Goal: Answer question/provide support

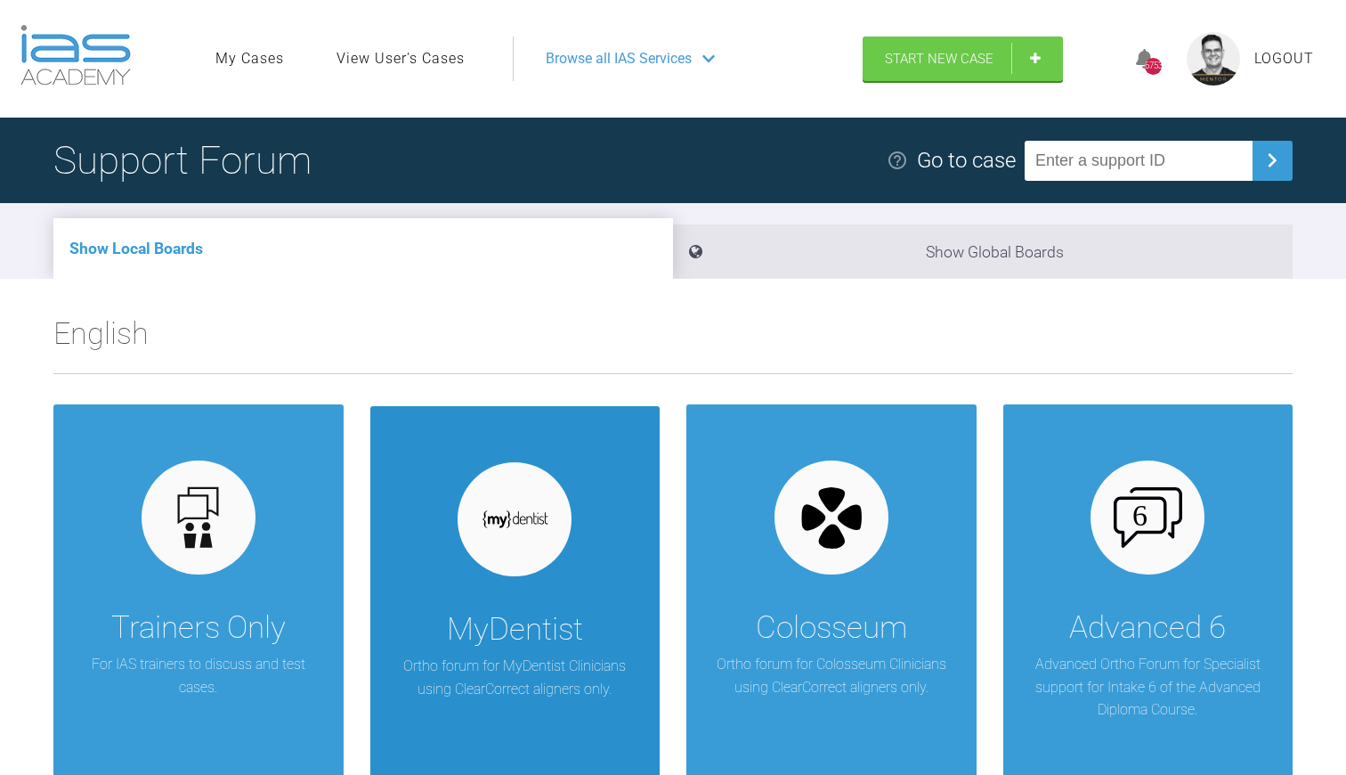
click at [539, 511] on img at bounding box center [515, 518] width 69 height 19
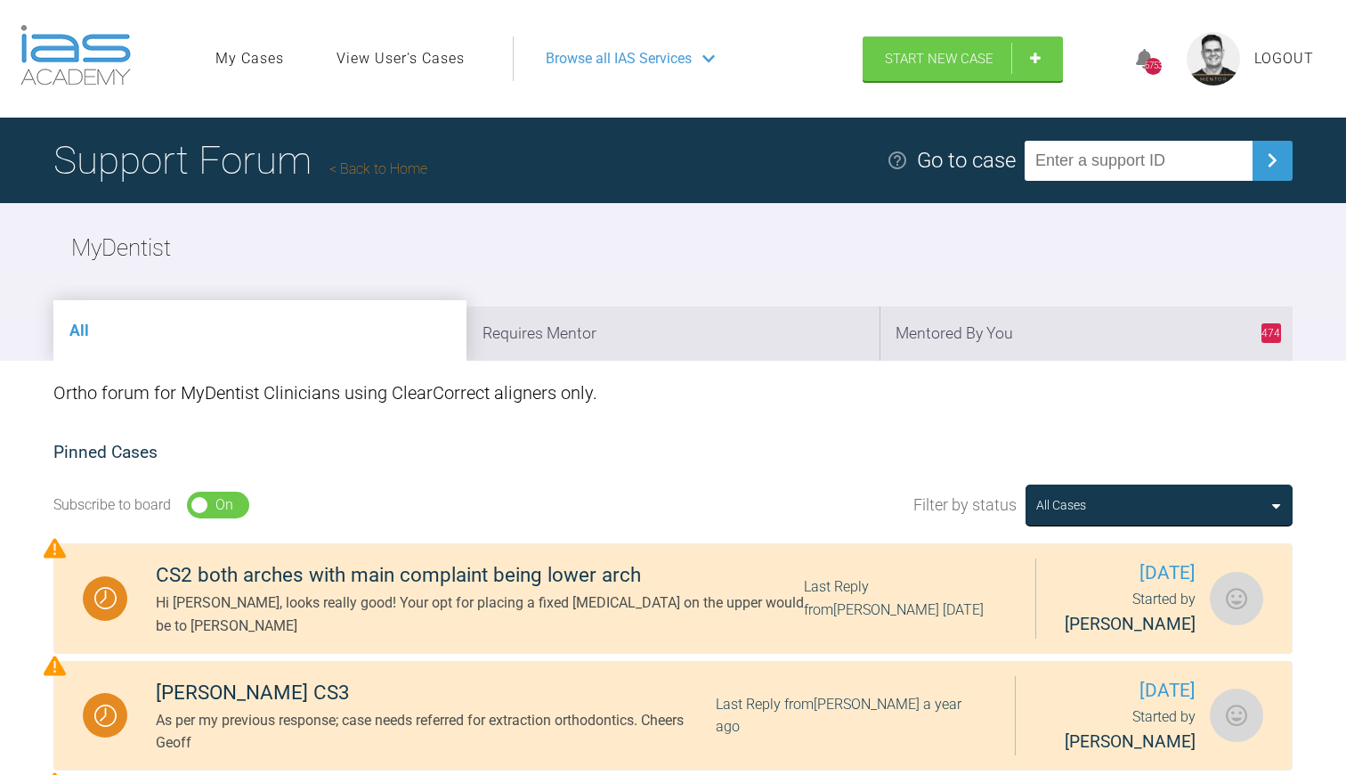
click at [384, 167] on link "Back to Home" at bounding box center [378, 168] width 98 height 17
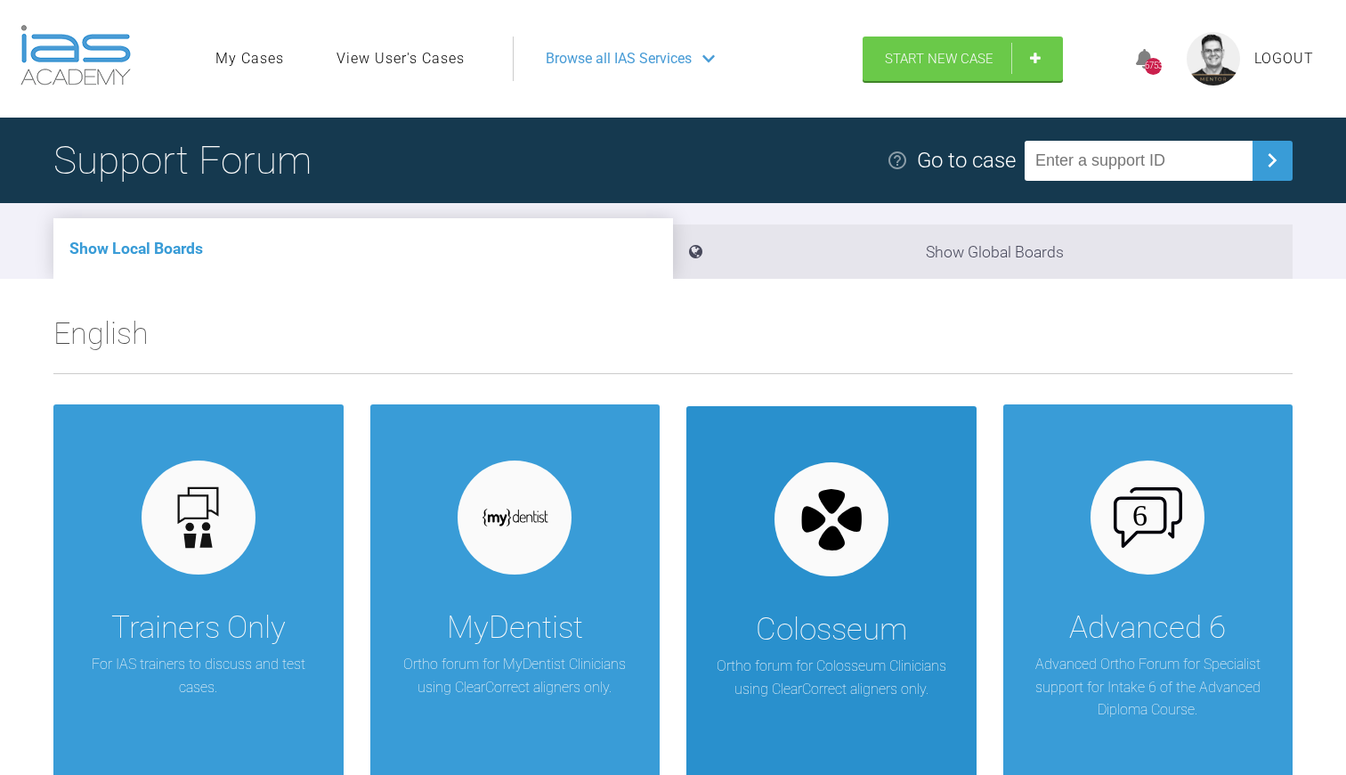
click at [788, 571] on div "Colosseum Ortho forum for Colosseum Clinicians using ClearCorrect aligners only." at bounding box center [831, 625] width 290 height 439
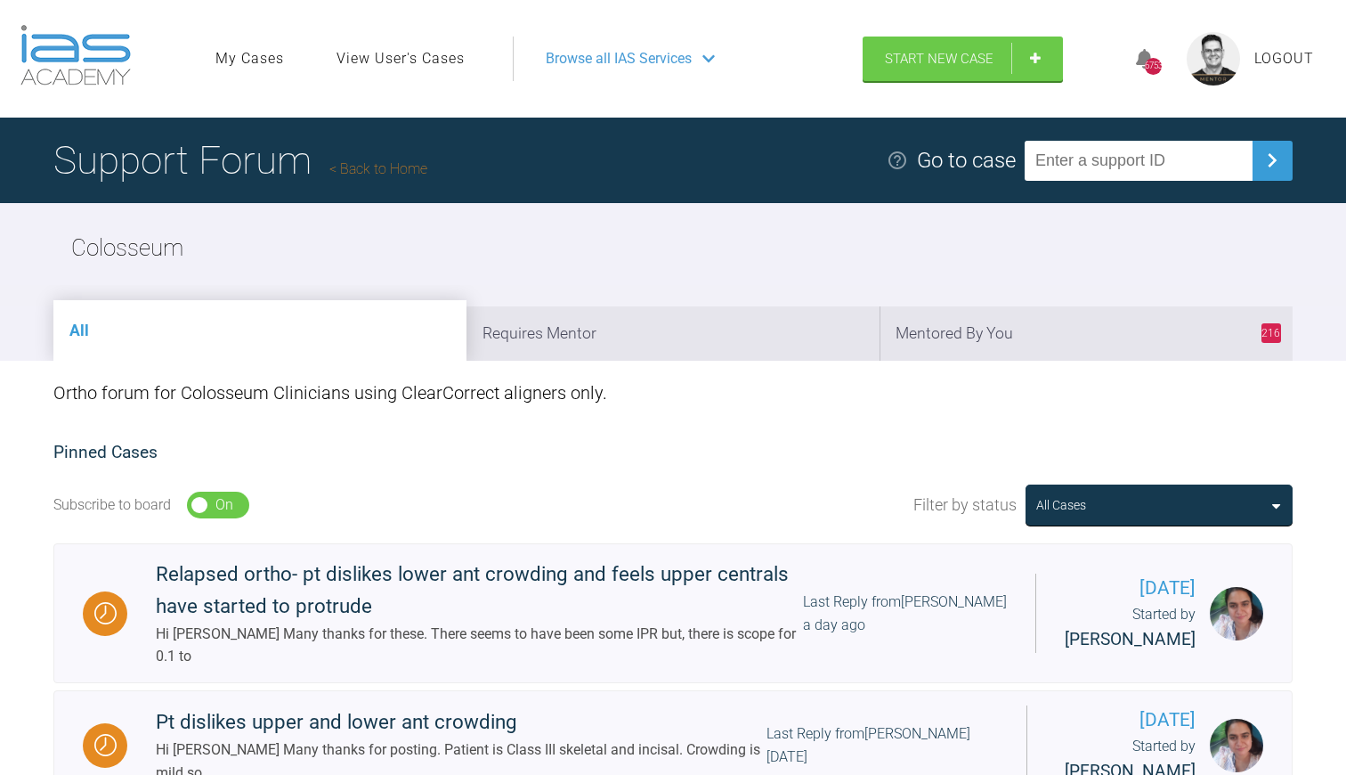
click at [393, 174] on link "Back to Home" at bounding box center [378, 168] width 98 height 17
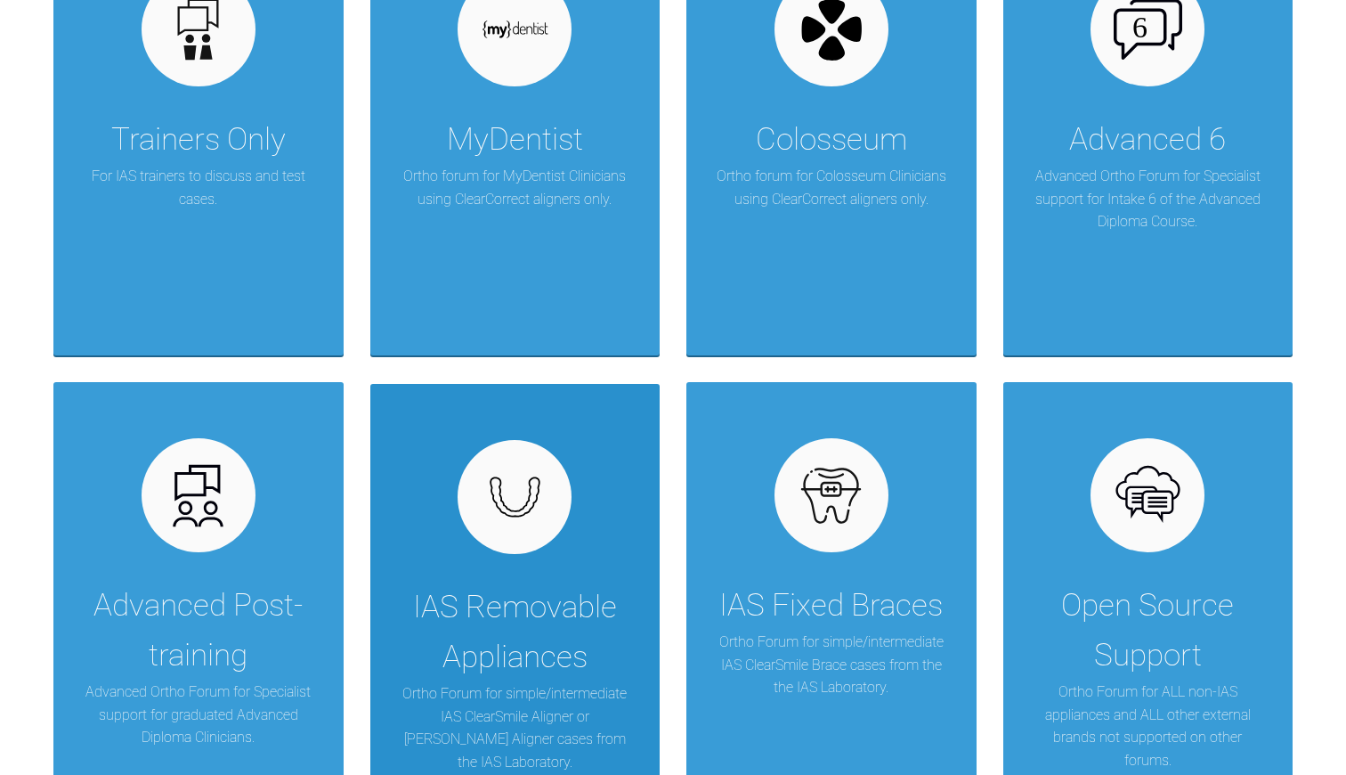
click at [593, 563] on div "IAS Removable Appliances Ortho Forum for simple/intermediate IAS ClearSmile Ali…" at bounding box center [515, 603] width 290 height 439
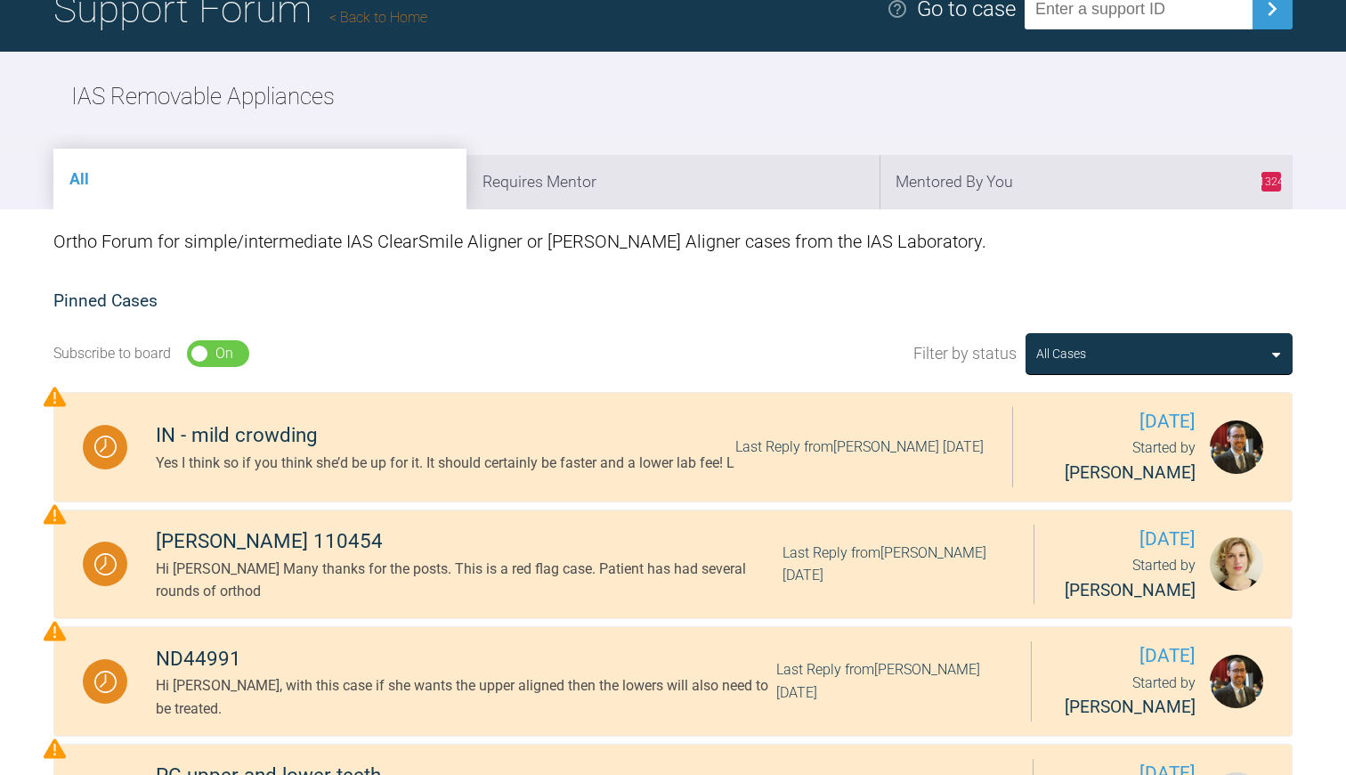
scroll to position [9, 0]
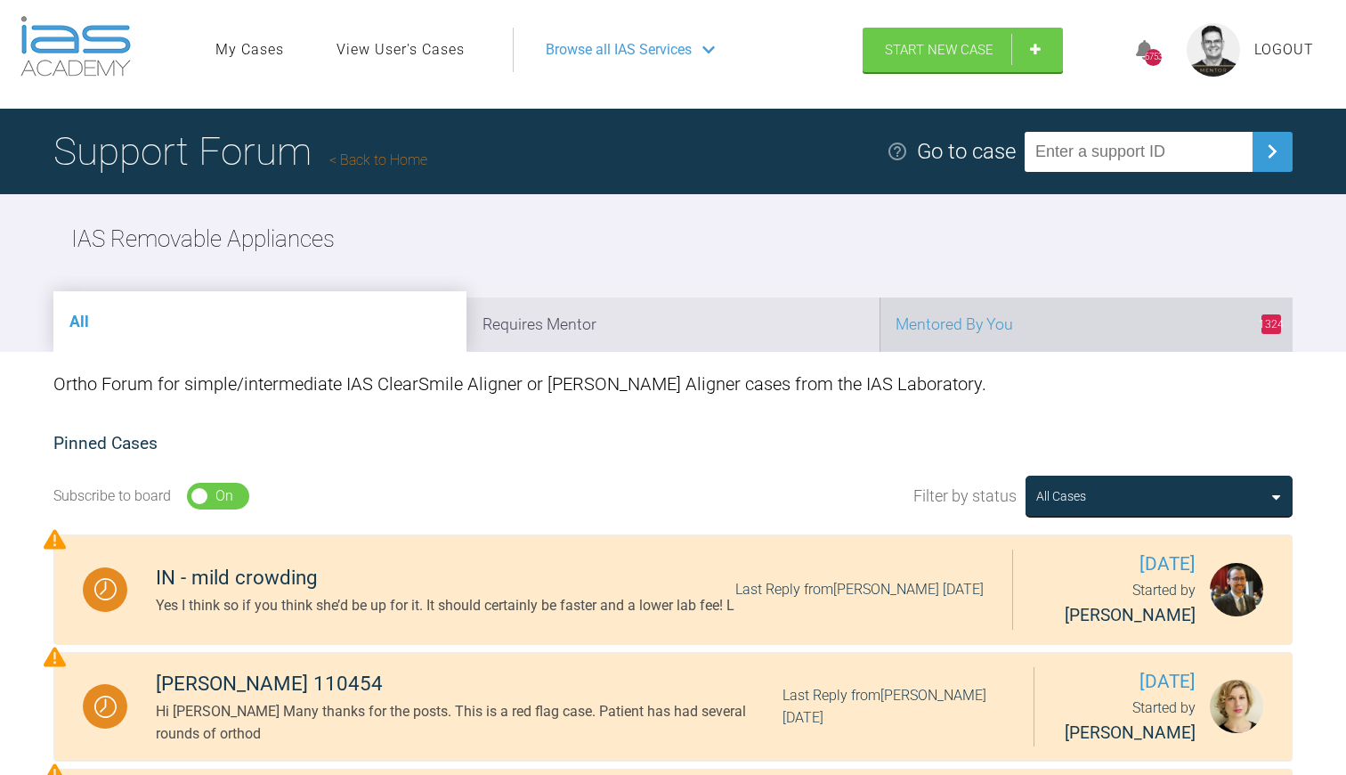
click at [973, 312] on li "1324 Mentored By You" at bounding box center [1086, 324] width 413 height 54
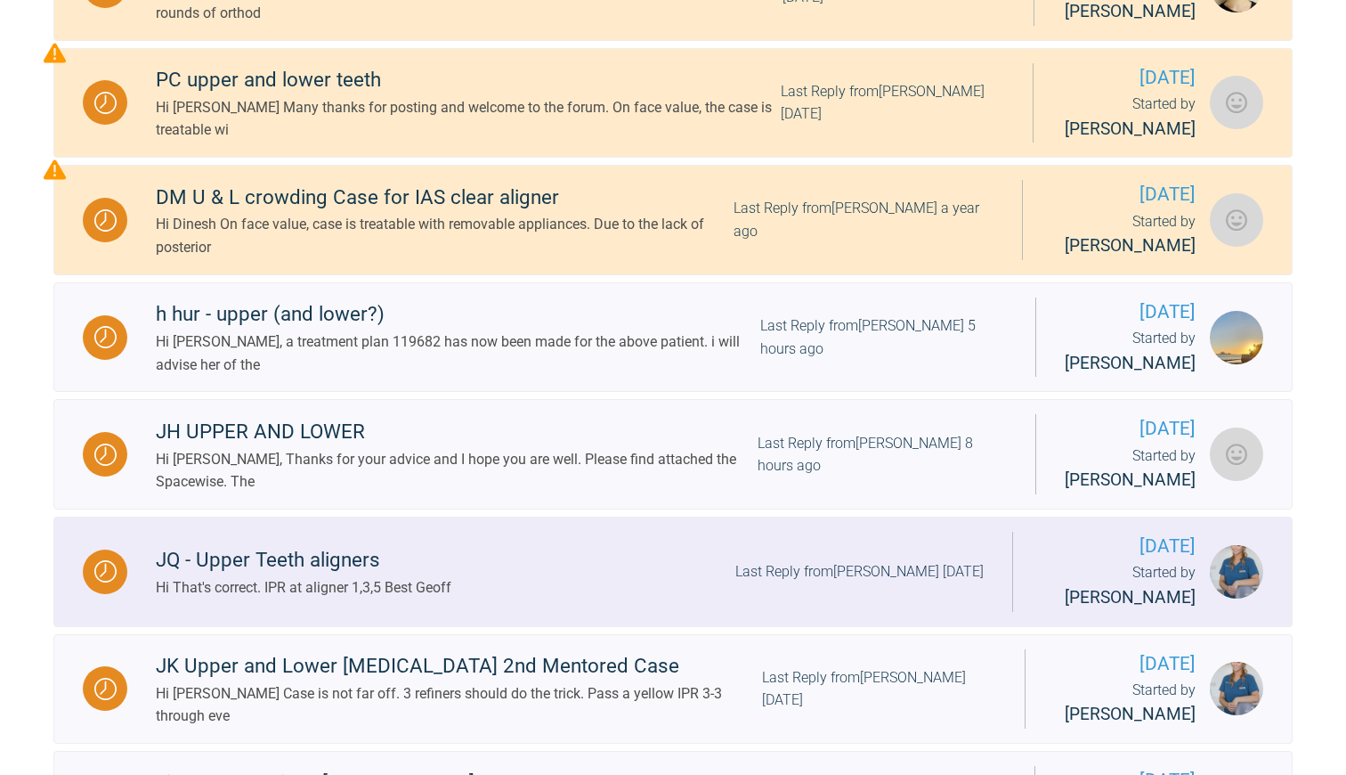
scroll to position [611, 0]
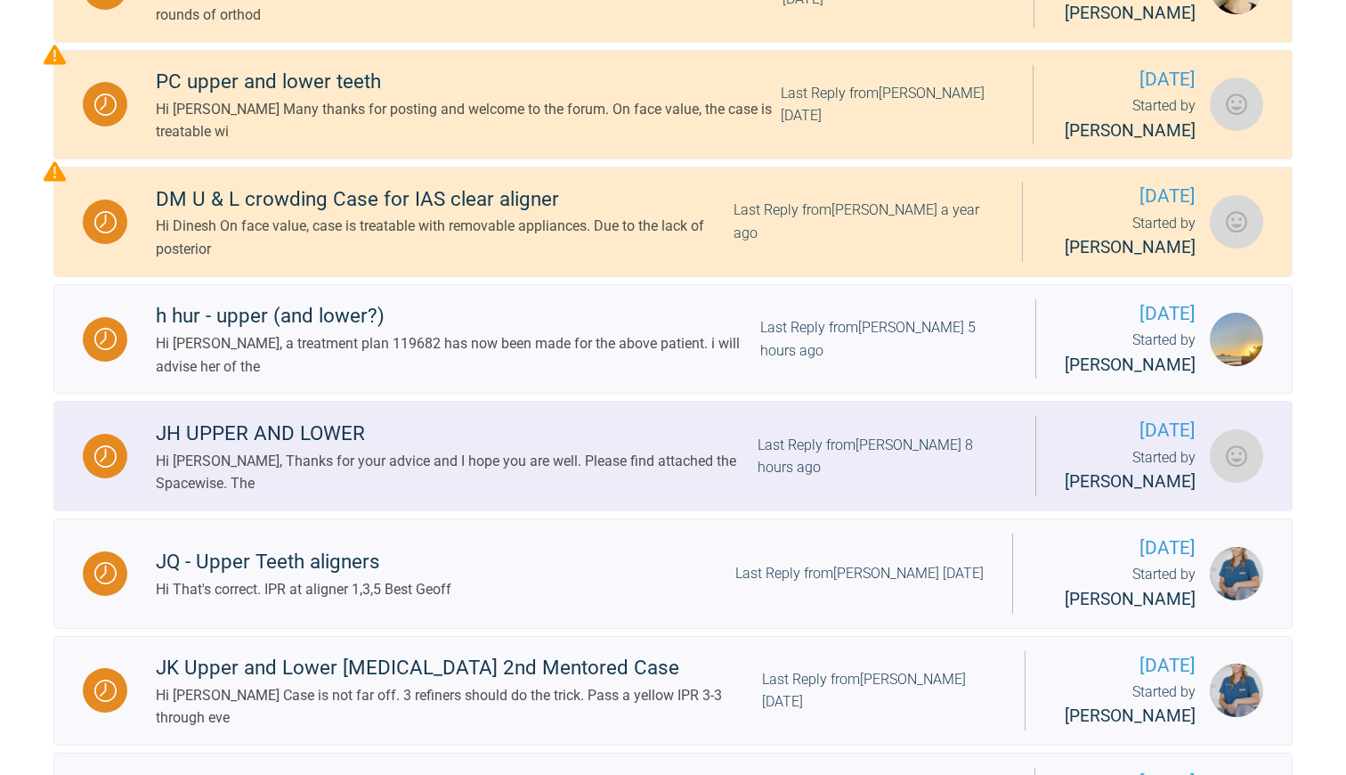
click at [495, 489] on div "Hi [PERSON_NAME], Thanks for your advice and I hope you are well. Please find a…" at bounding box center [457, 472] width 602 height 45
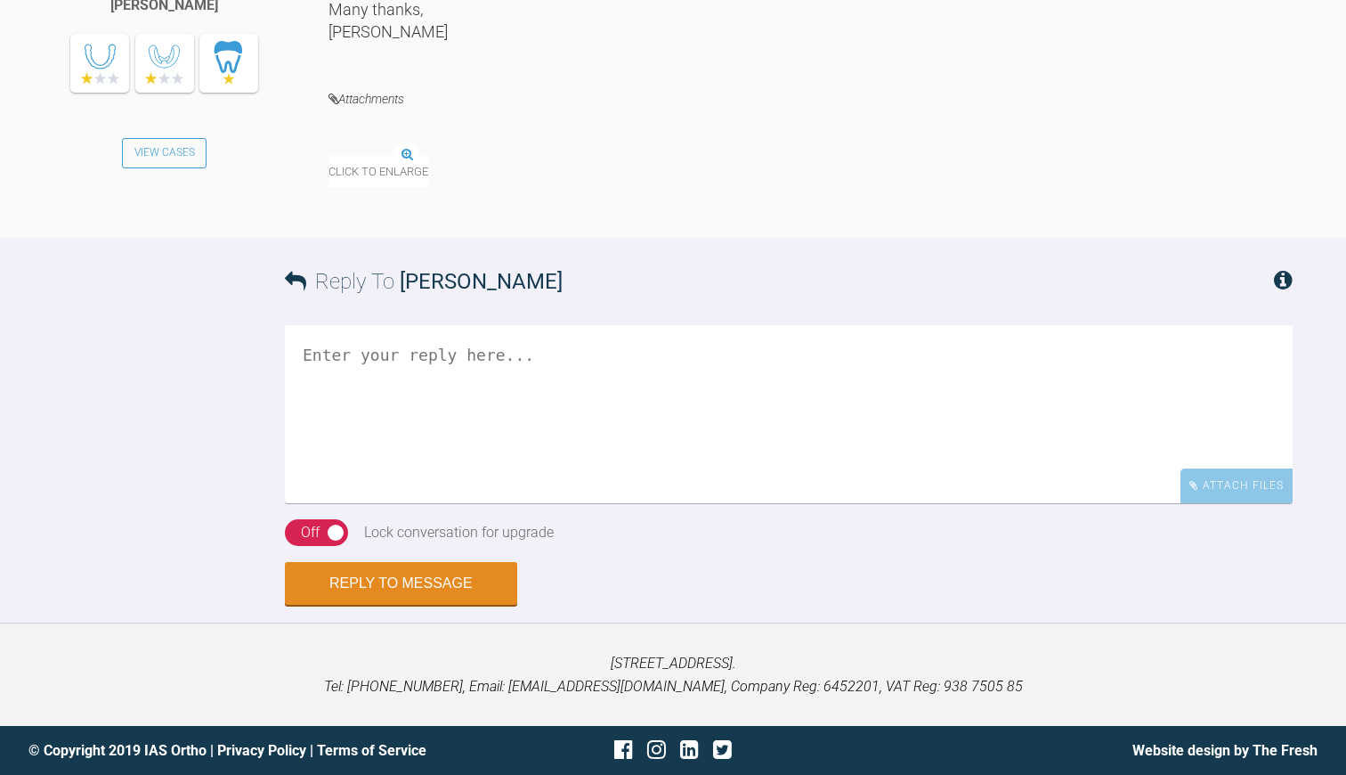
scroll to position [3186, 0]
click at [450, 155] on img at bounding box center [463, 144] width 269 height 22
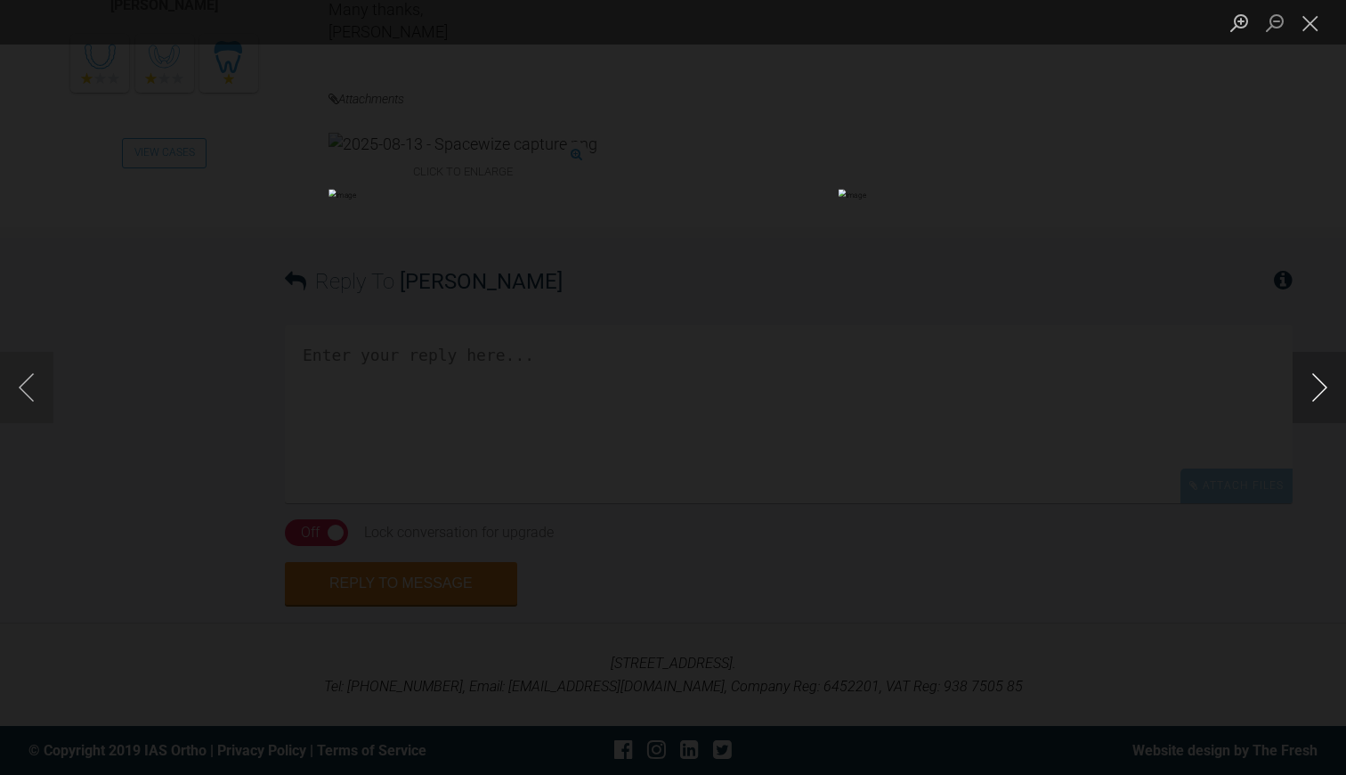
click at [1315, 385] on button "Next image" at bounding box center [1319, 387] width 53 height 71
click at [1312, 31] on button "Close lightbox" at bounding box center [1311, 22] width 36 height 31
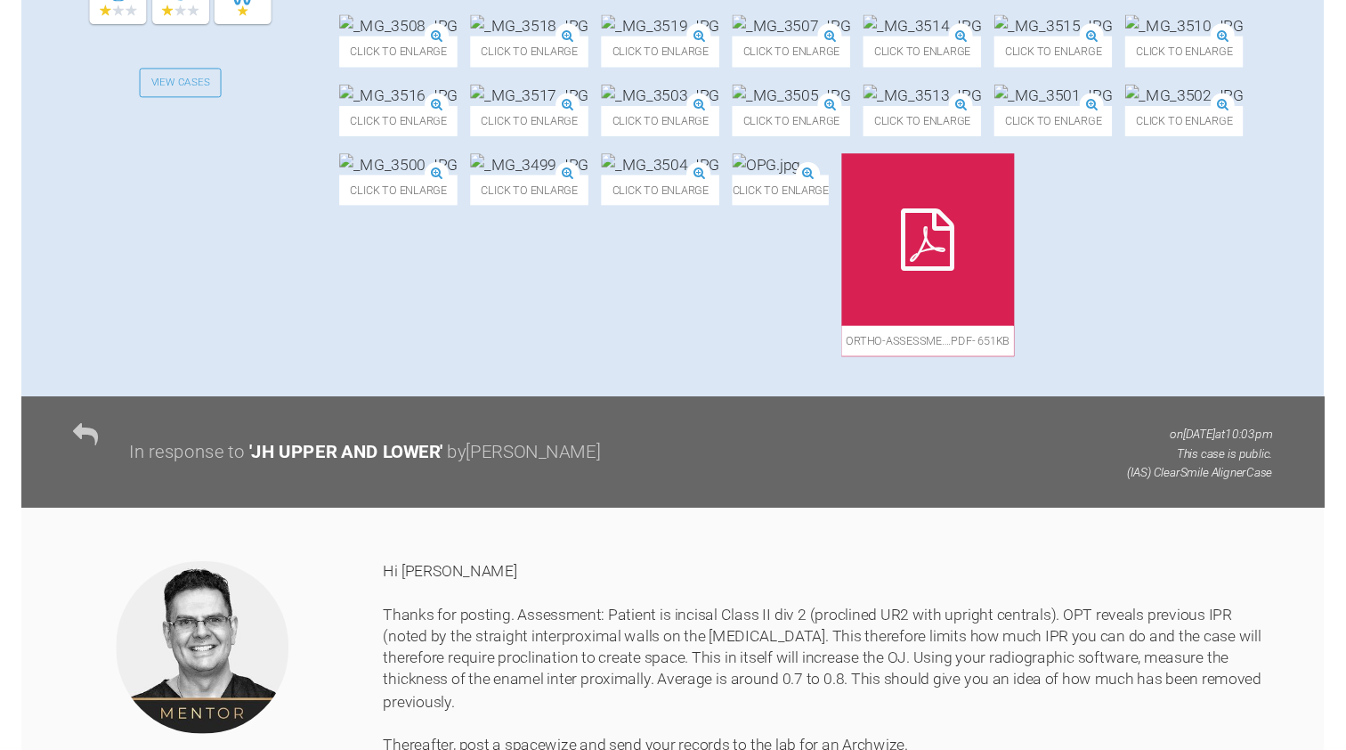
scroll to position [770, 0]
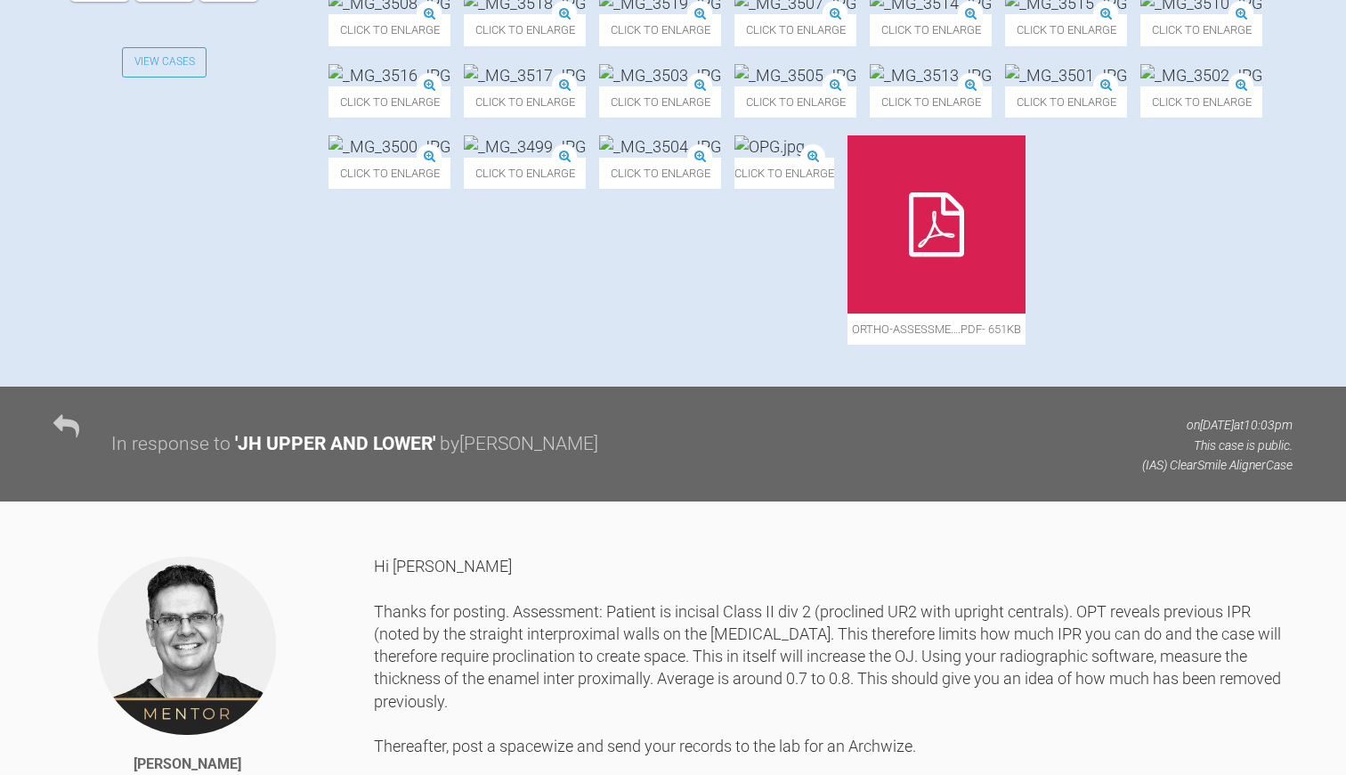
click at [1026, 313] on div at bounding box center [937, 224] width 178 height 178
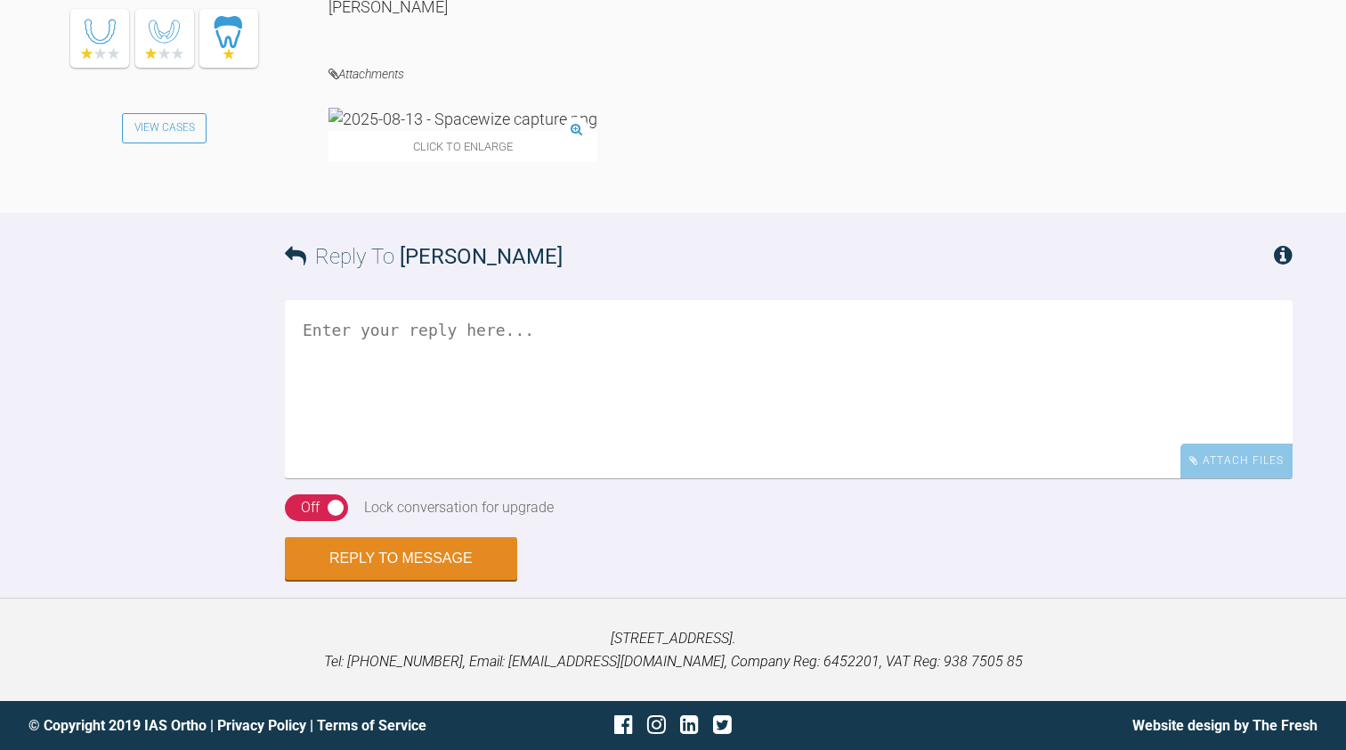
scroll to position [3167, 0]
click at [443, 130] on img at bounding box center [463, 119] width 269 height 22
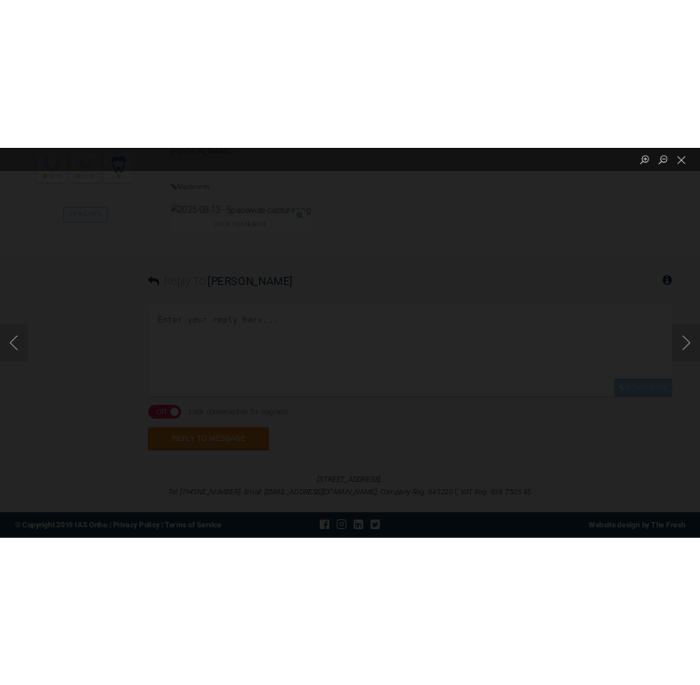
scroll to position [3129, 0]
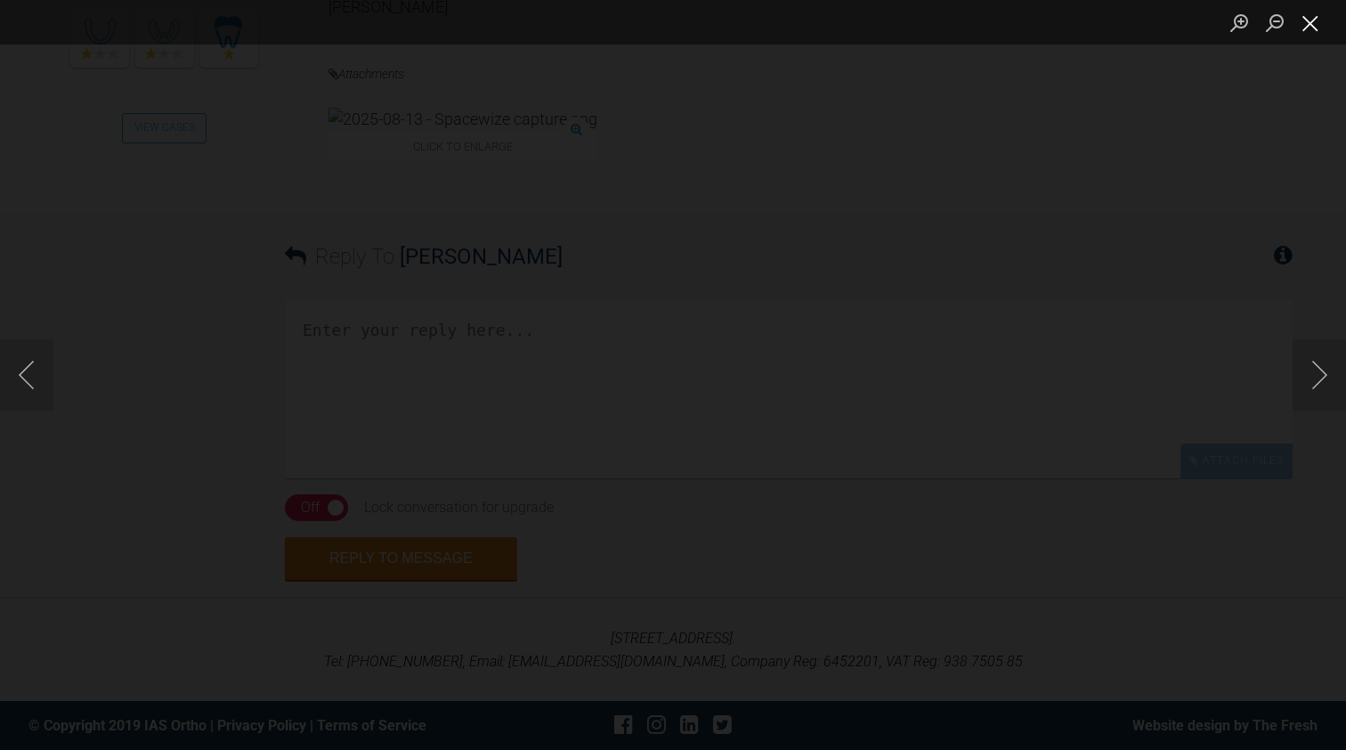
click at [1318, 19] on button "Close lightbox" at bounding box center [1311, 22] width 36 height 31
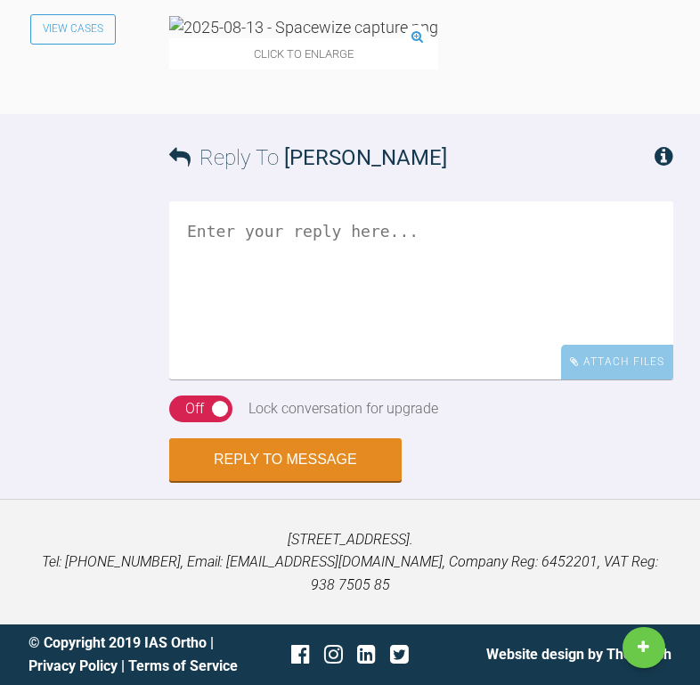
scroll to position [4962, 0]
click at [254, 258] on textarea at bounding box center [421, 290] width 504 height 178
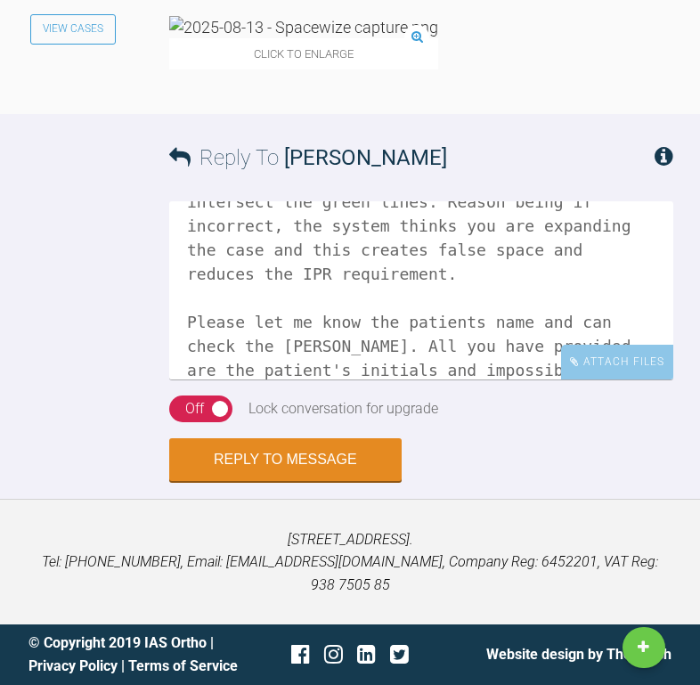
scroll to position [222, 0]
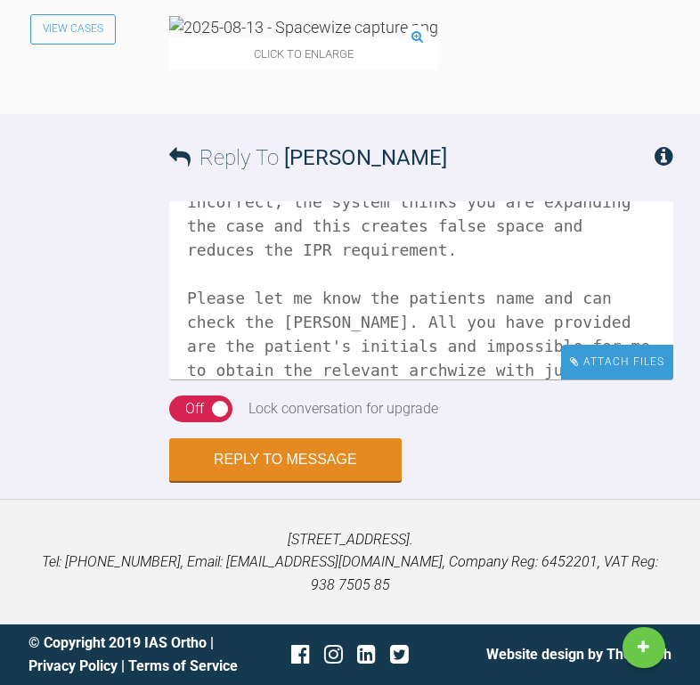
type textarea "Hi [PERSON_NAME] Many thanks. Spacewize is close. Incisal archform is correct. …"
click at [591, 379] on div "Attach Files" at bounding box center [617, 362] width 112 height 35
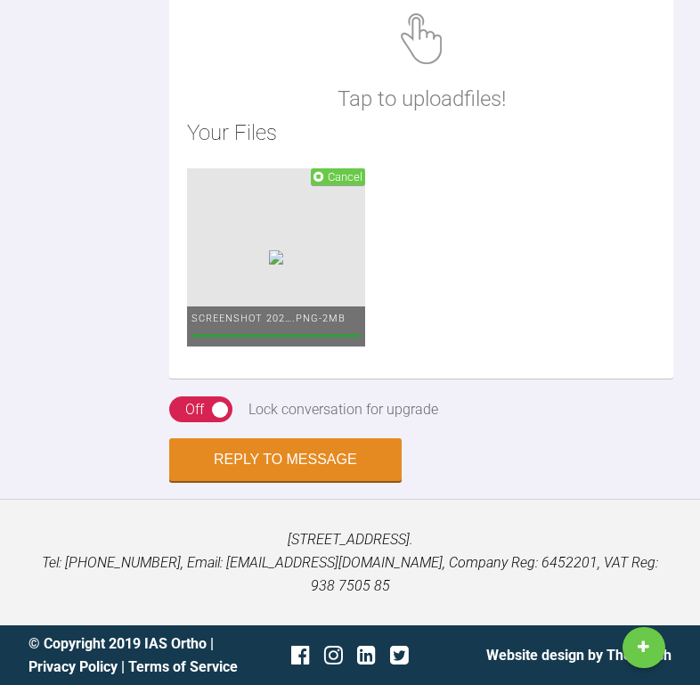
scroll to position [5362, 0]
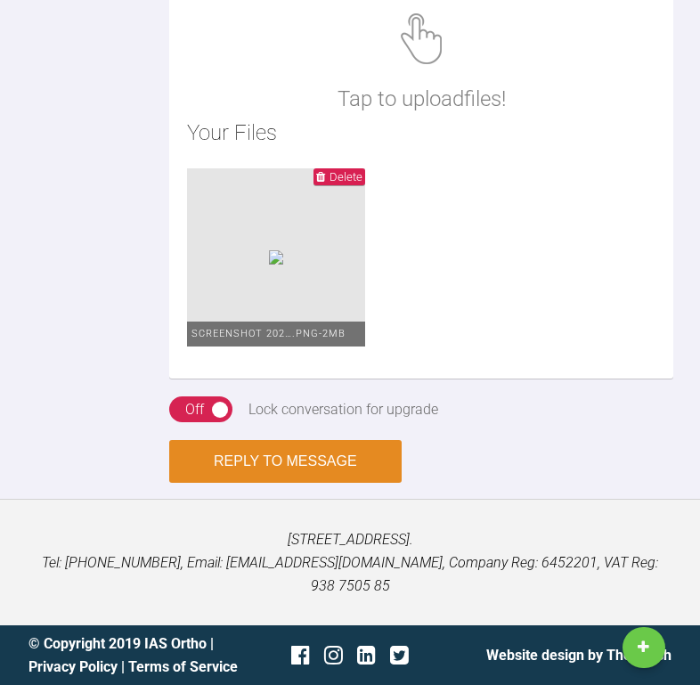
click at [339, 483] on button "Reply to Message" at bounding box center [285, 461] width 232 height 43
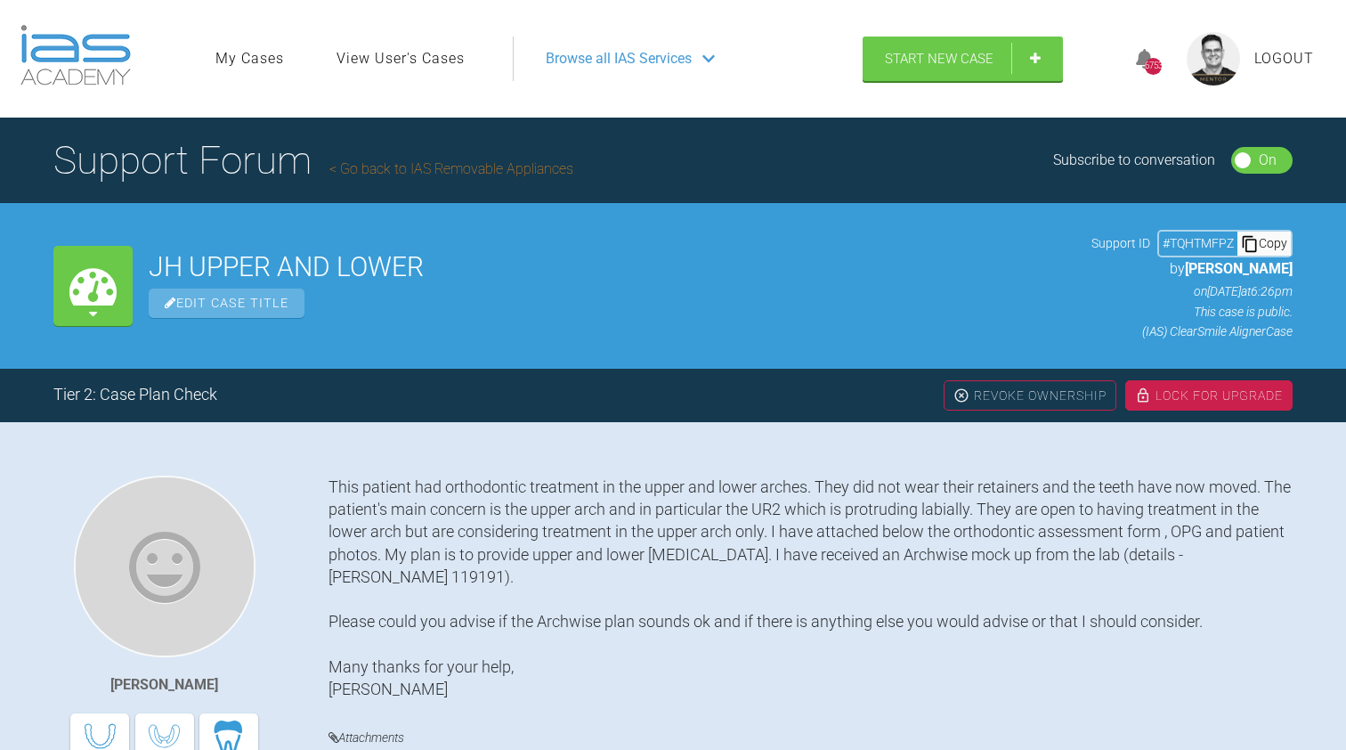
scroll to position [0, 0]
click at [422, 162] on link "Go back to IAS Removable Appliances" at bounding box center [451, 168] width 244 height 17
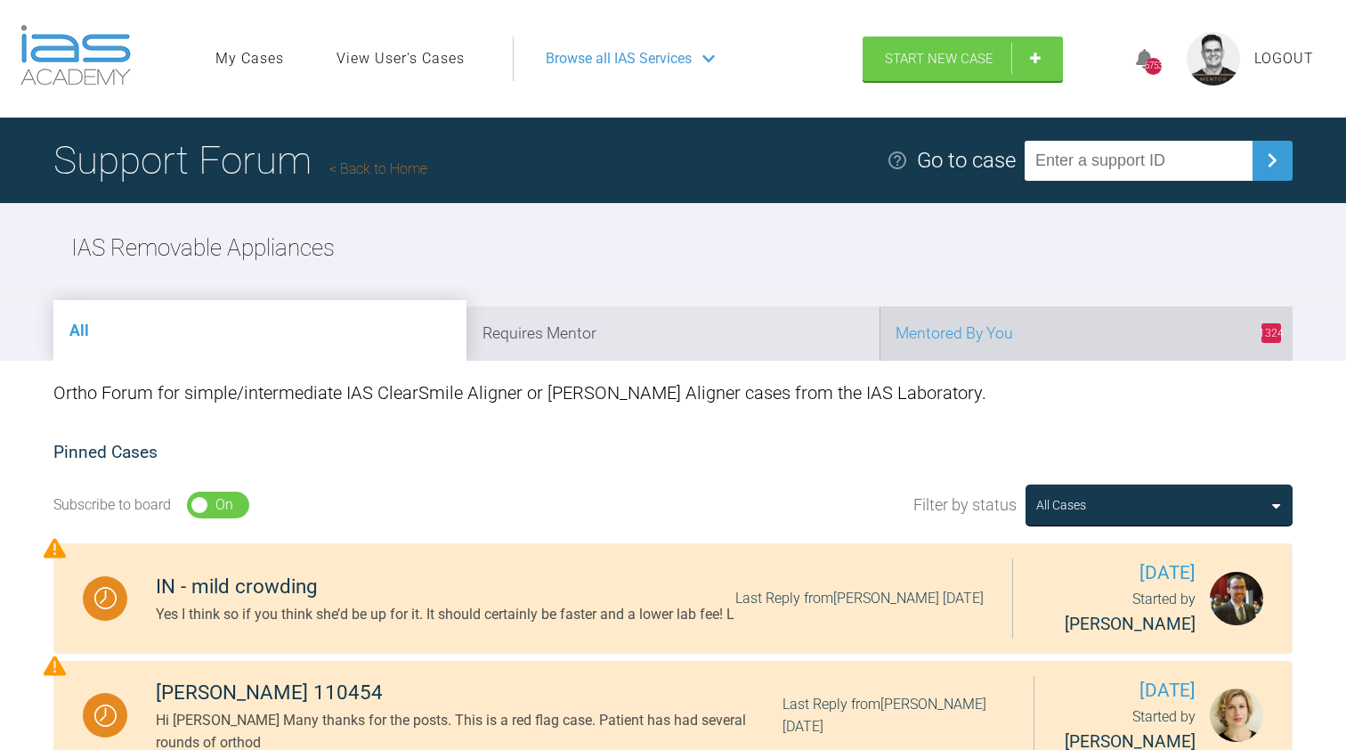
click at [932, 316] on li "1324 Mentored By You" at bounding box center [1086, 333] width 413 height 54
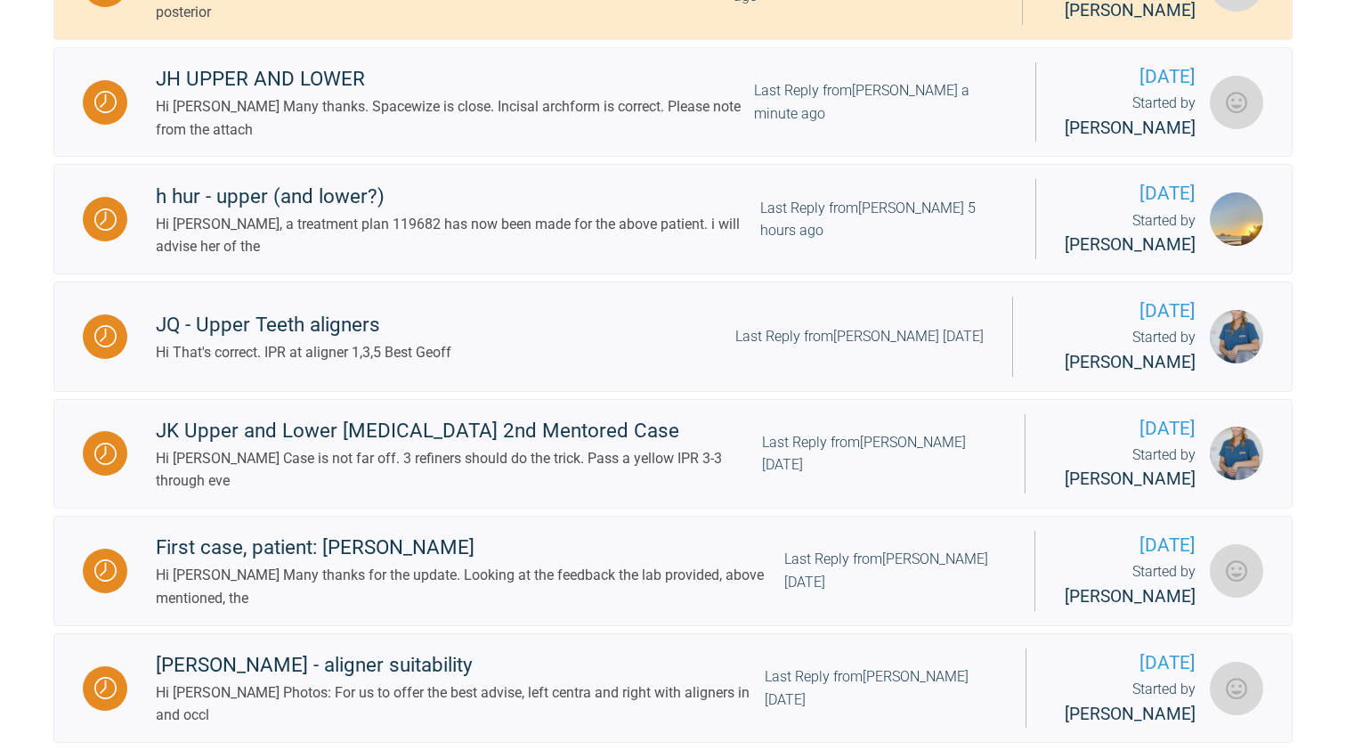
scroll to position [839, 0]
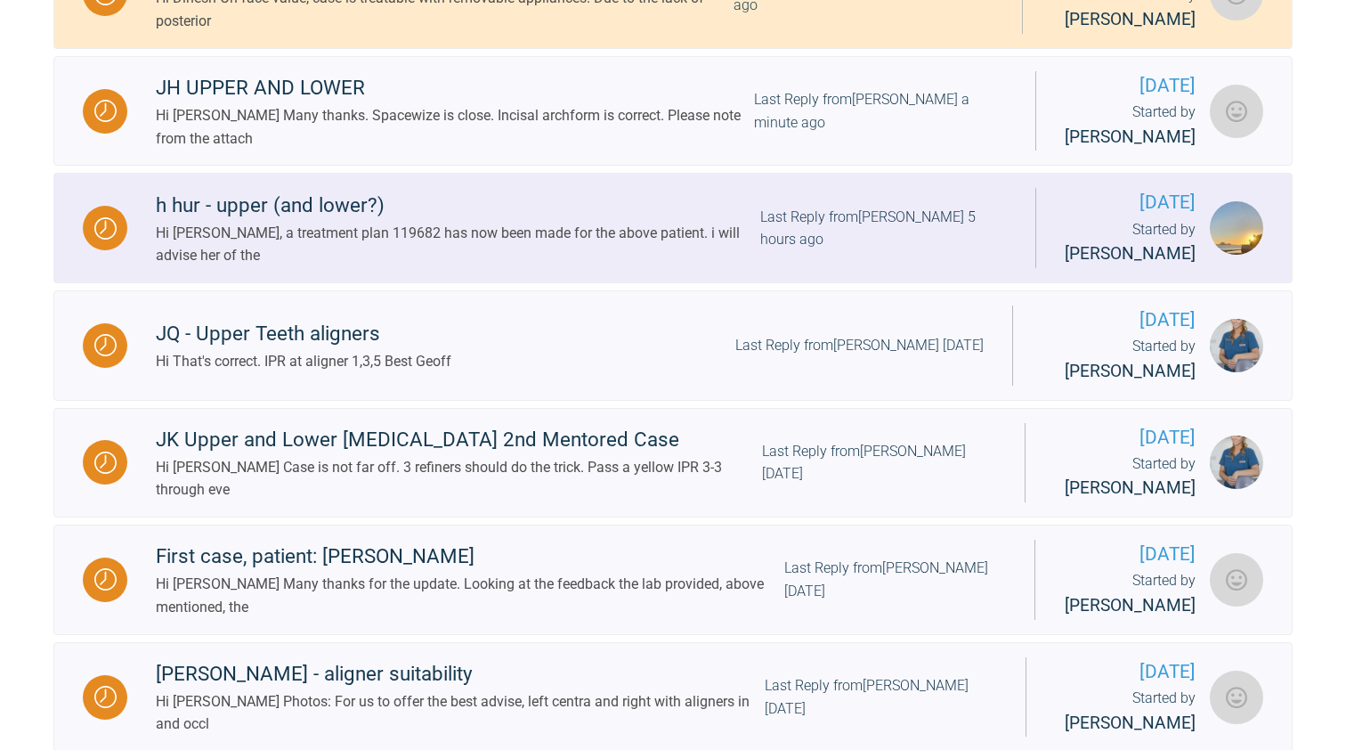
click at [410, 248] on div "Hi [PERSON_NAME], a treatment plan 119682 has now been made for the above patie…" at bounding box center [458, 244] width 605 height 45
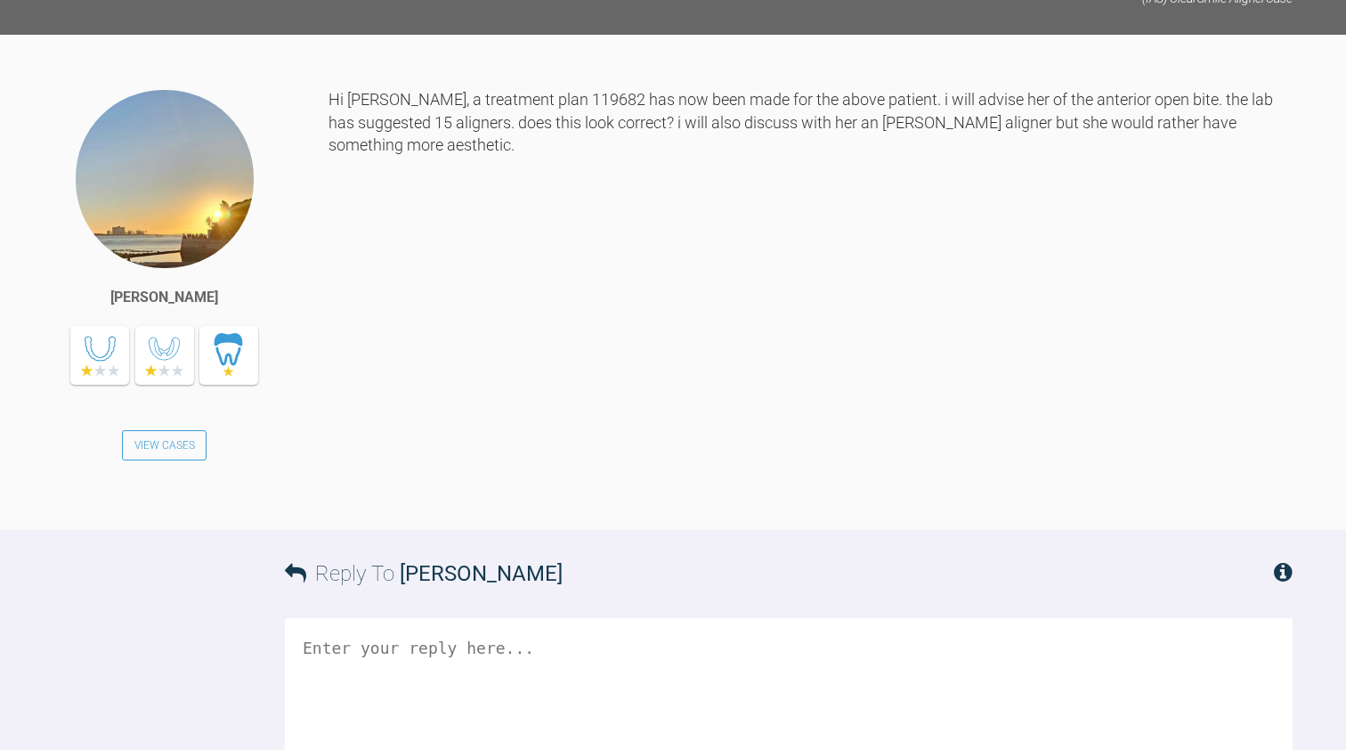
scroll to position [4459, 0]
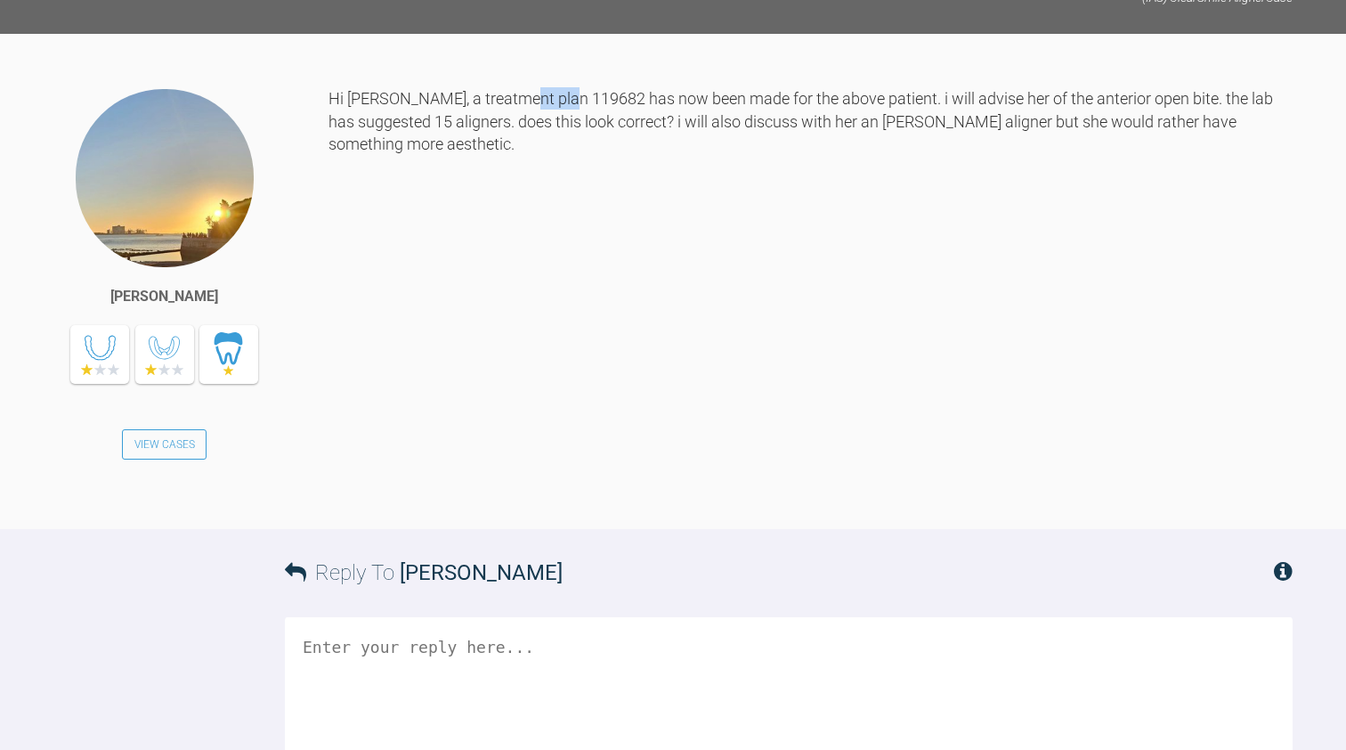
drag, startPoint x: 513, startPoint y: 366, endPoint x: 566, endPoint y: 367, distance: 53.4
click at [566, 367] on div "Hi [PERSON_NAME], a treatment plan 119682 has now been made for the above patie…" at bounding box center [811, 294] width 964 height 415
copy div "119682"
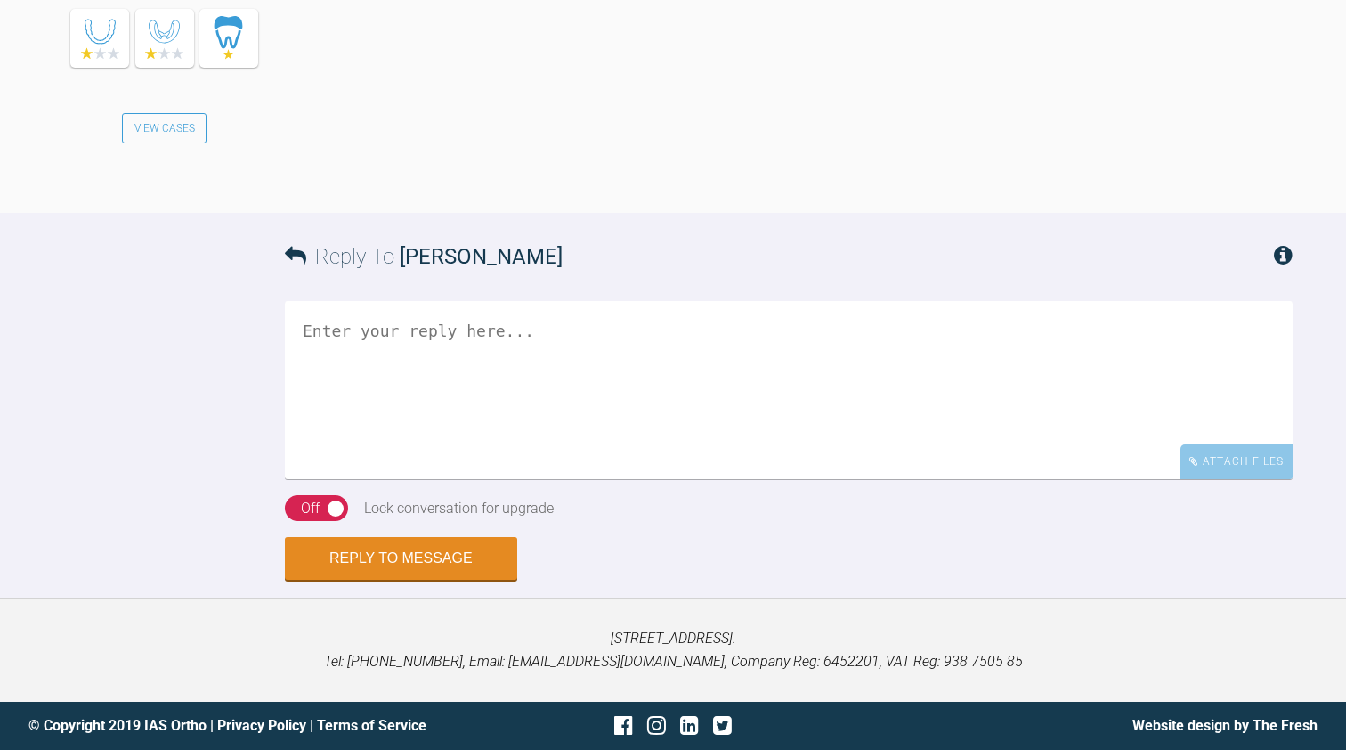
scroll to position [4994, 0]
click at [368, 385] on textarea at bounding box center [789, 390] width 1008 height 178
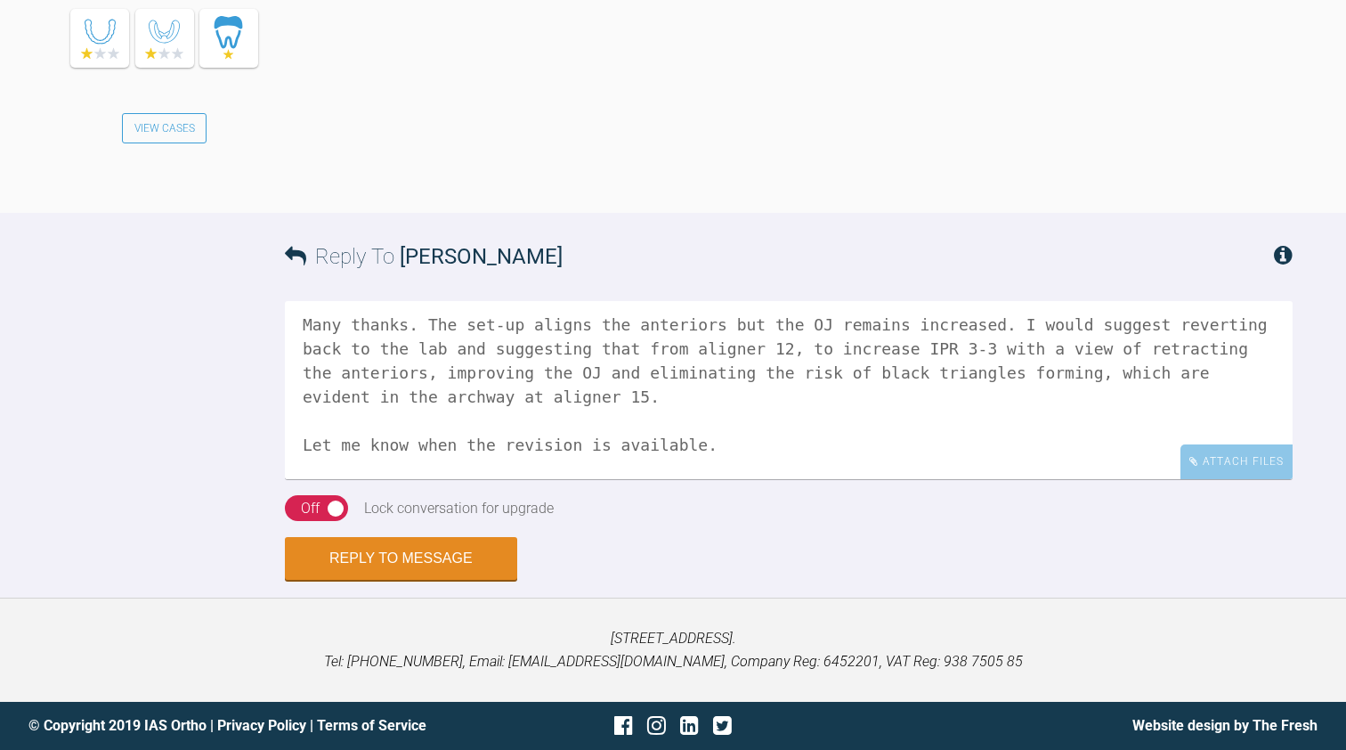
scroll to position [78, 0]
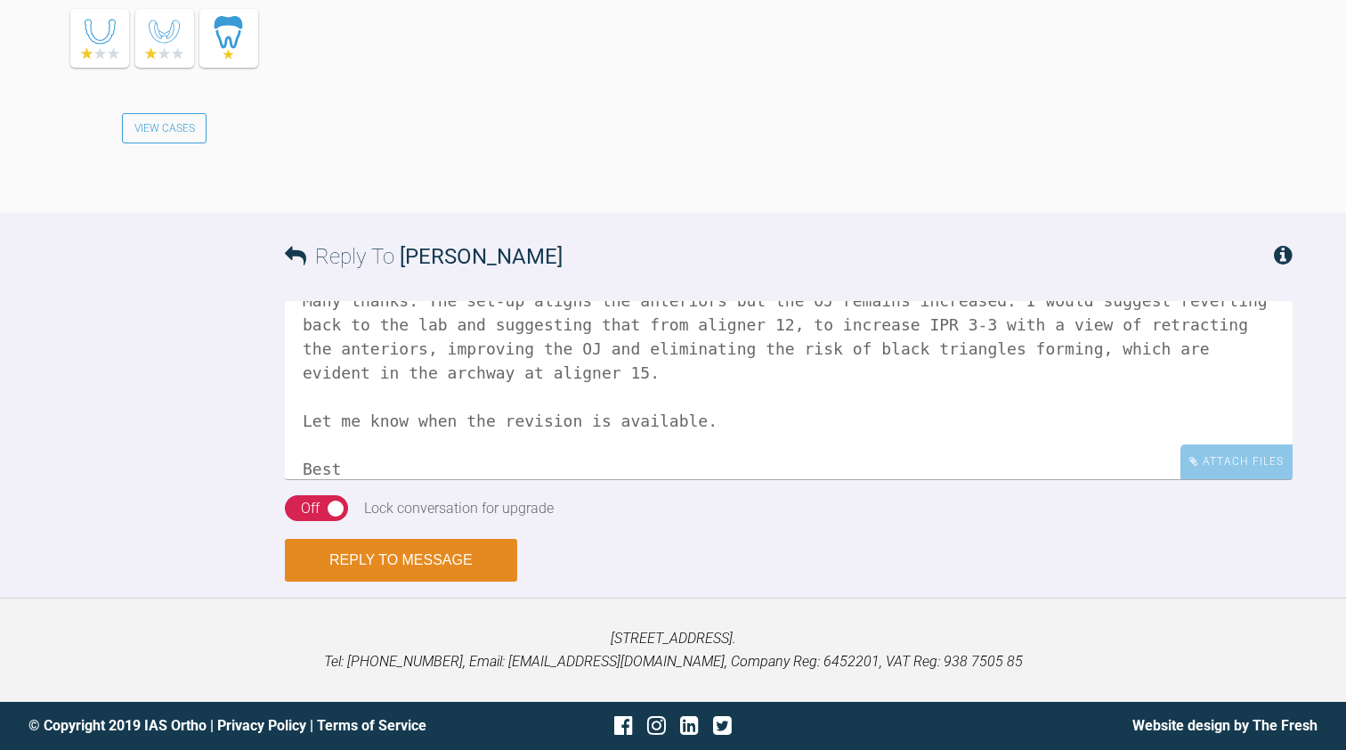
type textarea "Hi [PERSON_NAME] Many thanks. The set-up aligns the anteriors but the OJ remain…"
click at [430, 581] on button "Reply to Message" at bounding box center [401, 560] width 232 height 43
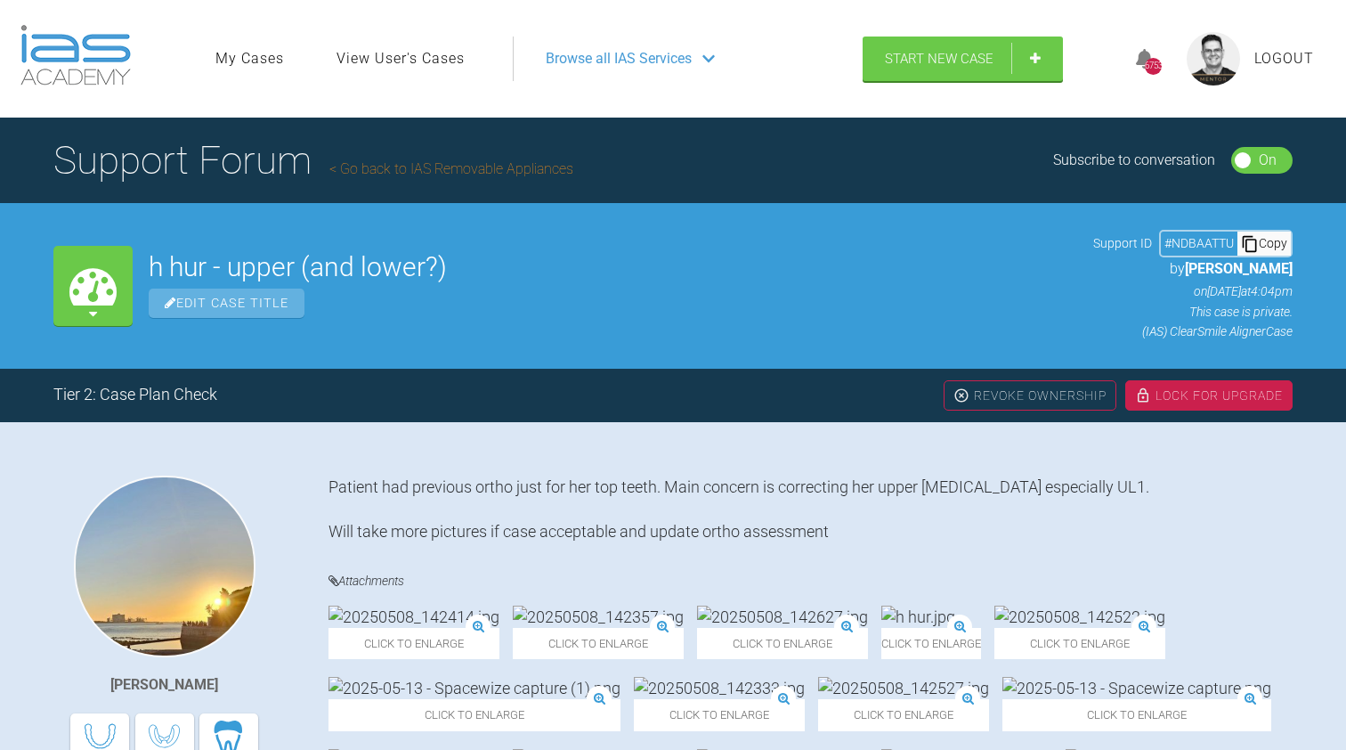
scroll to position [0, 0]
click at [431, 161] on link "Go back to IAS Removable Appliances" at bounding box center [451, 168] width 244 height 17
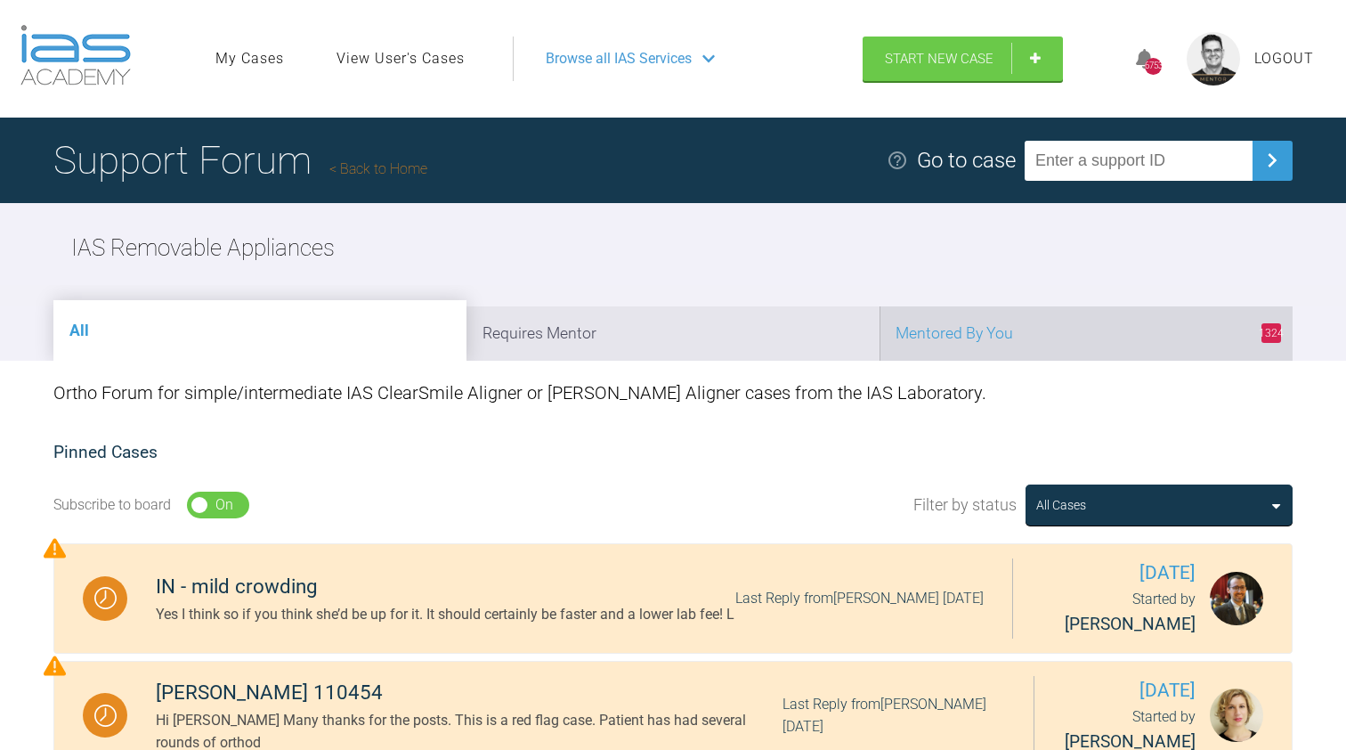
click at [938, 307] on li "1324 Mentored By You" at bounding box center [1086, 333] width 413 height 54
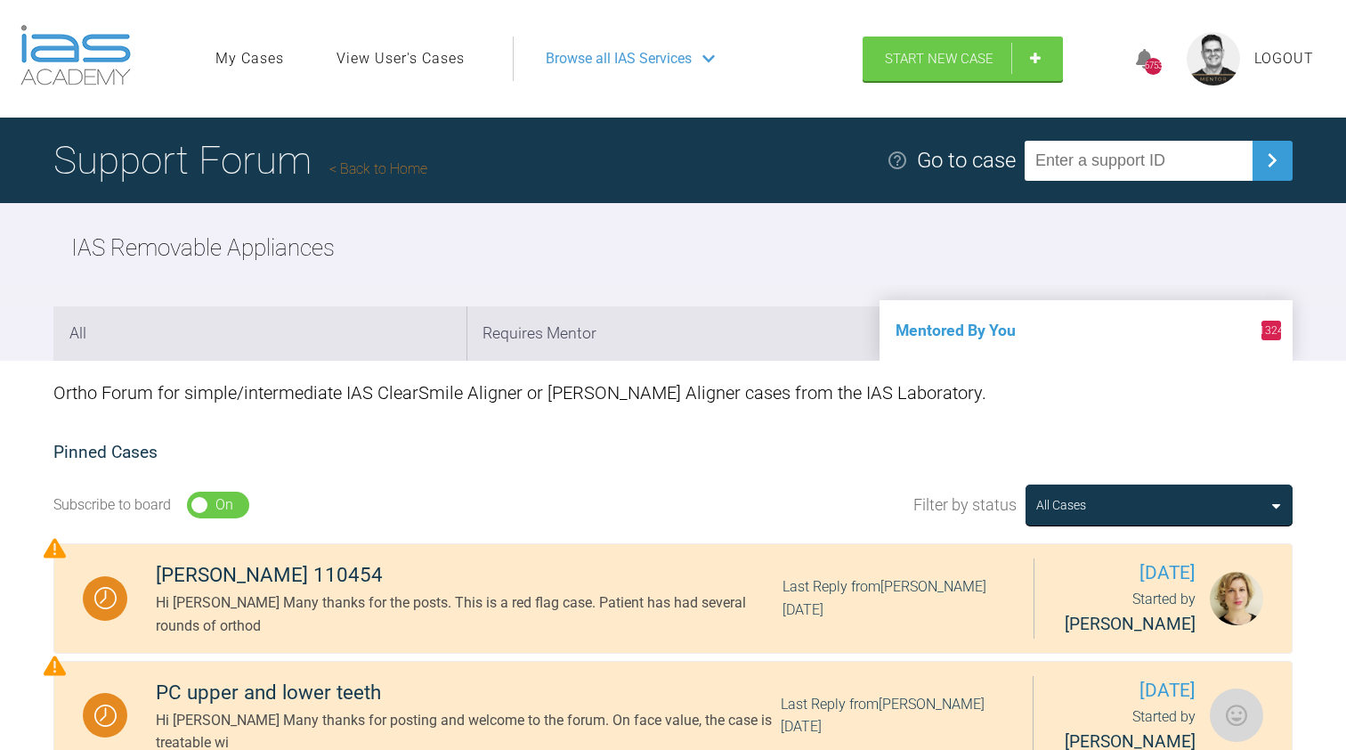
click at [378, 160] on link "Back to Home" at bounding box center [378, 168] width 98 height 17
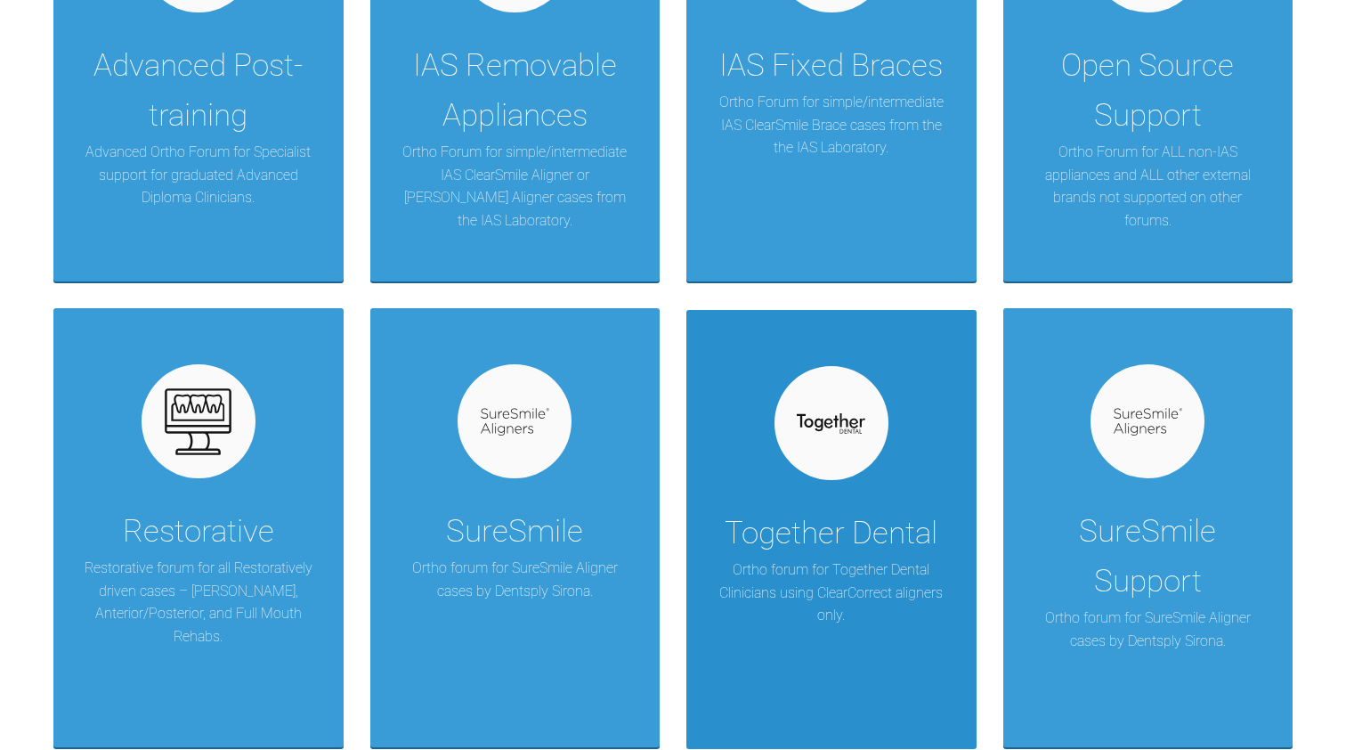
scroll to position [1061, 1]
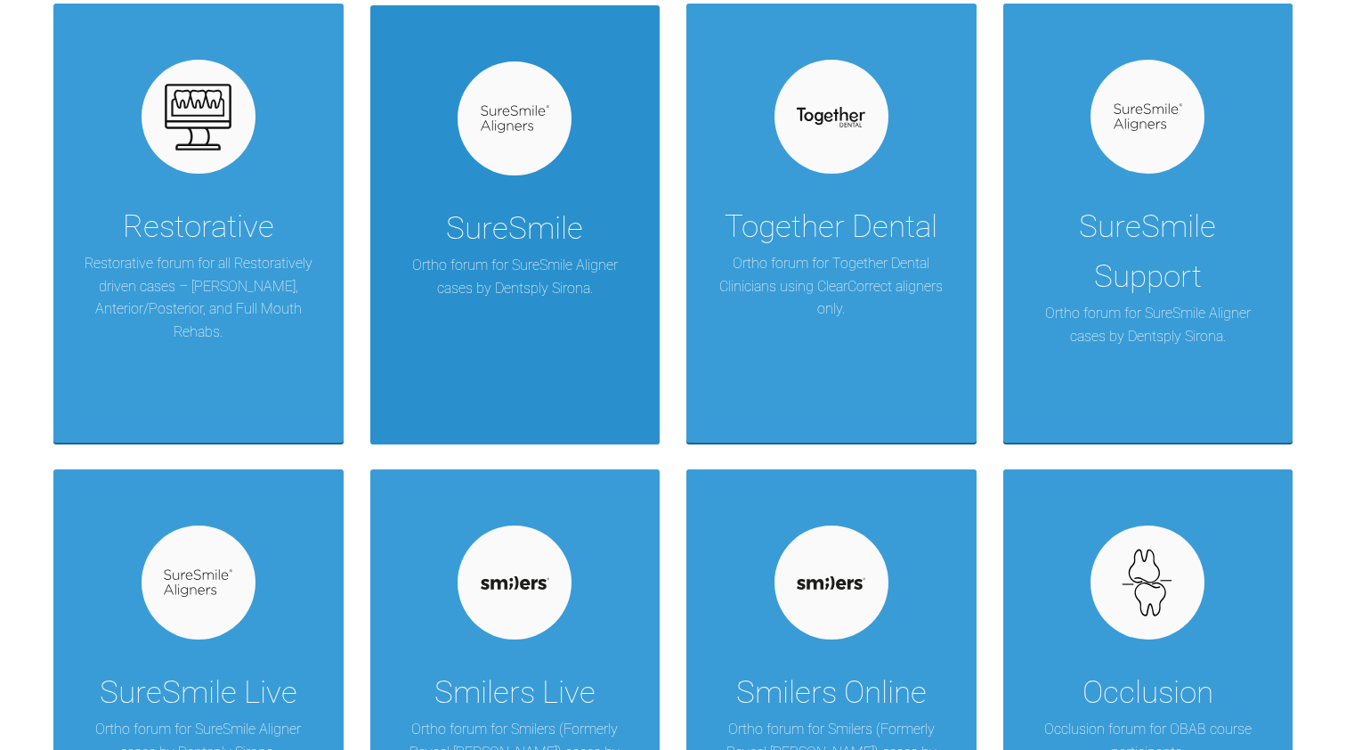
click at [526, 361] on div "SureSmile Ortho forum for SureSmile Aligner cases by Dentsply Sirona." at bounding box center [515, 224] width 290 height 439
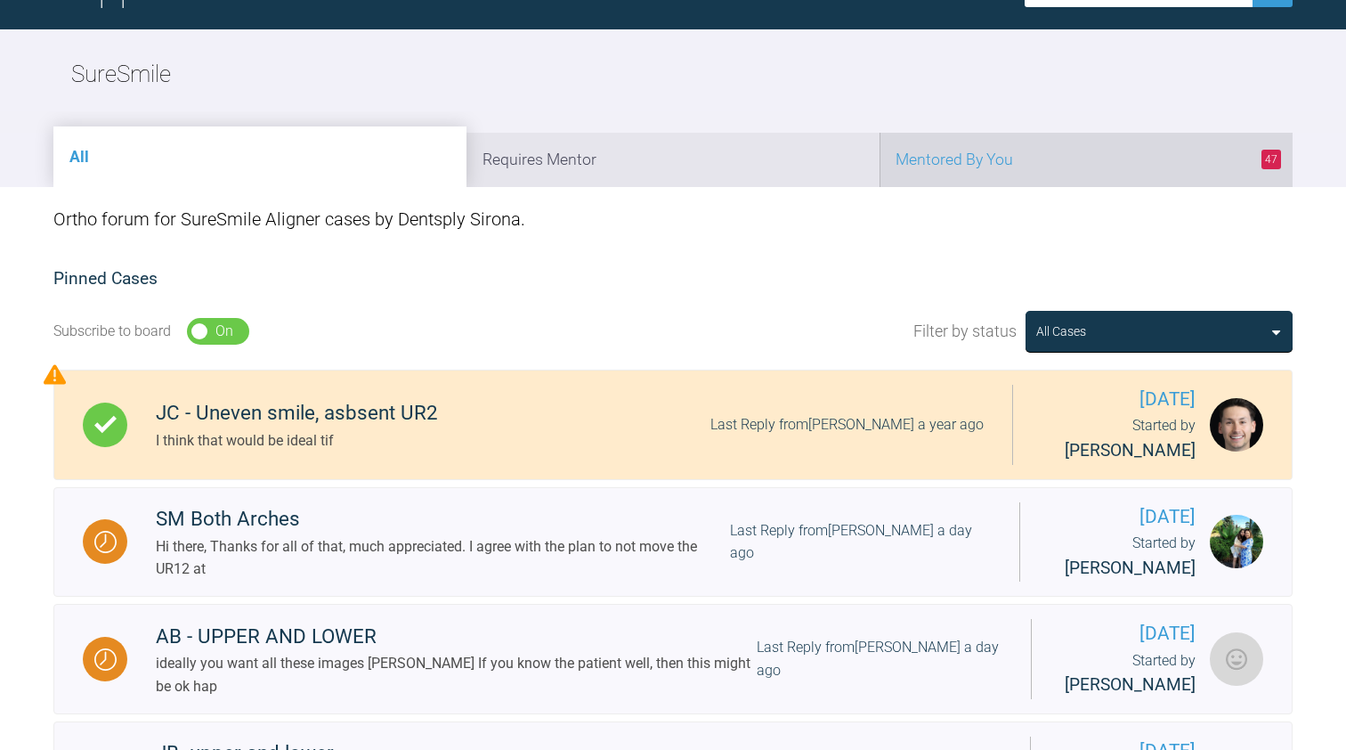
click at [945, 146] on li "47 Mentored By You" at bounding box center [1086, 160] width 413 height 54
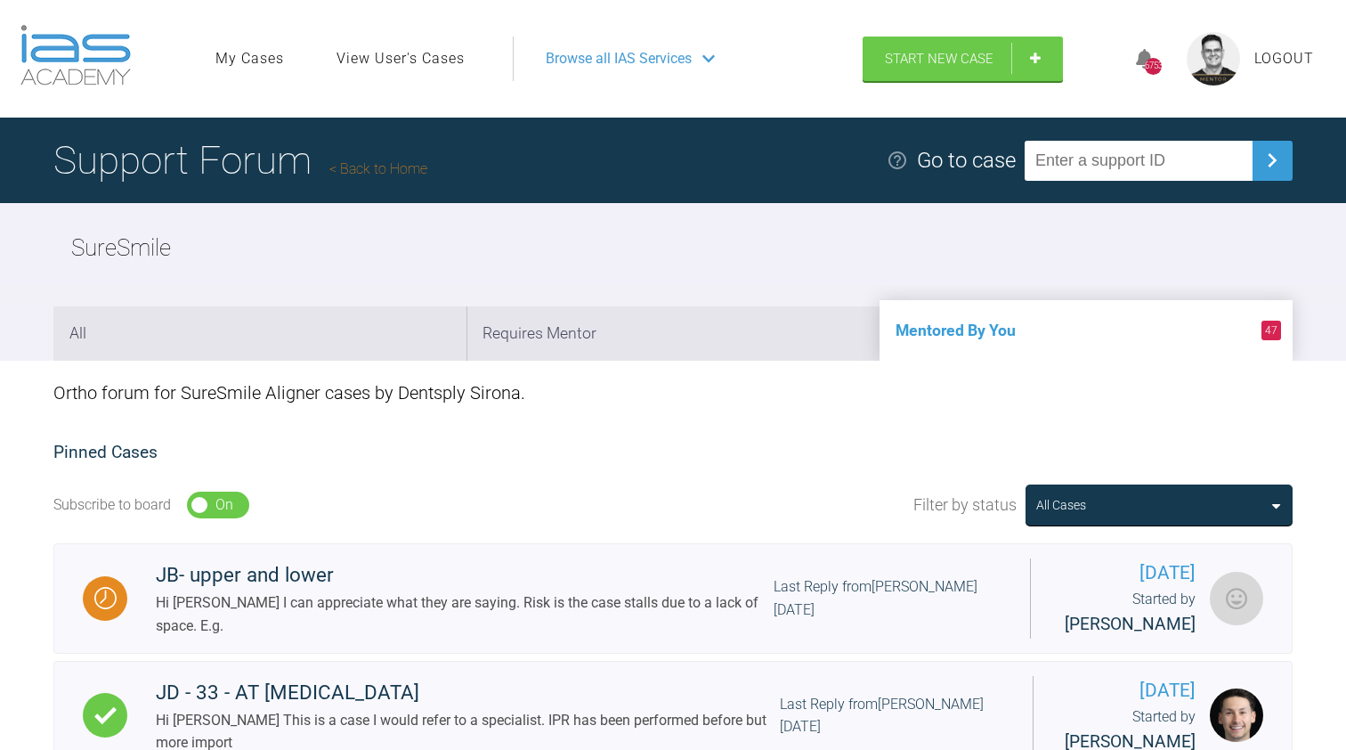
scroll to position [0, 0]
click at [396, 160] on link "Back to Home" at bounding box center [378, 168] width 98 height 17
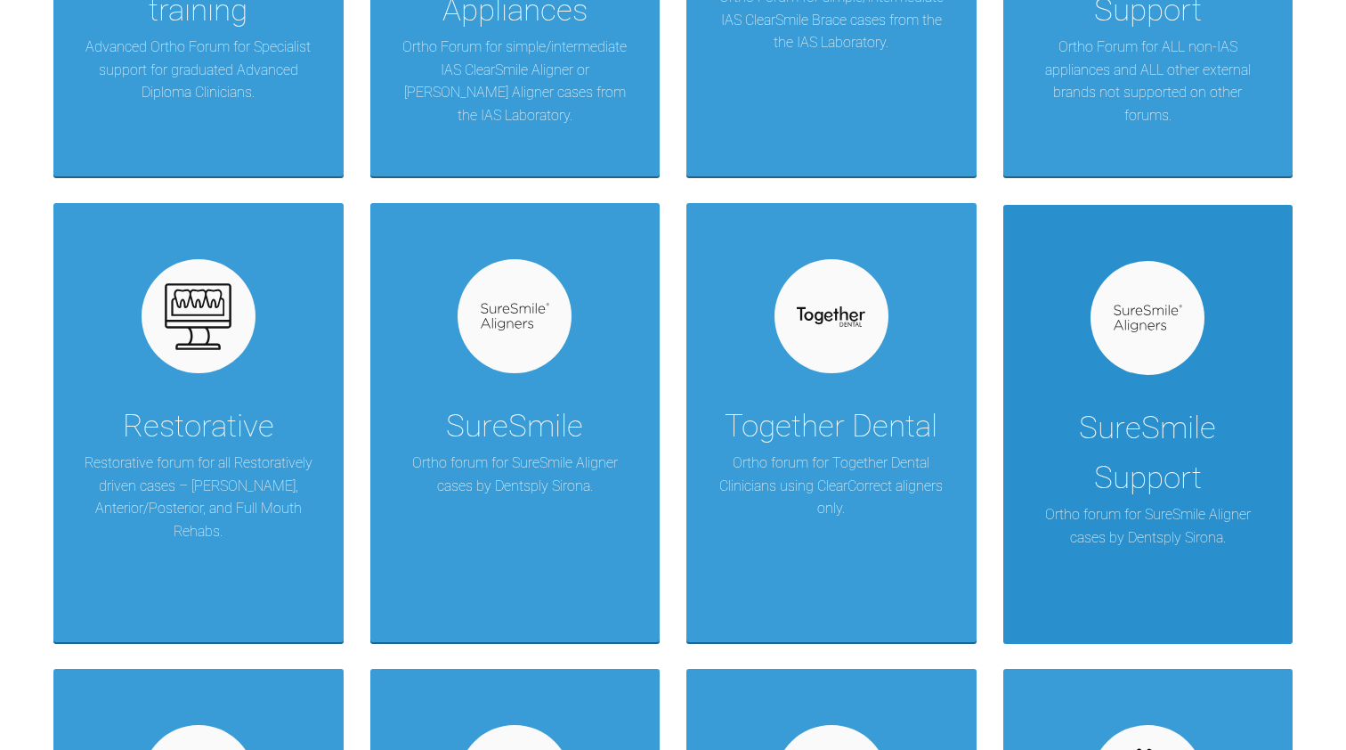
click at [1139, 437] on div "SureSmile Support" at bounding box center [1148, 453] width 237 height 100
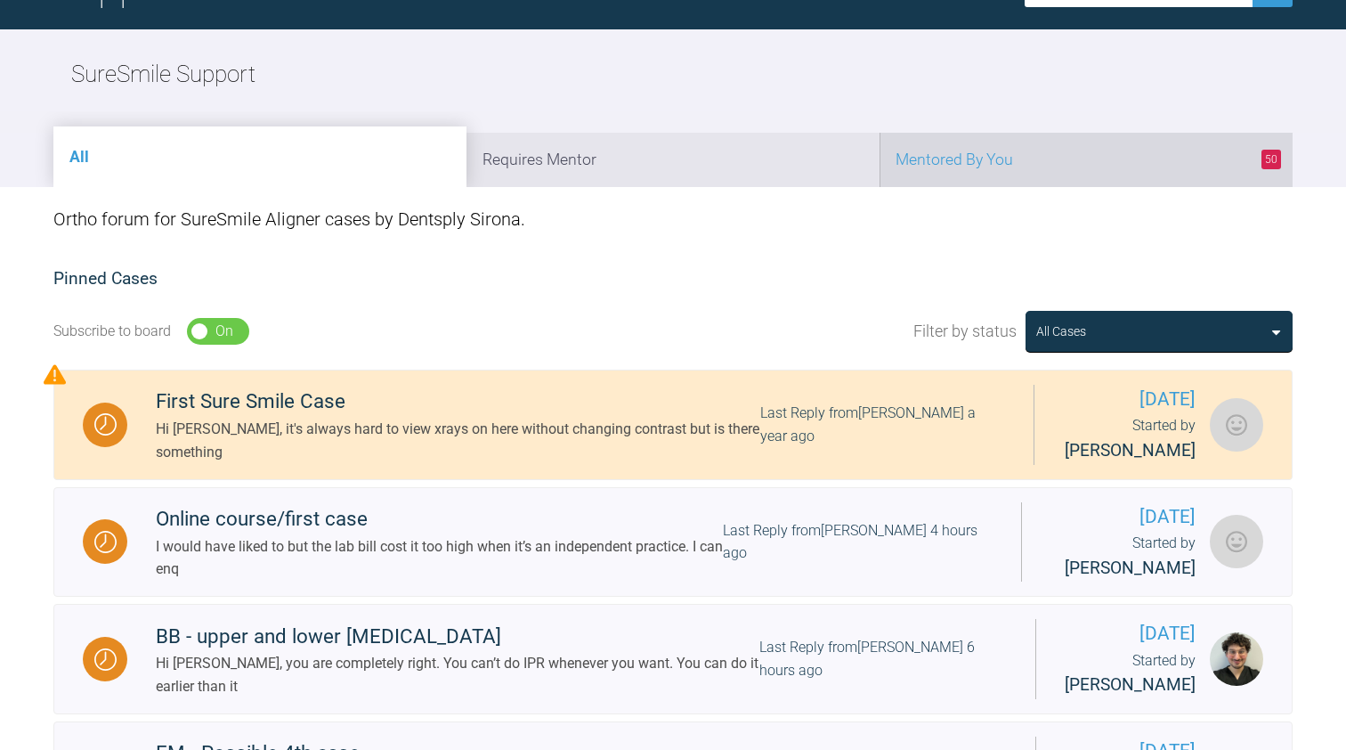
click at [1032, 151] on li "50 Mentored By You" at bounding box center [1086, 160] width 413 height 54
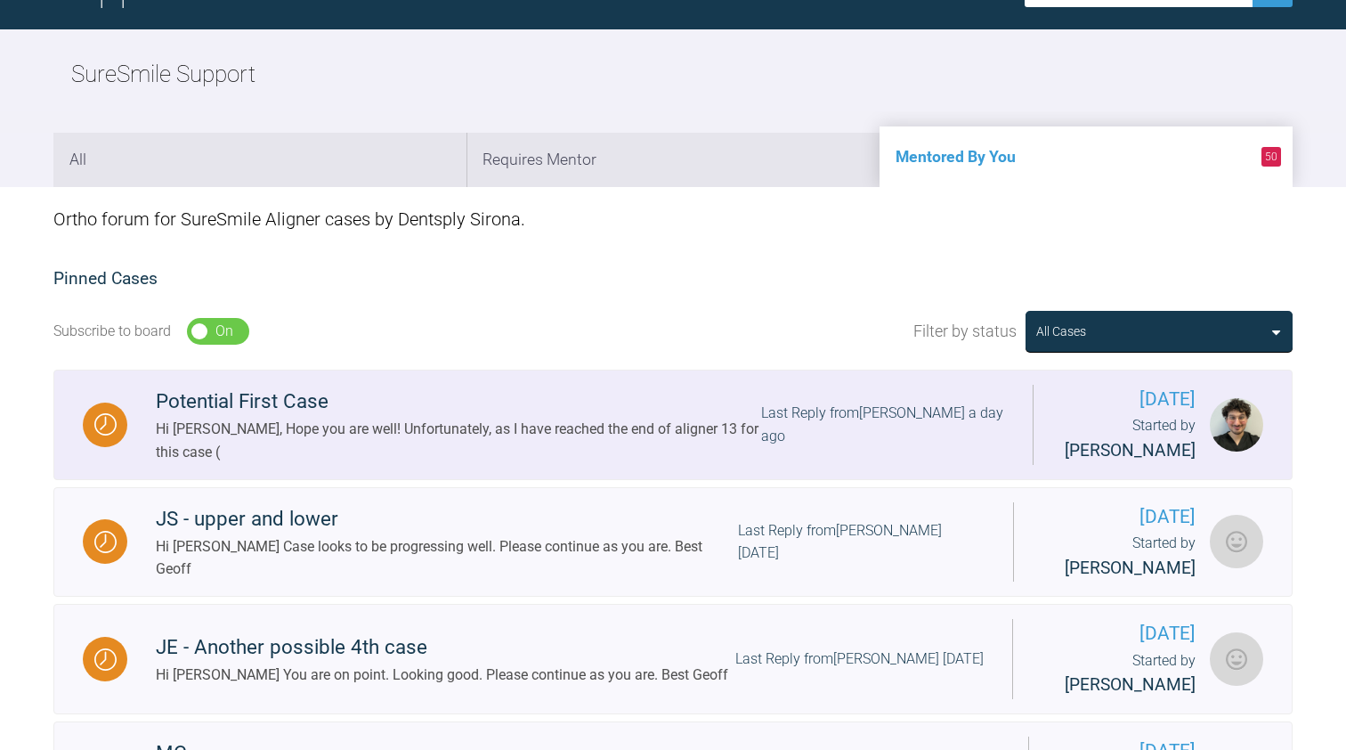
click at [511, 421] on div "Hi [PERSON_NAME], Hope you are well! Unfortunately, as I have reached the end o…" at bounding box center [458, 440] width 605 height 45
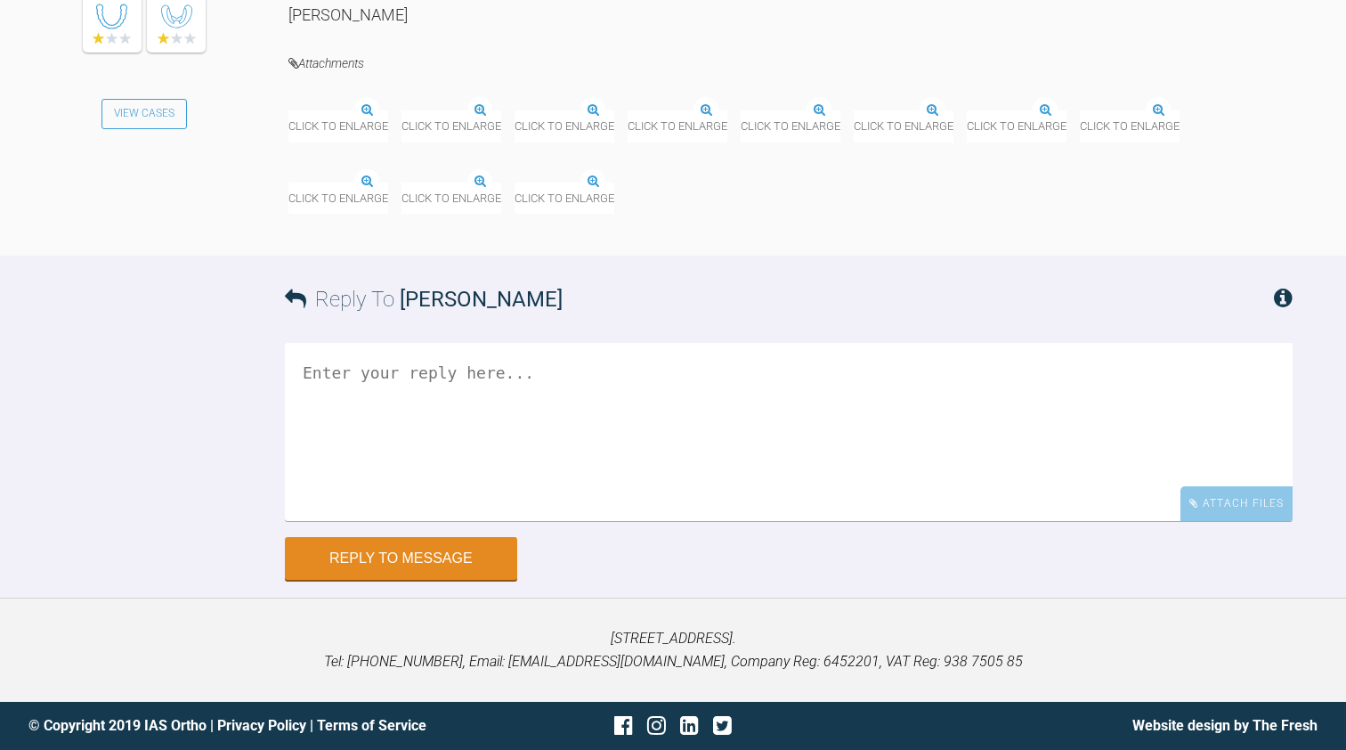
scroll to position [15569, 0]
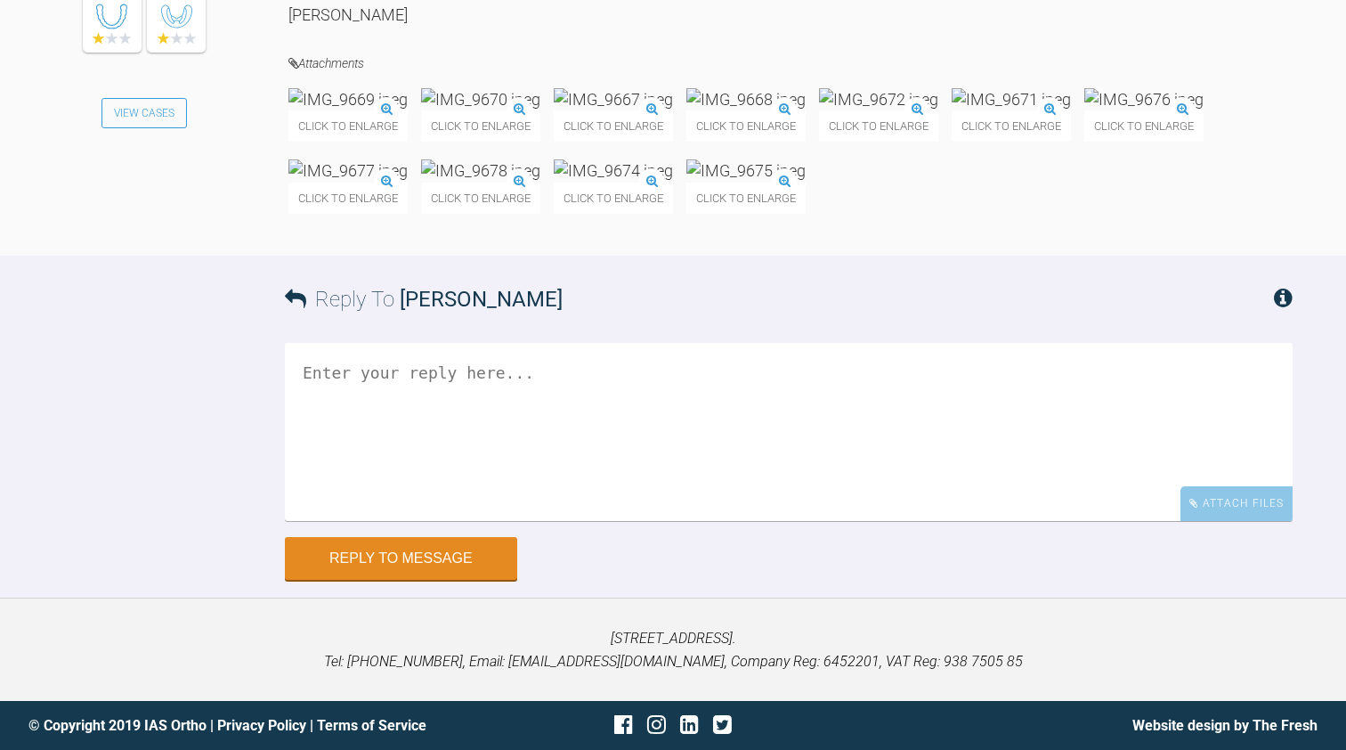
click at [403, 110] on img at bounding box center [347, 99] width 119 height 22
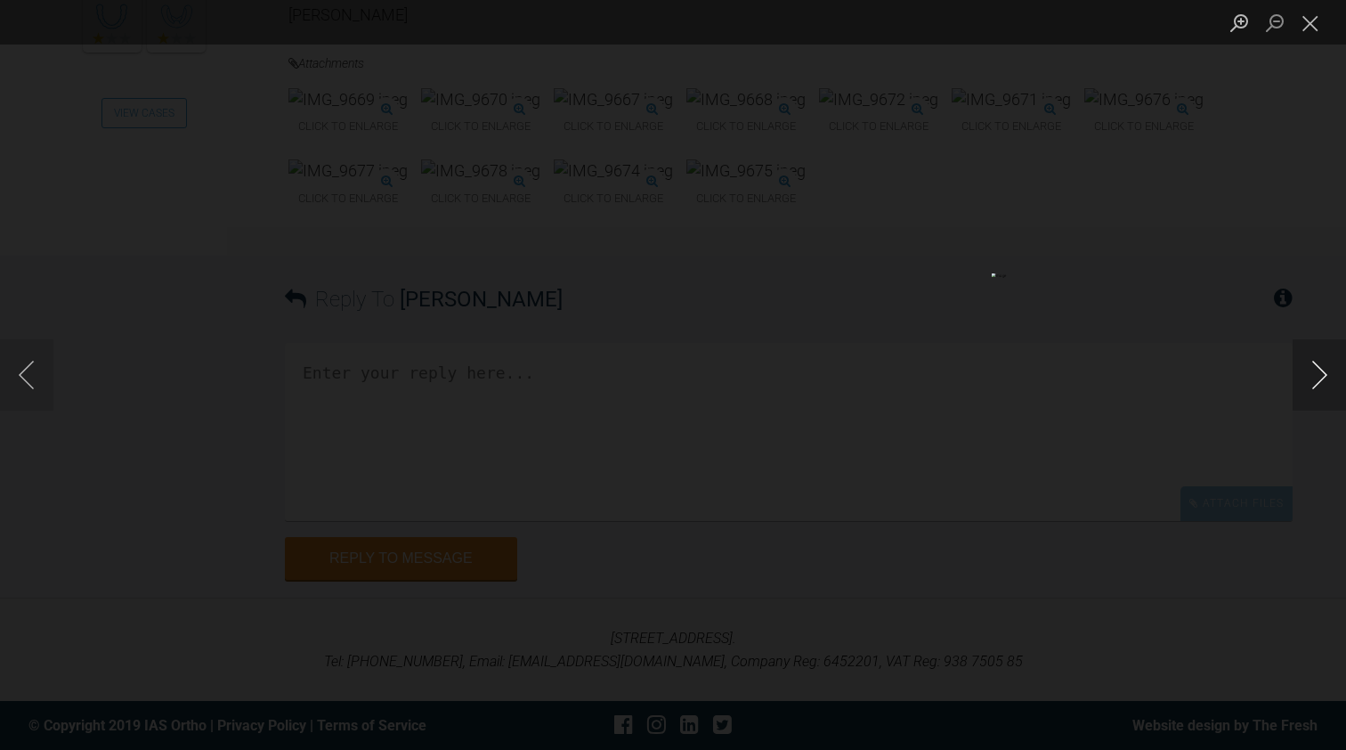
click at [1313, 367] on button "Next image" at bounding box center [1319, 374] width 53 height 71
click at [1311, 375] on button "Next image" at bounding box center [1319, 374] width 53 height 71
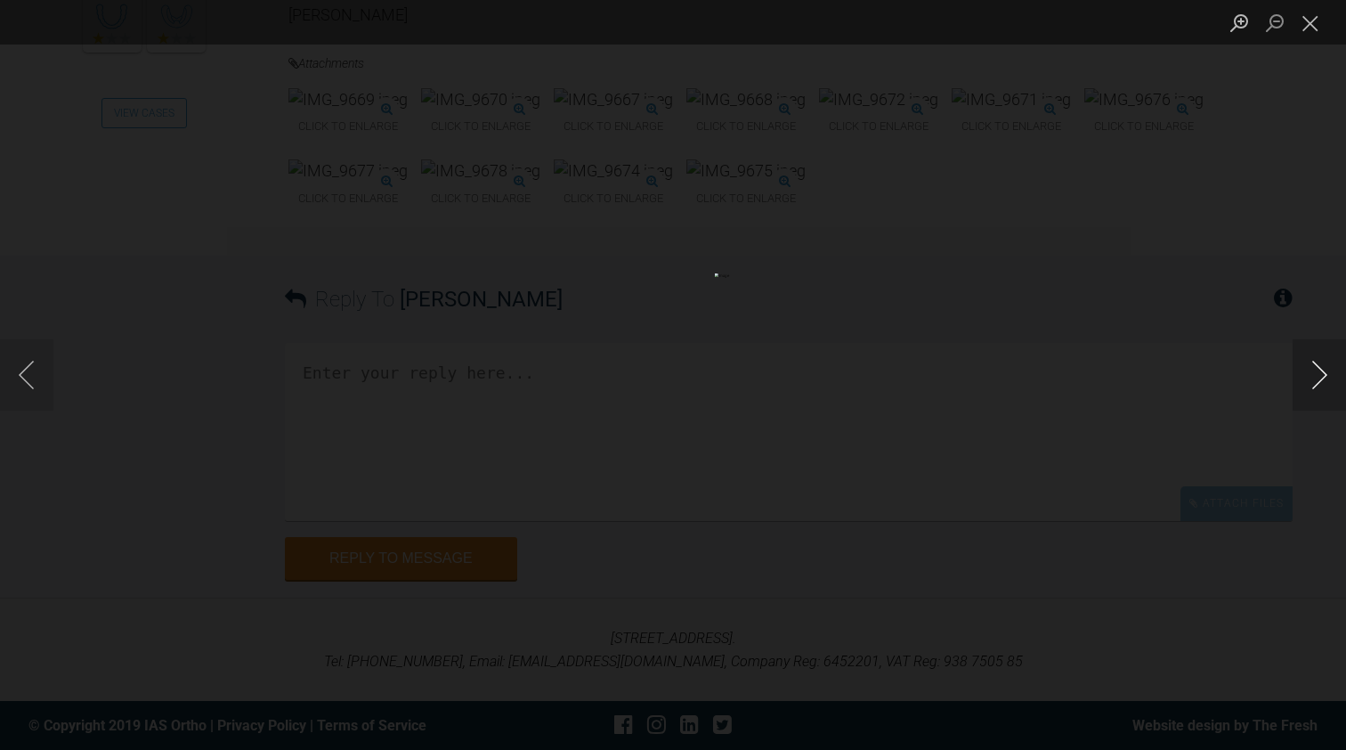
click at [1311, 375] on button "Next image" at bounding box center [1319, 374] width 53 height 71
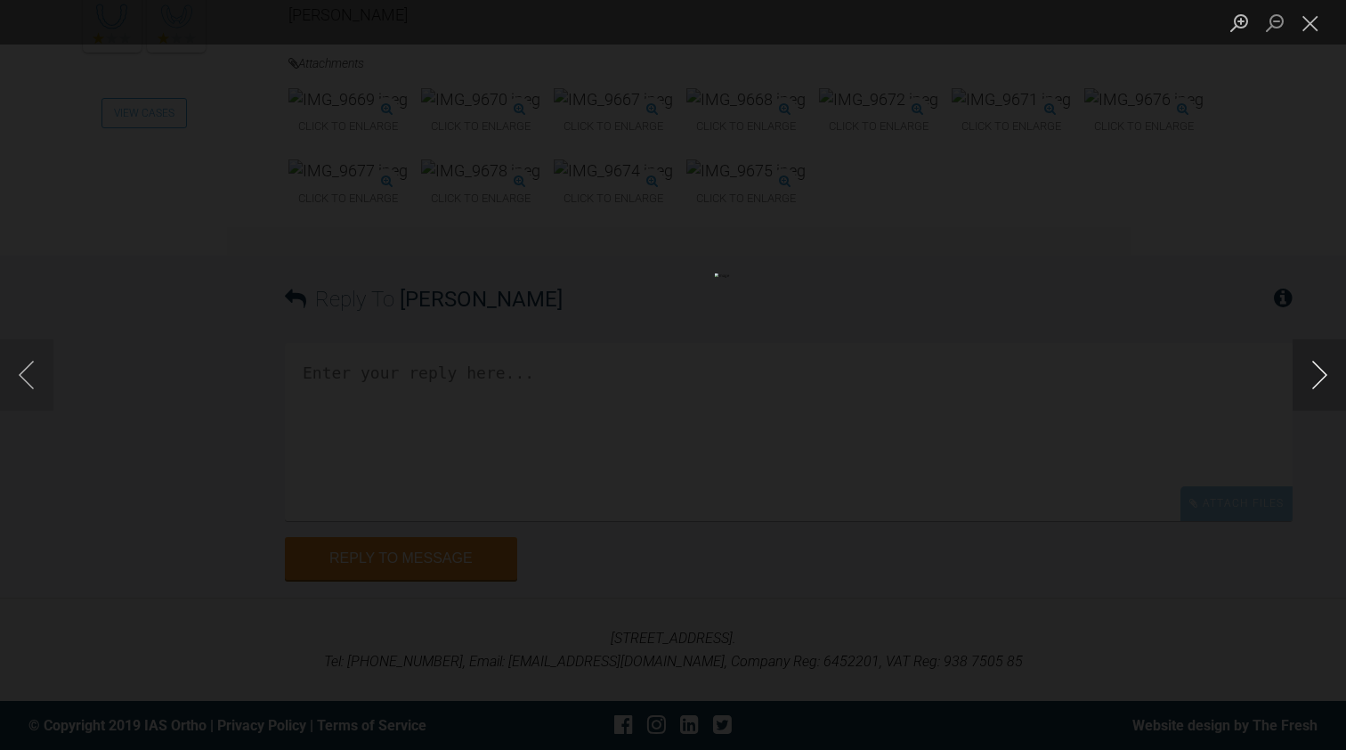
click at [1311, 375] on button "Next image" at bounding box center [1319, 374] width 53 height 71
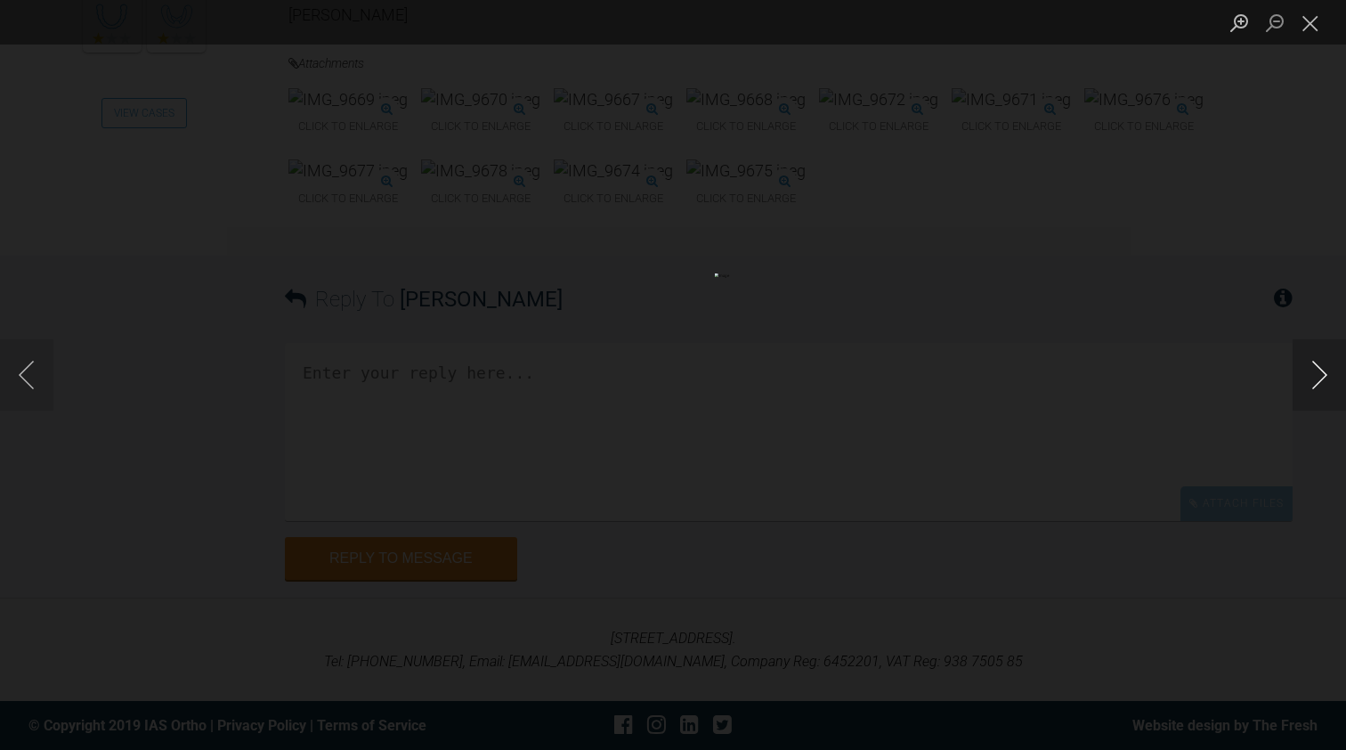
click at [1311, 375] on button "Next image" at bounding box center [1319, 374] width 53 height 71
click at [1309, 23] on button "Close lightbox" at bounding box center [1311, 22] width 36 height 31
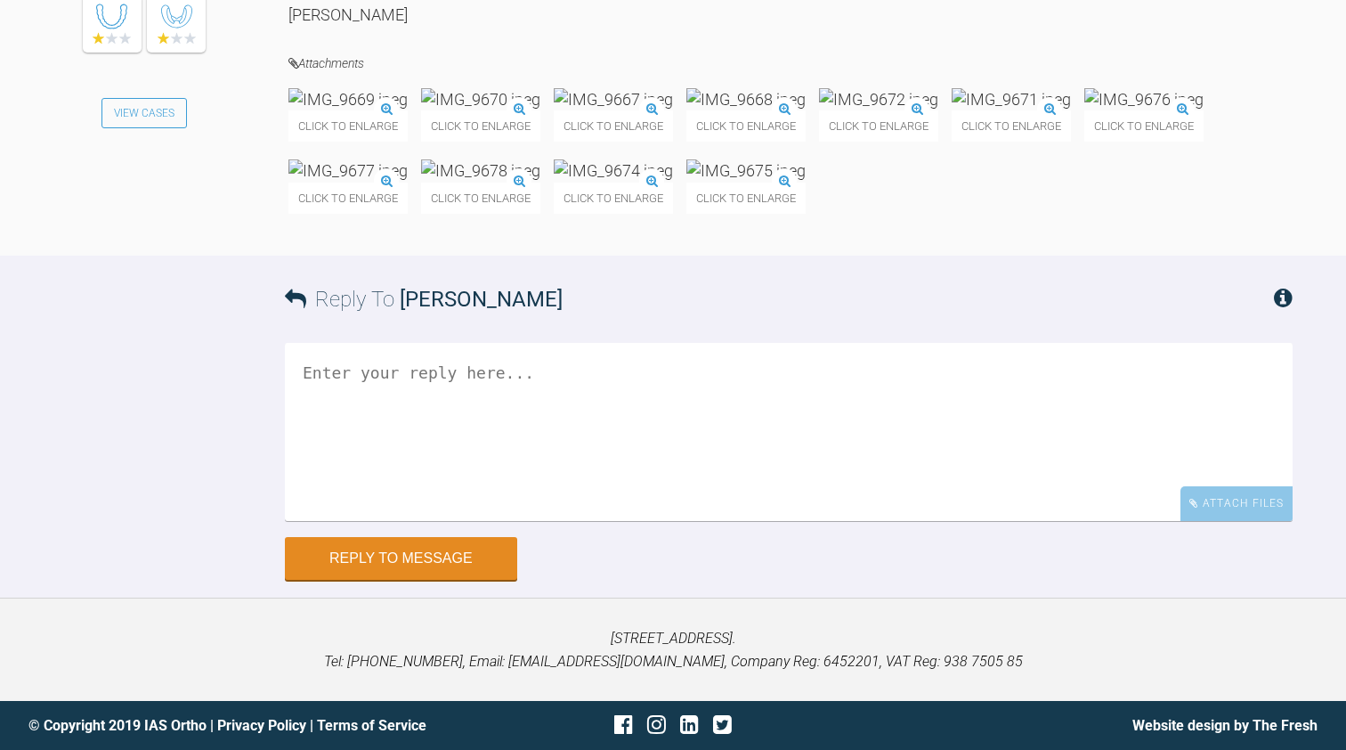
scroll to position [16150, 0]
click at [338, 521] on textarea at bounding box center [789, 432] width 1008 height 178
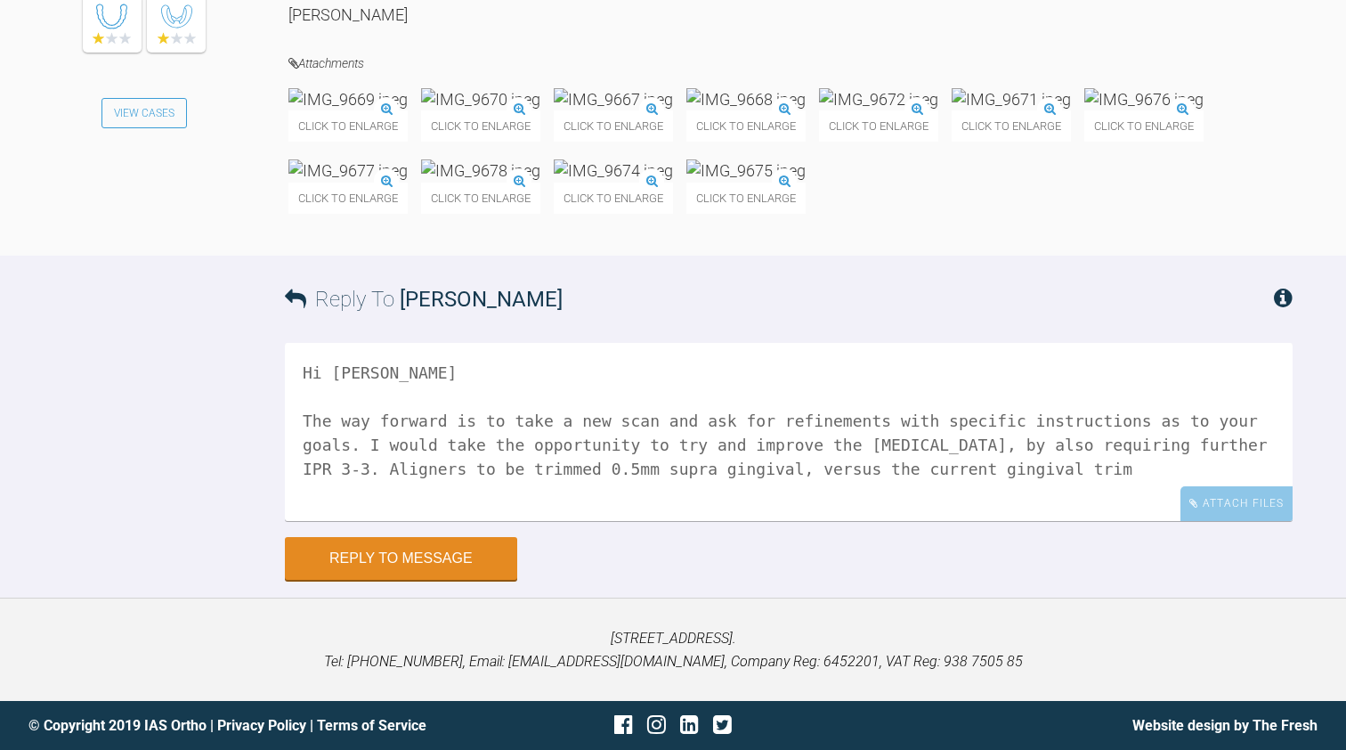
click at [906, 521] on textarea "Hi [PERSON_NAME] The way forward is to take a new scan and ask for refinements …" at bounding box center [789, 432] width 1008 height 178
click at [917, 521] on textarea "Hi [PERSON_NAME] The way forward is to take a new scan and ask for refinements …" at bounding box center [789, 432] width 1008 height 178
click at [1270, 521] on textarea "Hi [PERSON_NAME] The way forward is to take a new scan and ask for refinements …" at bounding box center [789, 432] width 1008 height 178
click at [1046, 521] on textarea "Hi [PERSON_NAME] The way forward is to take a new scan and ask for refinements …" at bounding box center [789, 432] width 1008 height 178
click at [448, 521] on textarea "Hi [PERSON_NAME] The way forward is to take a new scan and ask for refinements …" at bounding box center [789, 432] width 1008 height 178
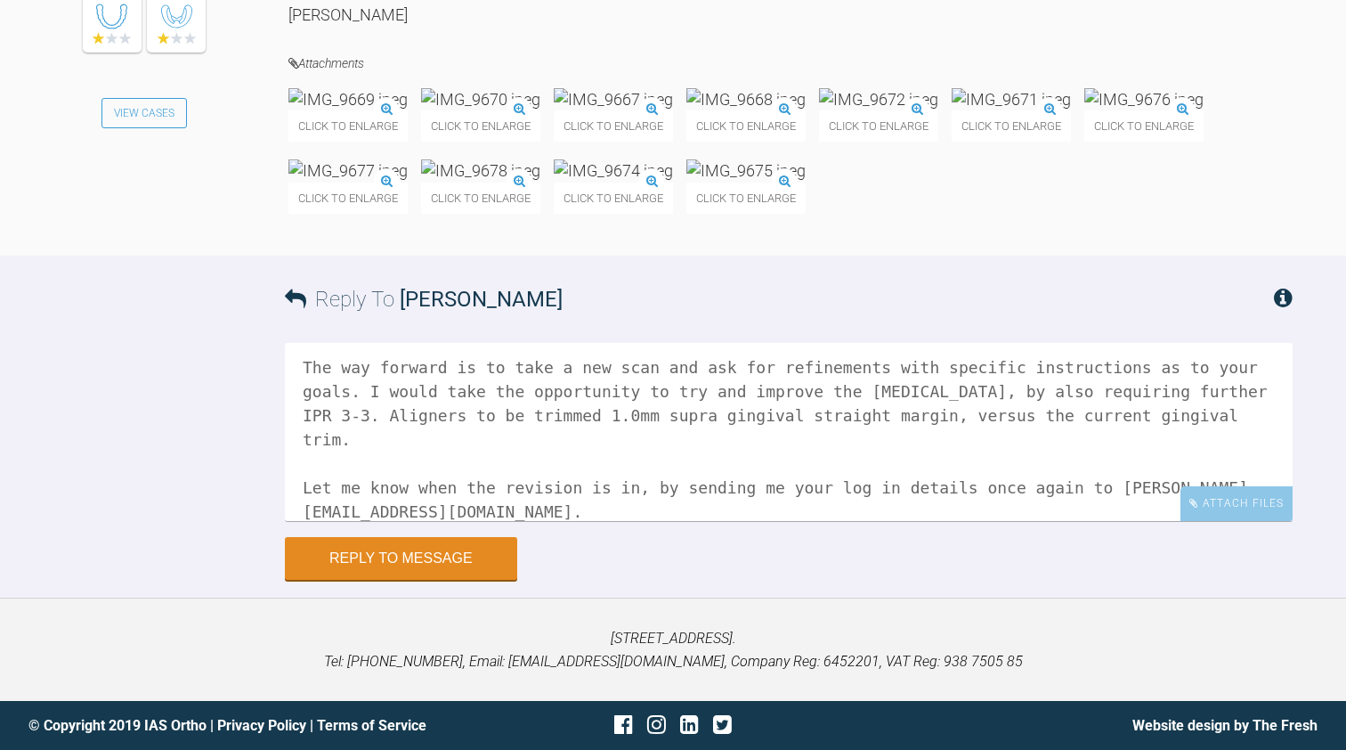
scroll to position [31, 0]
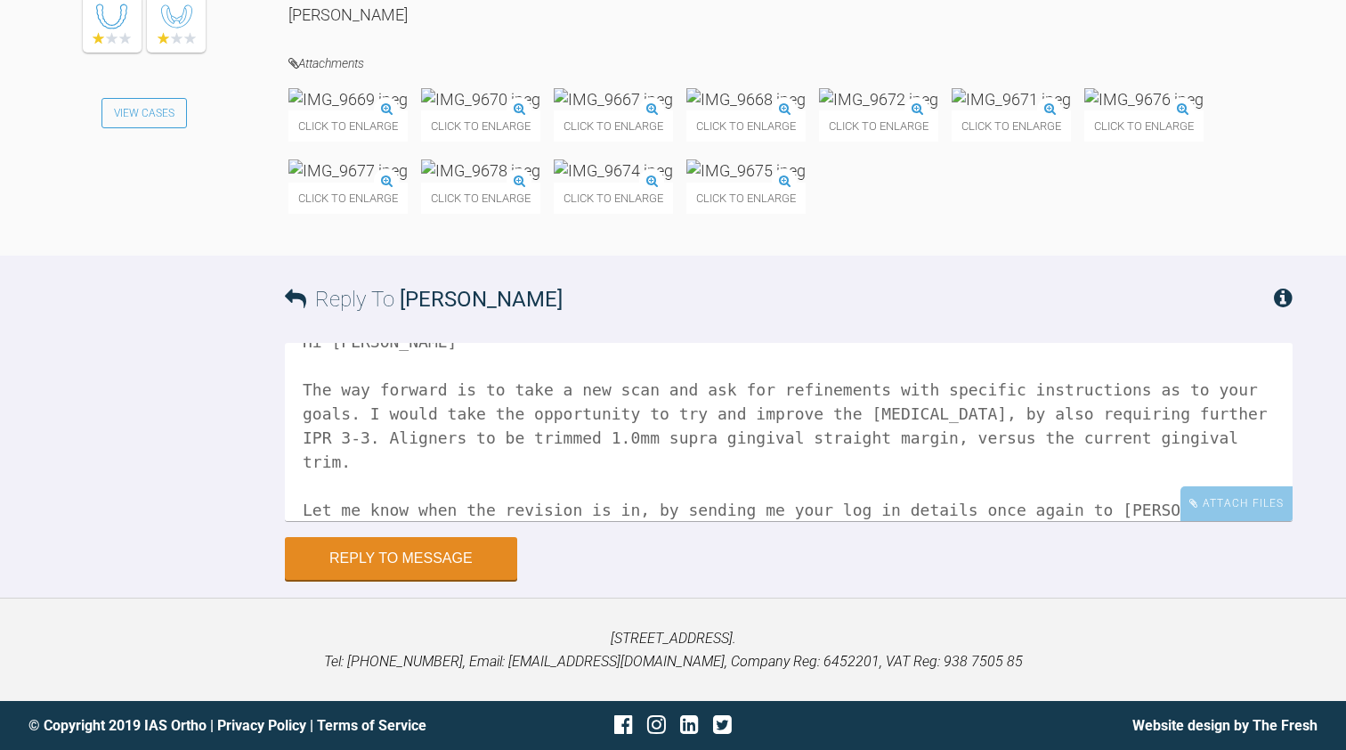
drag, startPoint x: 586, startPoint y: 555, endPoint x: 617, endPoint y: 556, distance: 31.2
click at [617, 521] on textarea "Hi [PERSON_NAME] The way forward is to take a new scan and ask for refinements …" at bounding box center [789, 432] width 1008 height 178
click at [634, 521] on textarea "Hi [PERSON_NAME] The way forward is to take a new scan and ask for refinements …" at bounding box center [789, 432] width 1008 height 178
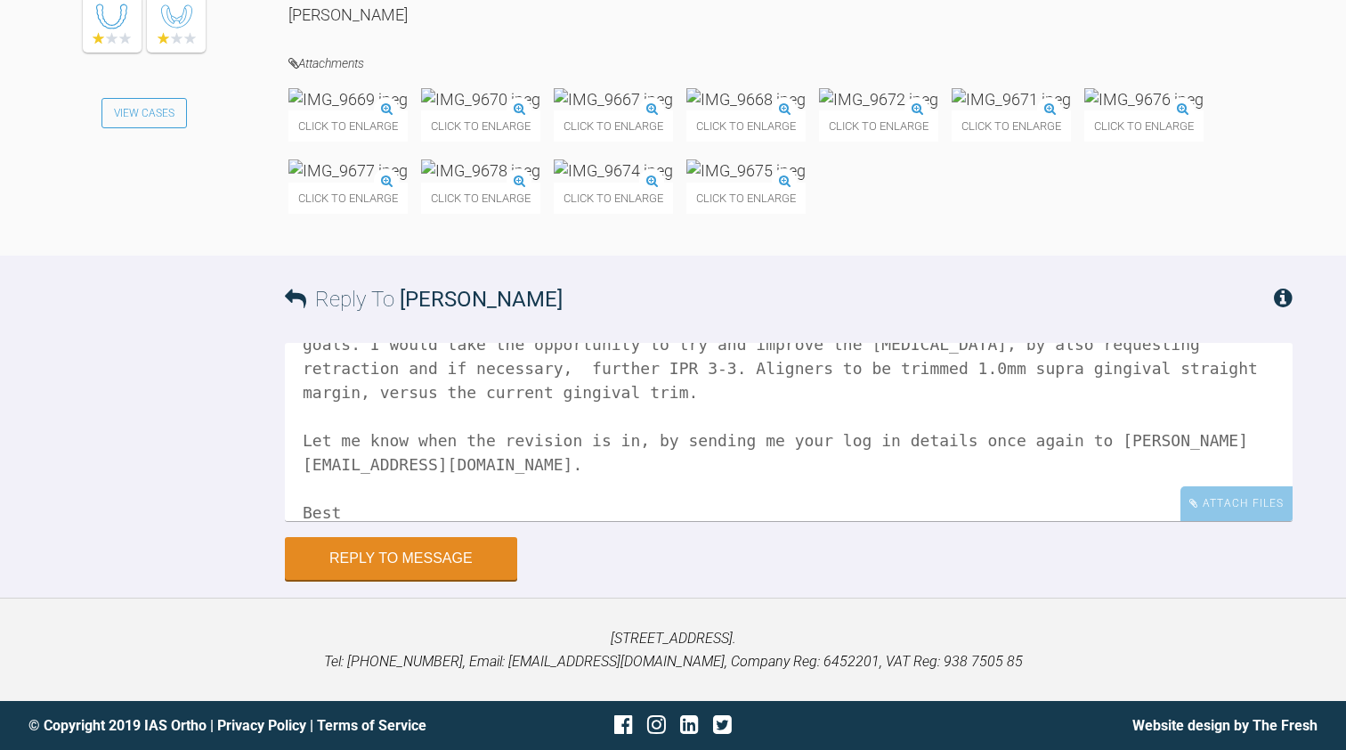
scroll to position [98, 0]
click at [609, 515] on textarea "Hi [PERSON_NAME] The way forward is to take a new scan and ask for refinements …" at bounding box center [789, 432] width 1008 height 178
type textarea "Hi [PERSON_NAME] The way forward is to take a new scan and ask for refinements …"
click at [458, 581] on button "Reply to Message" at bounding box center [401, 560] width 232 height 43
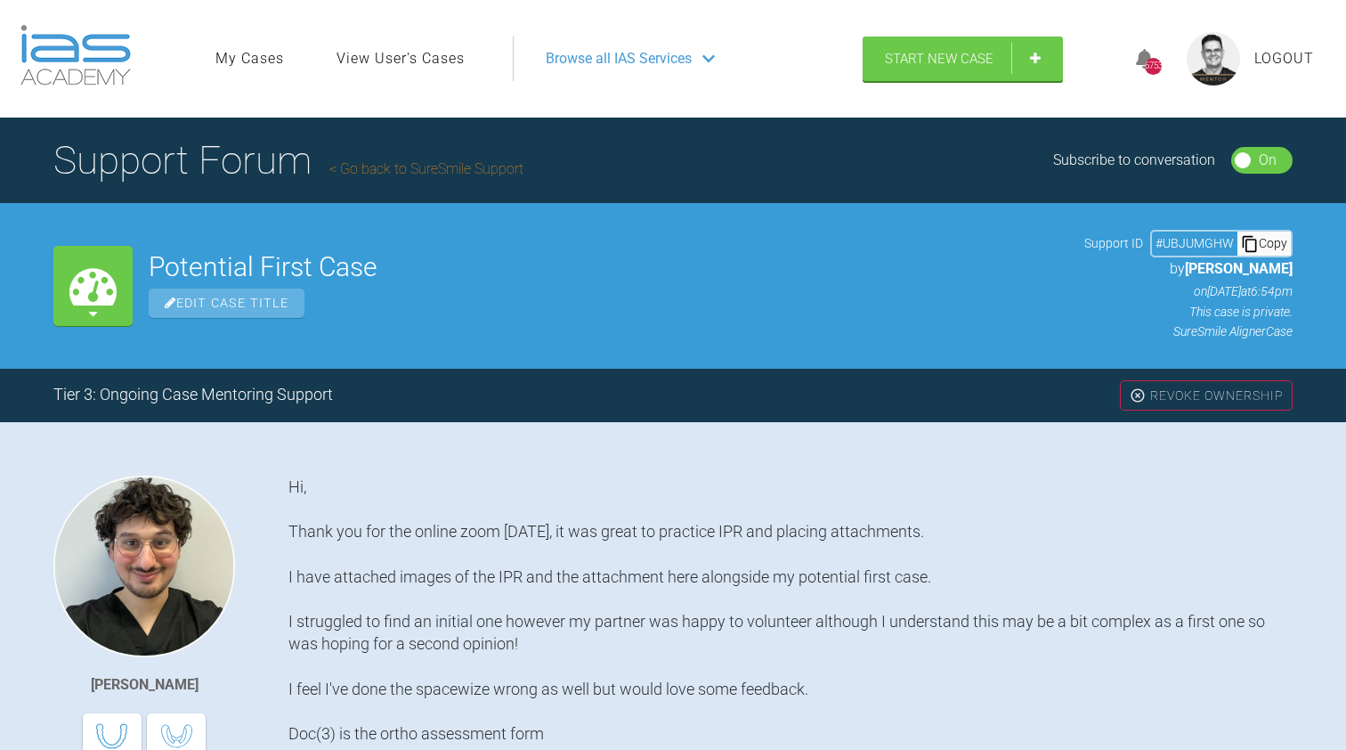
scroll to position [0, 0]
click at [450, 160] on link "Go back to SureSmile Support" at bounding box center [426, 168] width 194 height 17
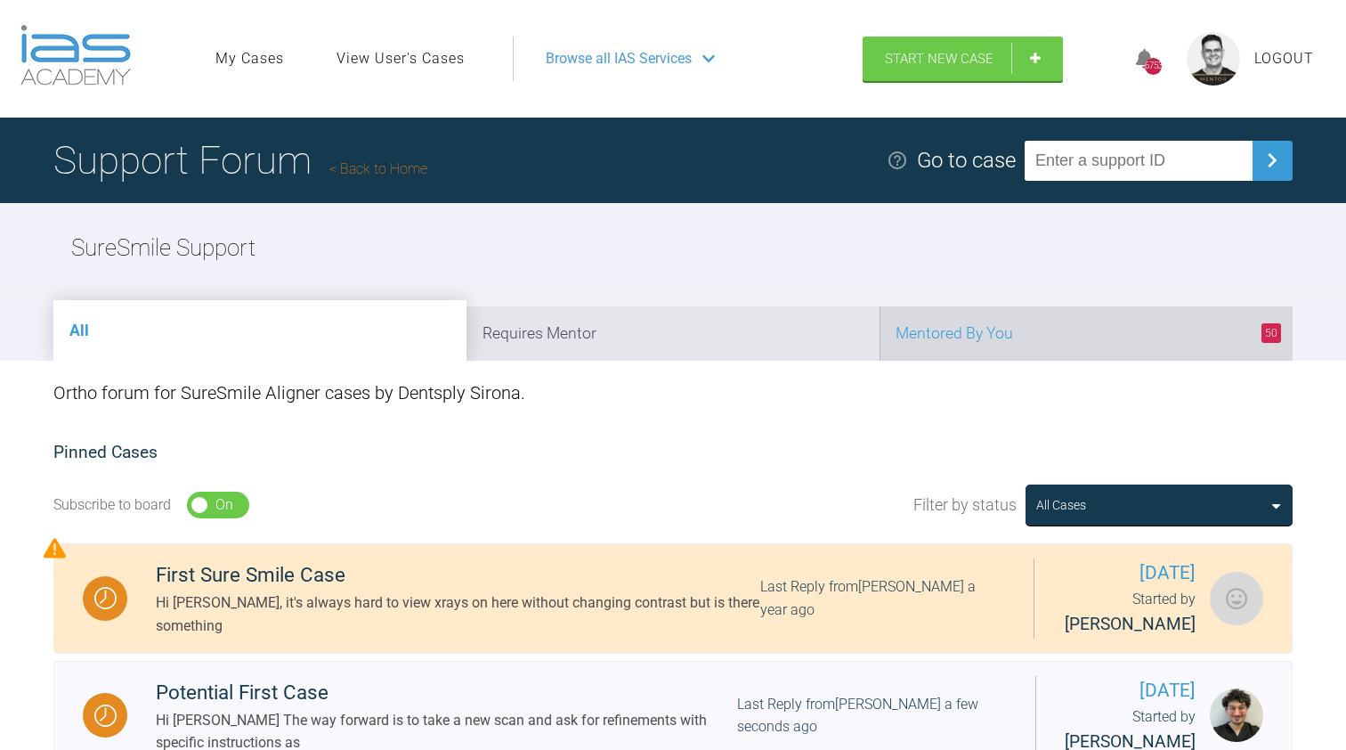
click at [970, 332] on li "50 Mentored By You" at bounding box center [1086, 333] width 413 height 54
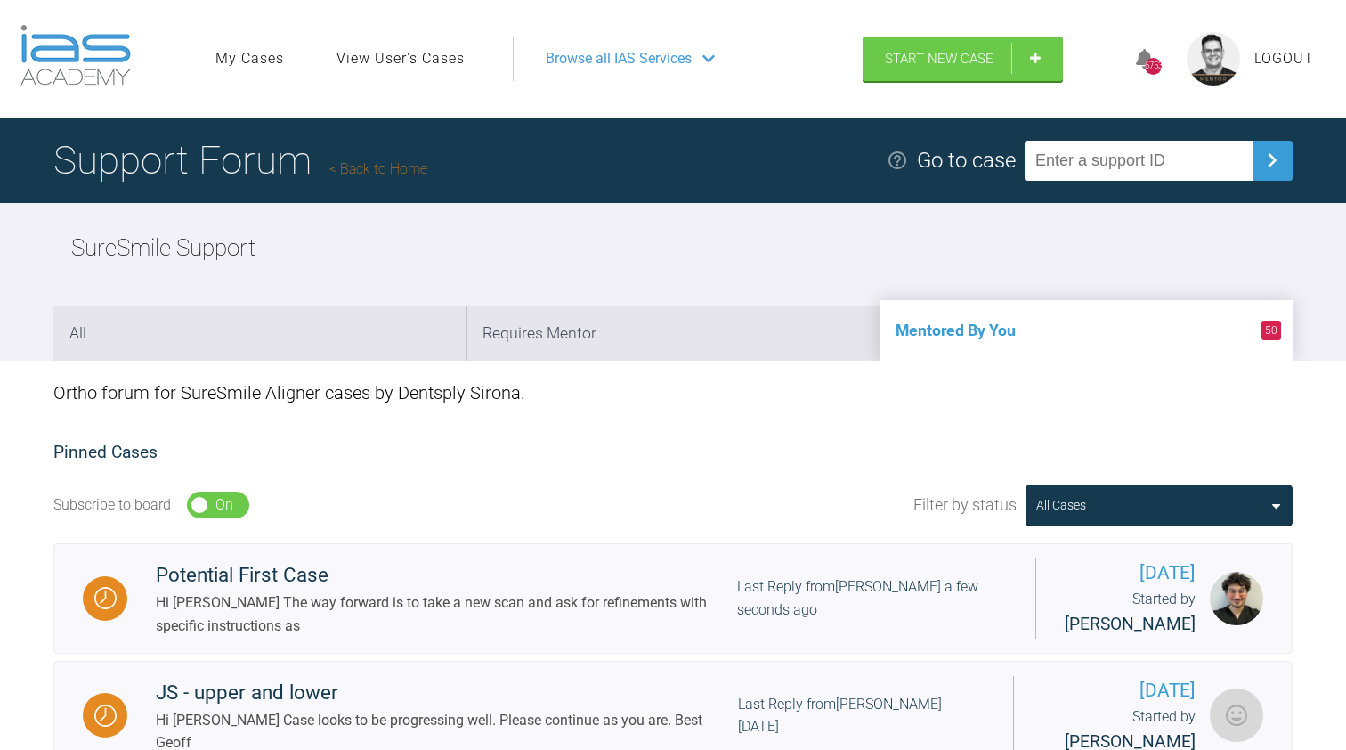
click at [395, 160] on link "Back to Home" at bounding box center [378, 168] width 98 height 17
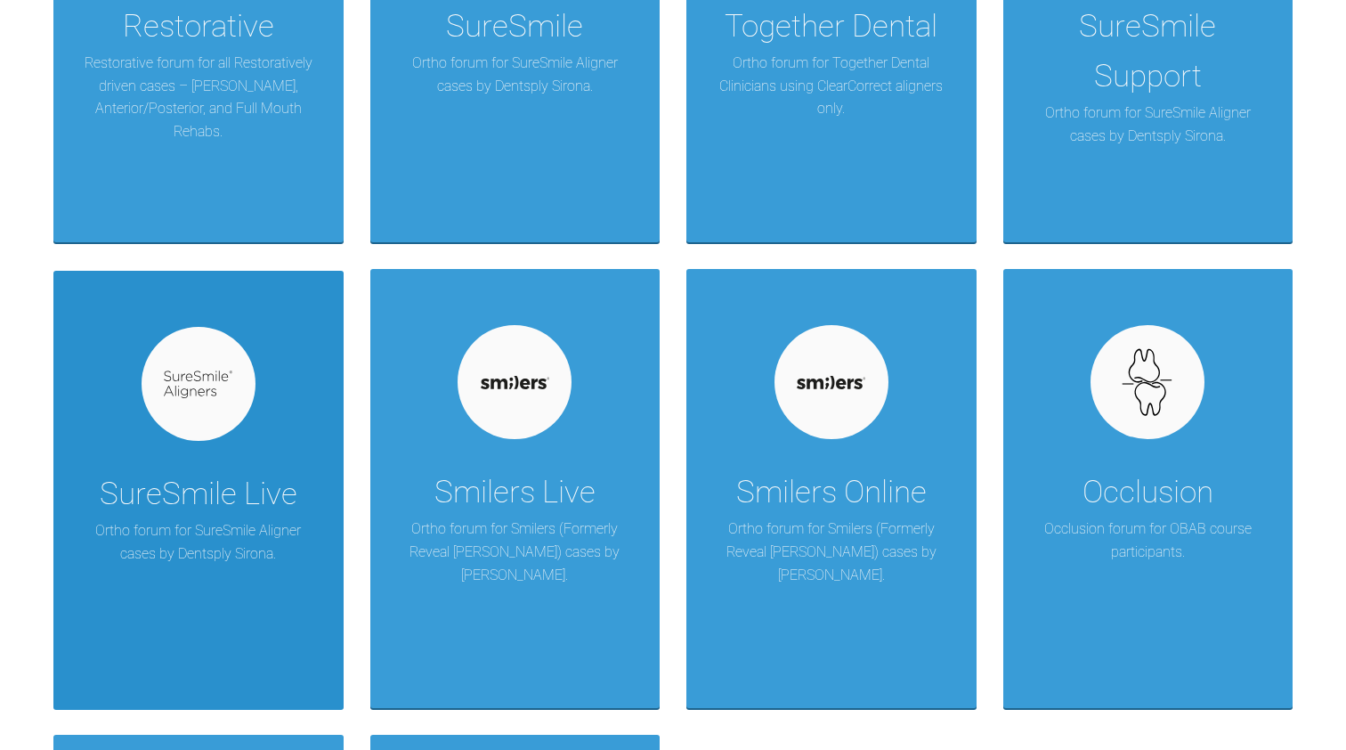
click at [215, 477] on div "SureSmile Live" at bounding box center [199, 494] width 198 height 50
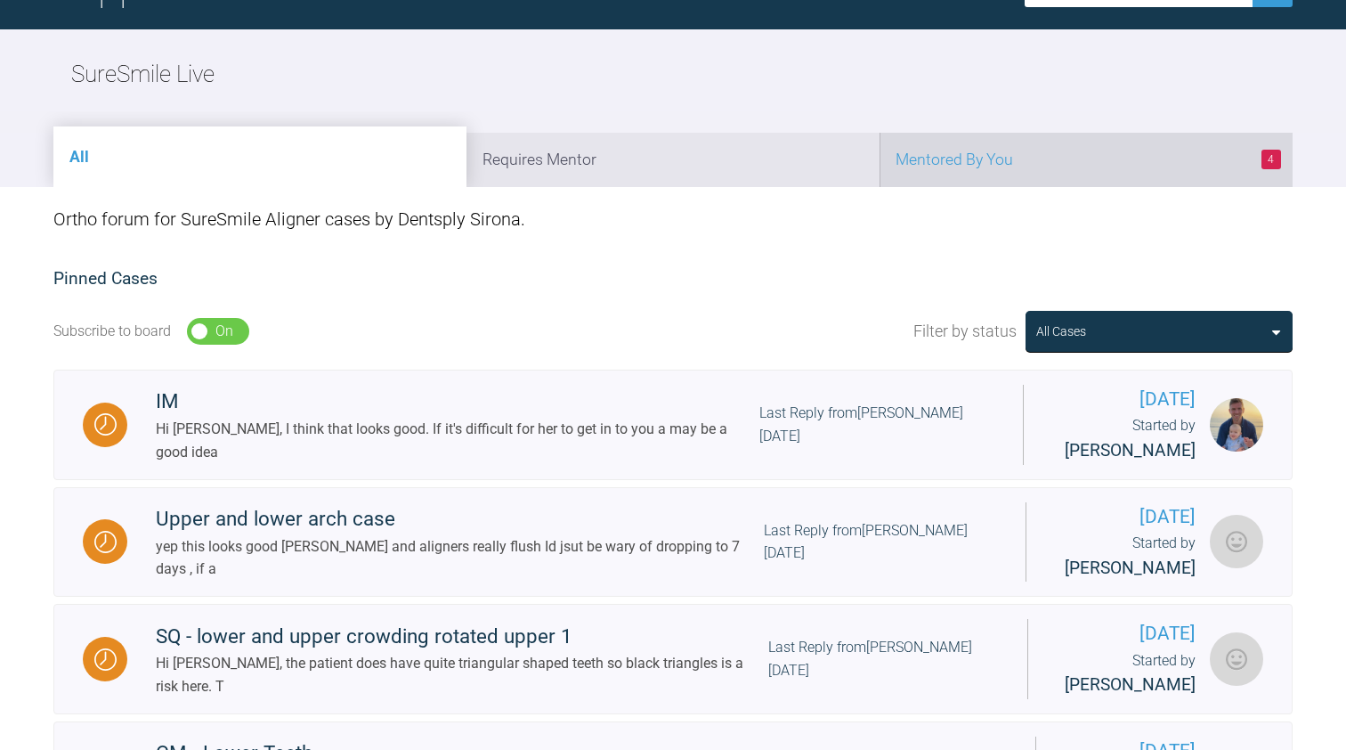
click at [941, 133] on li "4 Mentored By You" at bounding box center [1086, 160] width 413 height 54
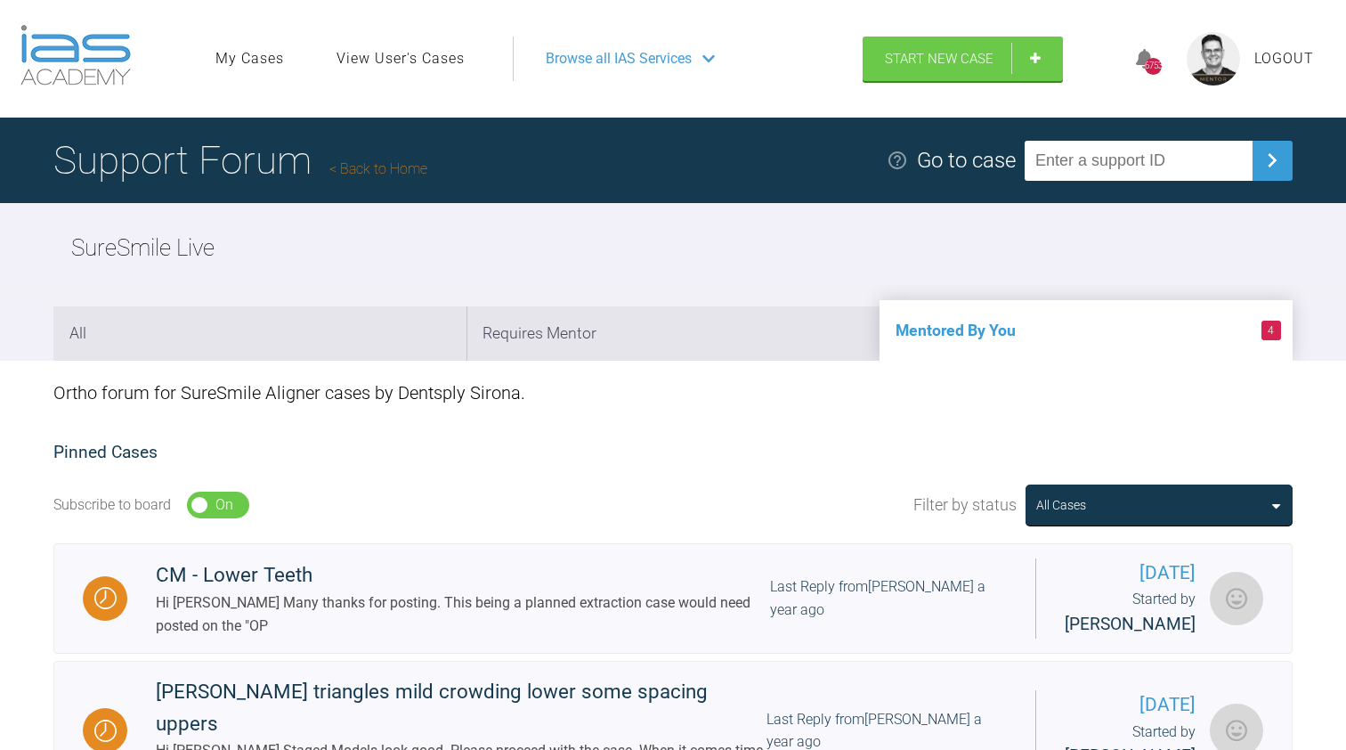
scroll to position [0, 0]
click at [377, 160] on link "Back to Home" at bounding box center [378, 168] width 98 height 17
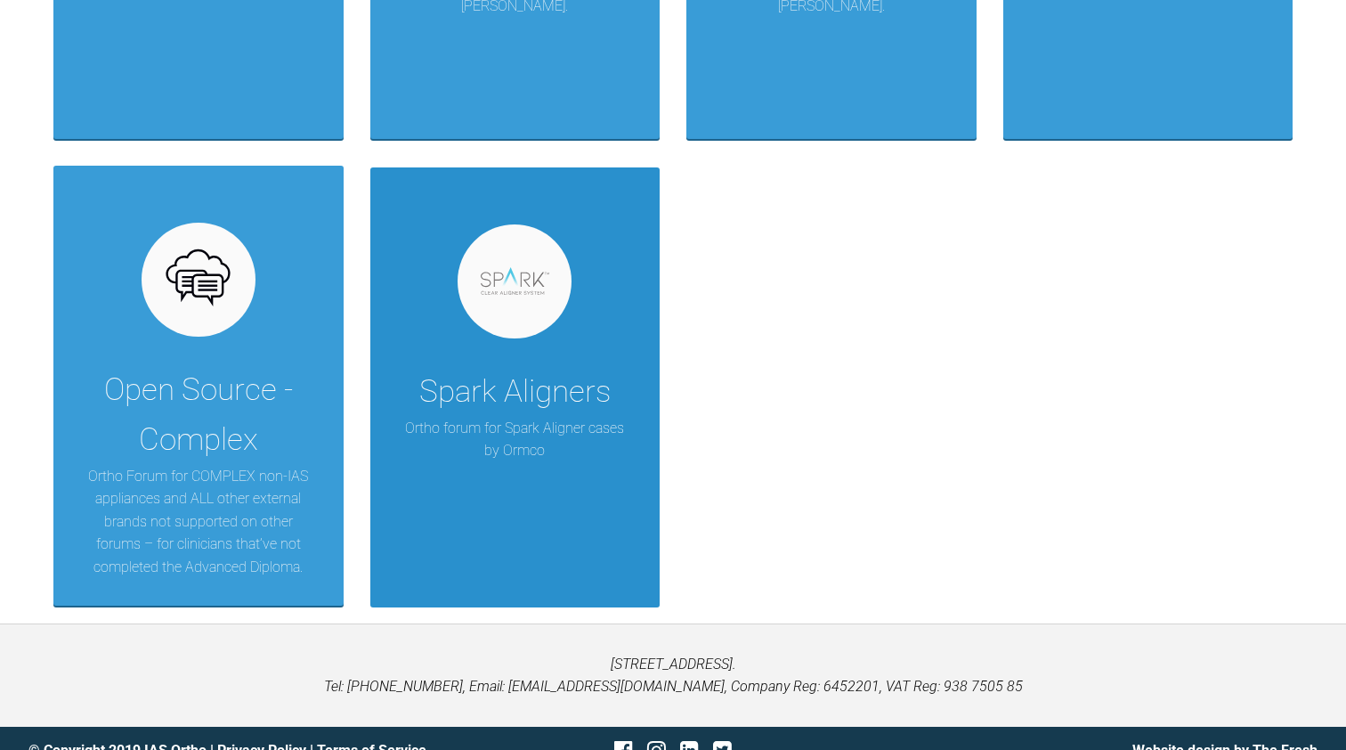
click at [456, 320] on div "Spark Aligners Ortho forum for Spark Aligner cases by [PERSON_NAME]" at bounding box center [515, 386] width 290 height 439
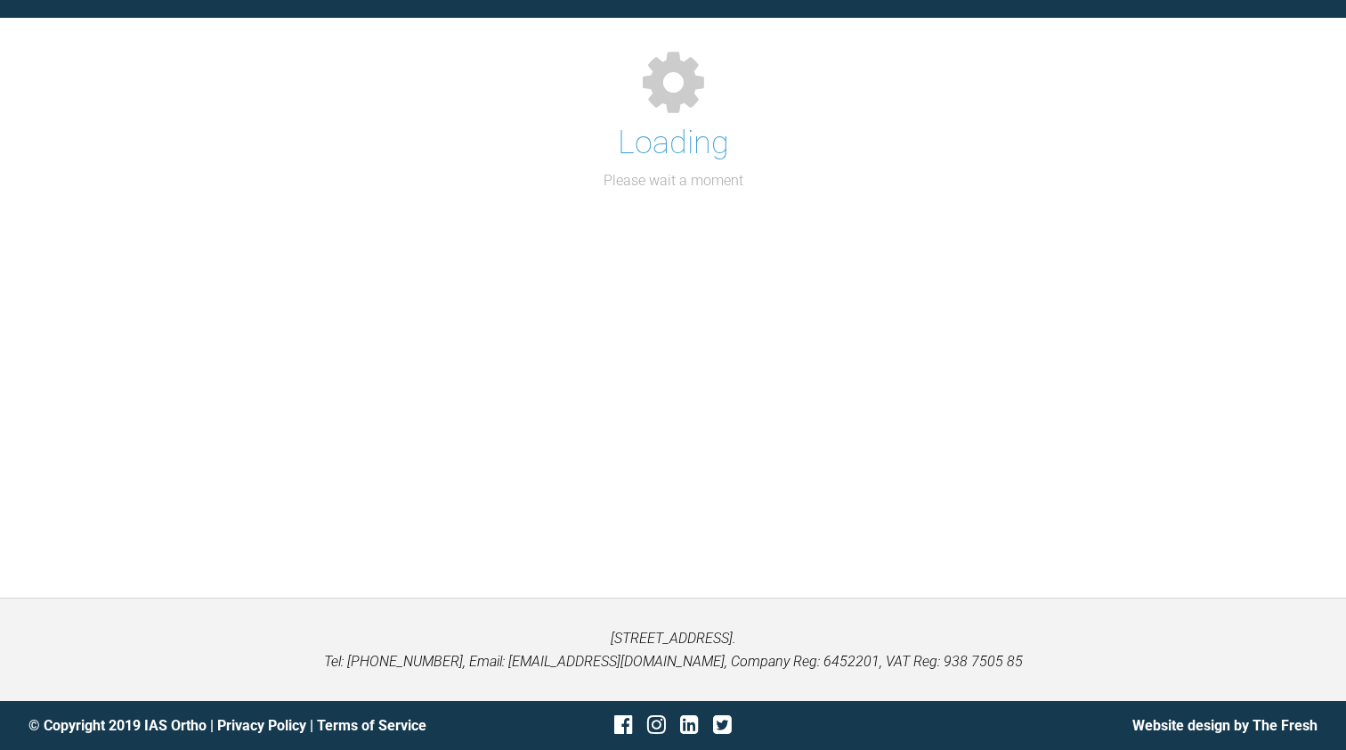
scroll to position [174, 0]
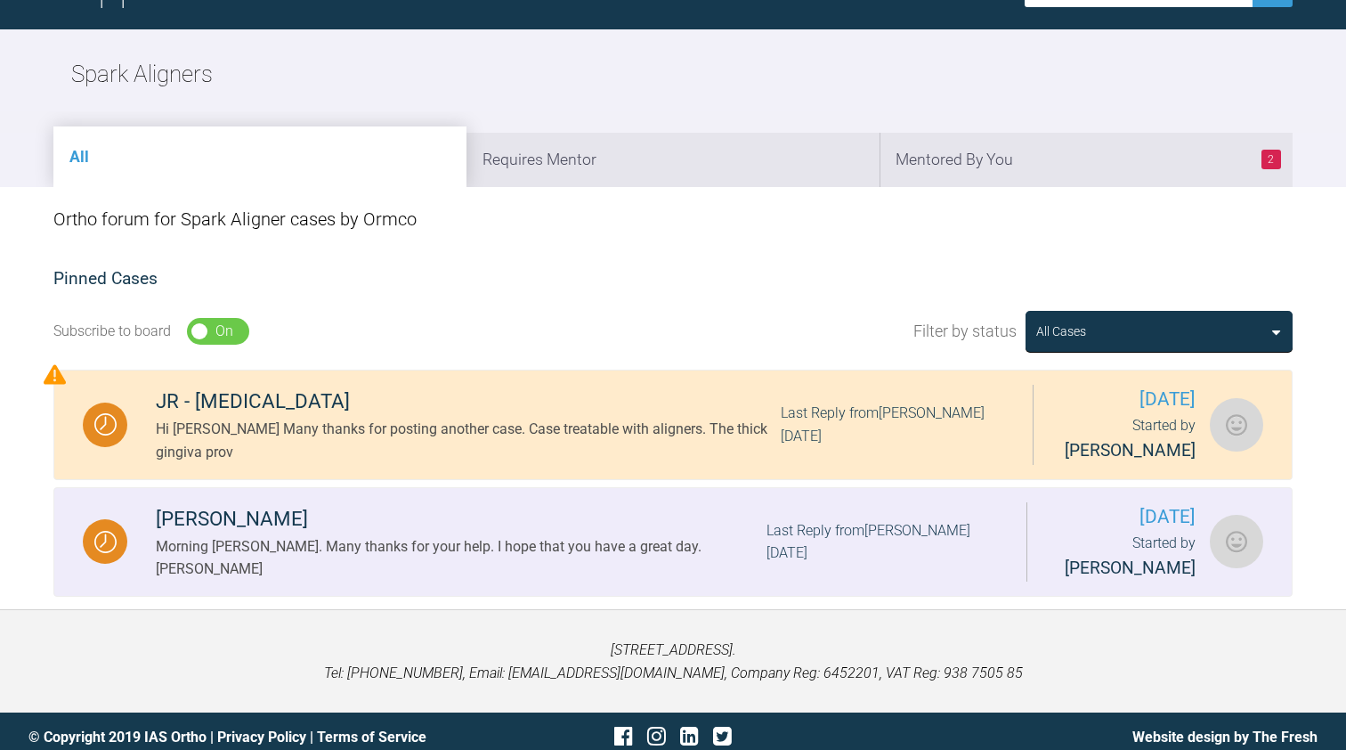
click at [456, 553] on div "Morning [PERSON_NAME]. Many thanks for your help. I hope that you have a great …" at bounding box center [461, 557] width 611 height 45
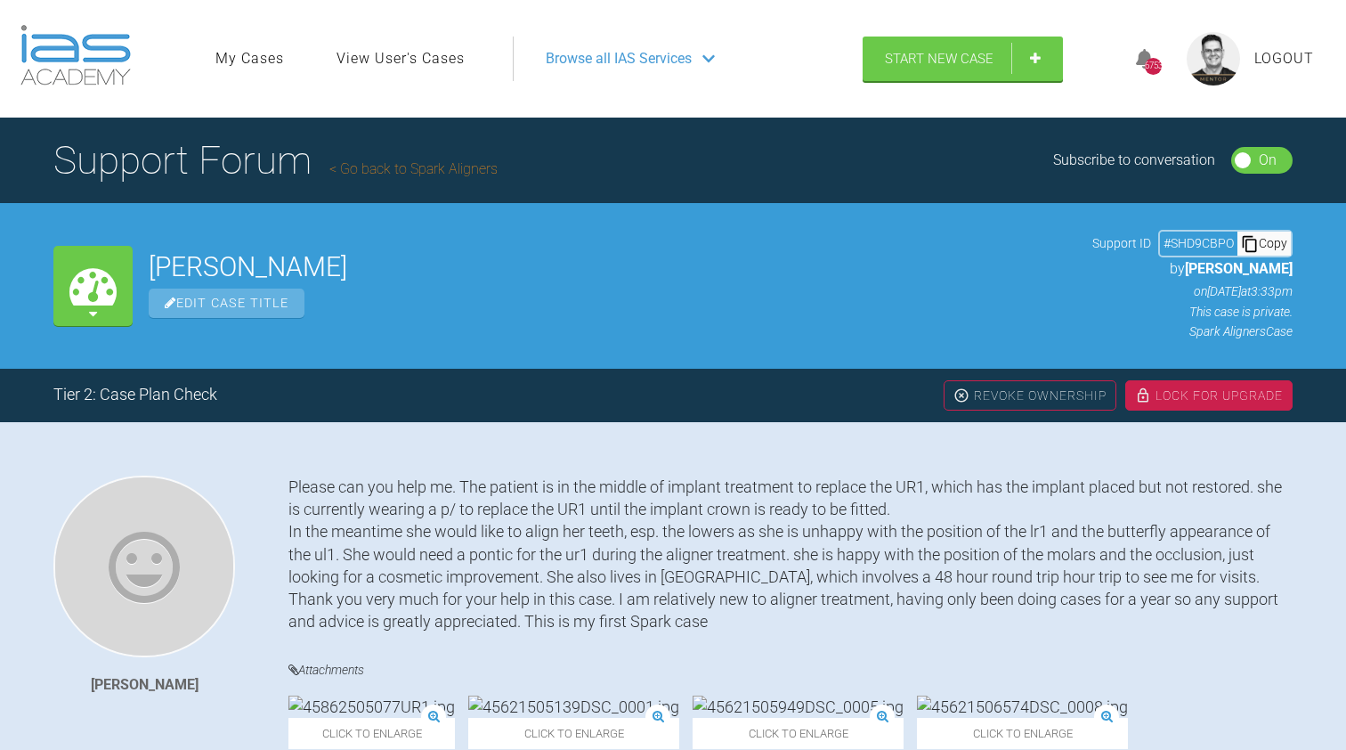
click at [394, 160] on link "Go back to Spark Aligners" at bounding box center [413, 168] width 168 height 17
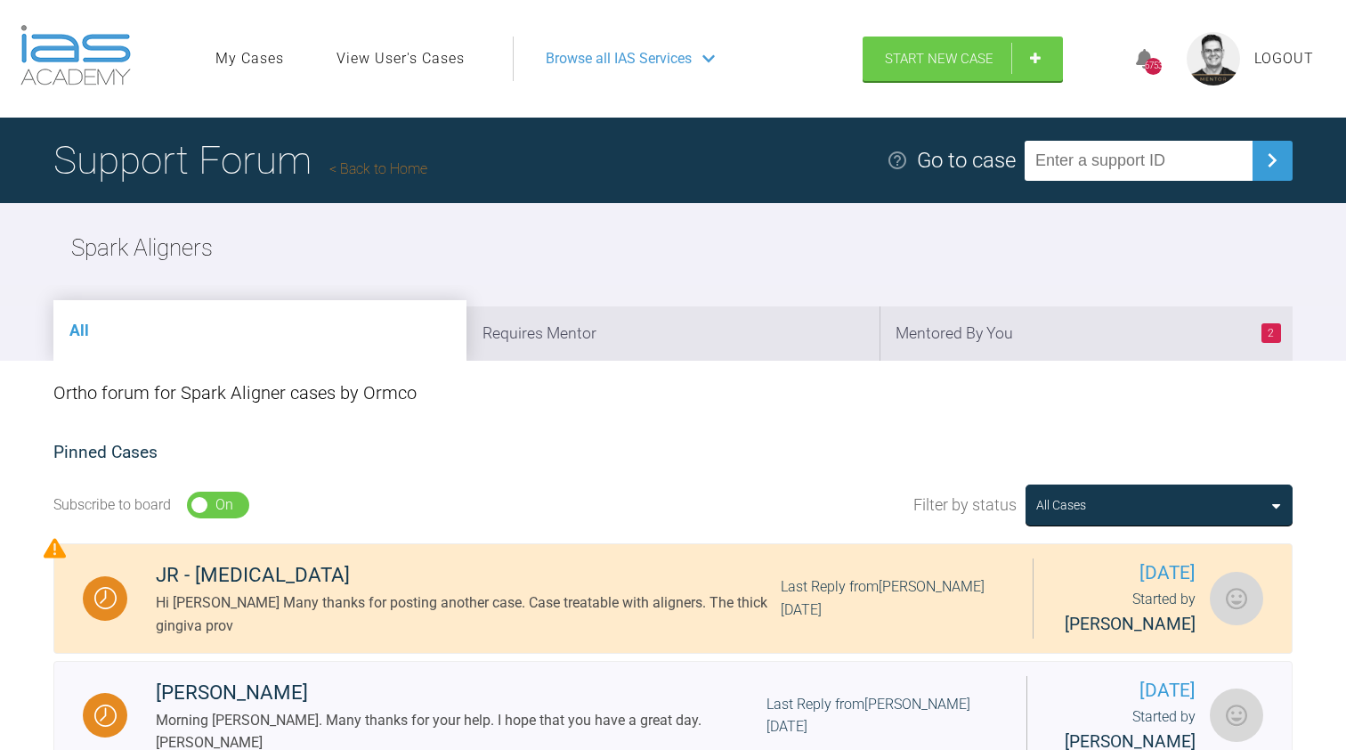
click at [381, 160] on link "Back to Home" at bounding box center [378, 168] width 98 height 17
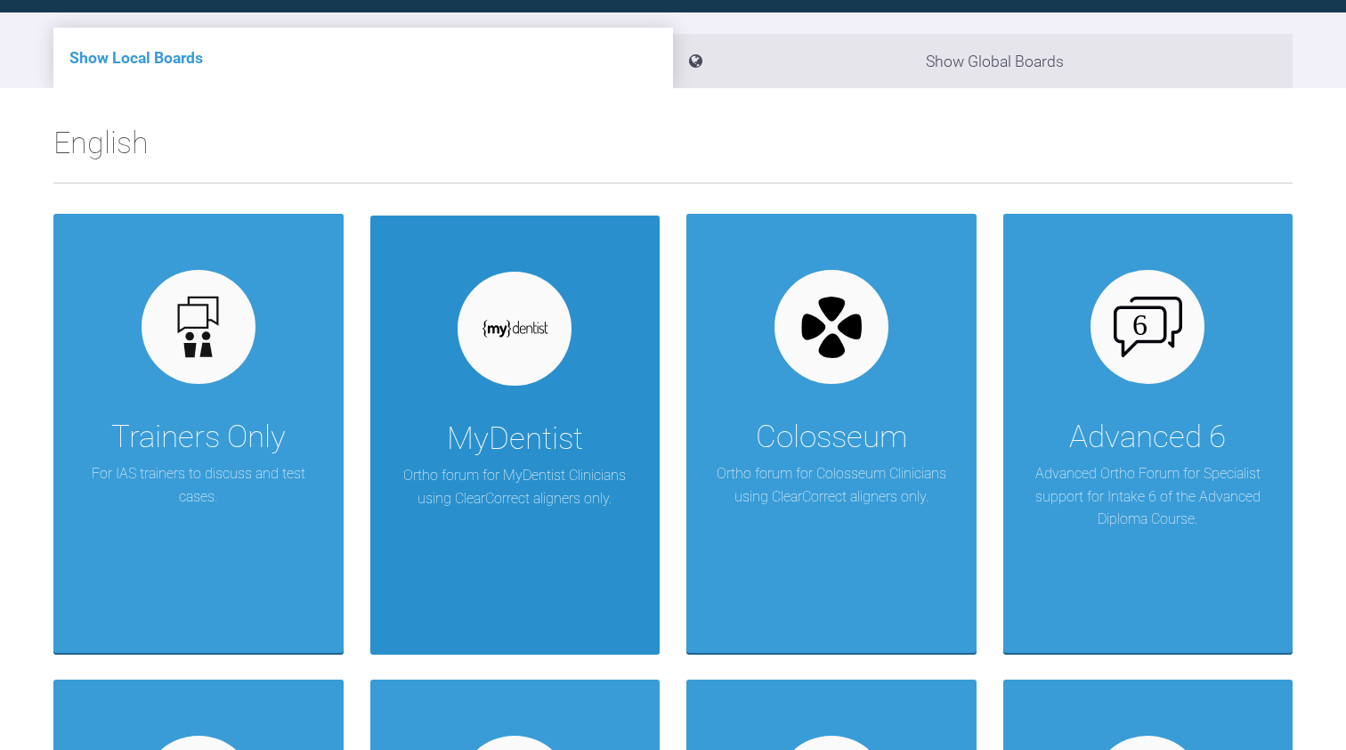
click at [497, 449] on div "MyDentist" at bounding box center [515, 439] width 136 height 50
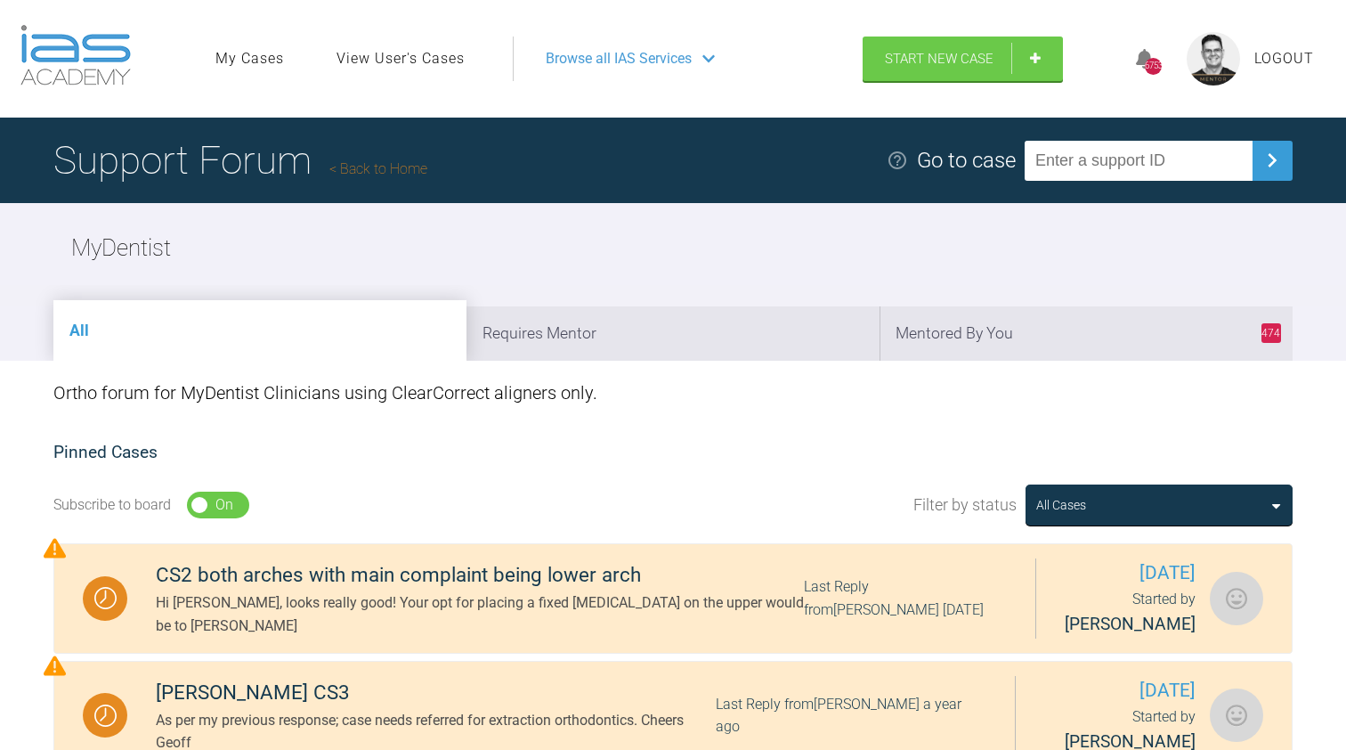
click at [1074, 150] on input "text" at bounding box center [1139, 161] width 228 height 40
type input "[PERSON_NAME]"
drag, startPoint x: 1149, startPoint y: 149, endPoint x: 997, endPoint y: 161, distance: 152.7
click at [997, 161] on div "Go to case [PERSON_NAME] Enter a valid case ID" at bounding box center [1090, 161] width 406 height 40
drag, startPoint x: 1142, startPoint y: 149, endPoint x: 1024, endPoint y: 149, distance: 118.4
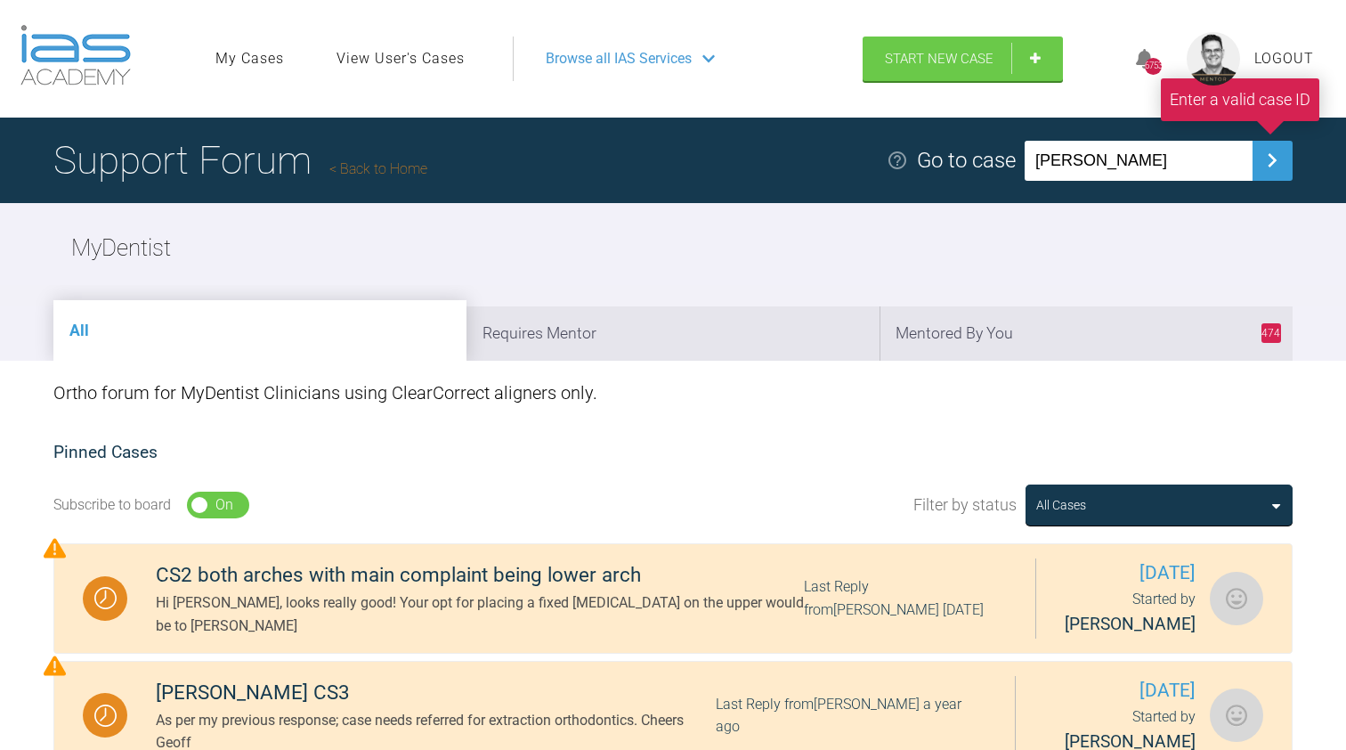
click at [1024, 149] on div "Go to case [PERSON_NAME] Enter a valid case ID" at bounding box center [1090, 161] width 406 height 40
click at [385, 160] on link "Back to Home" at bounding box center [378, 168] width 98 height 17
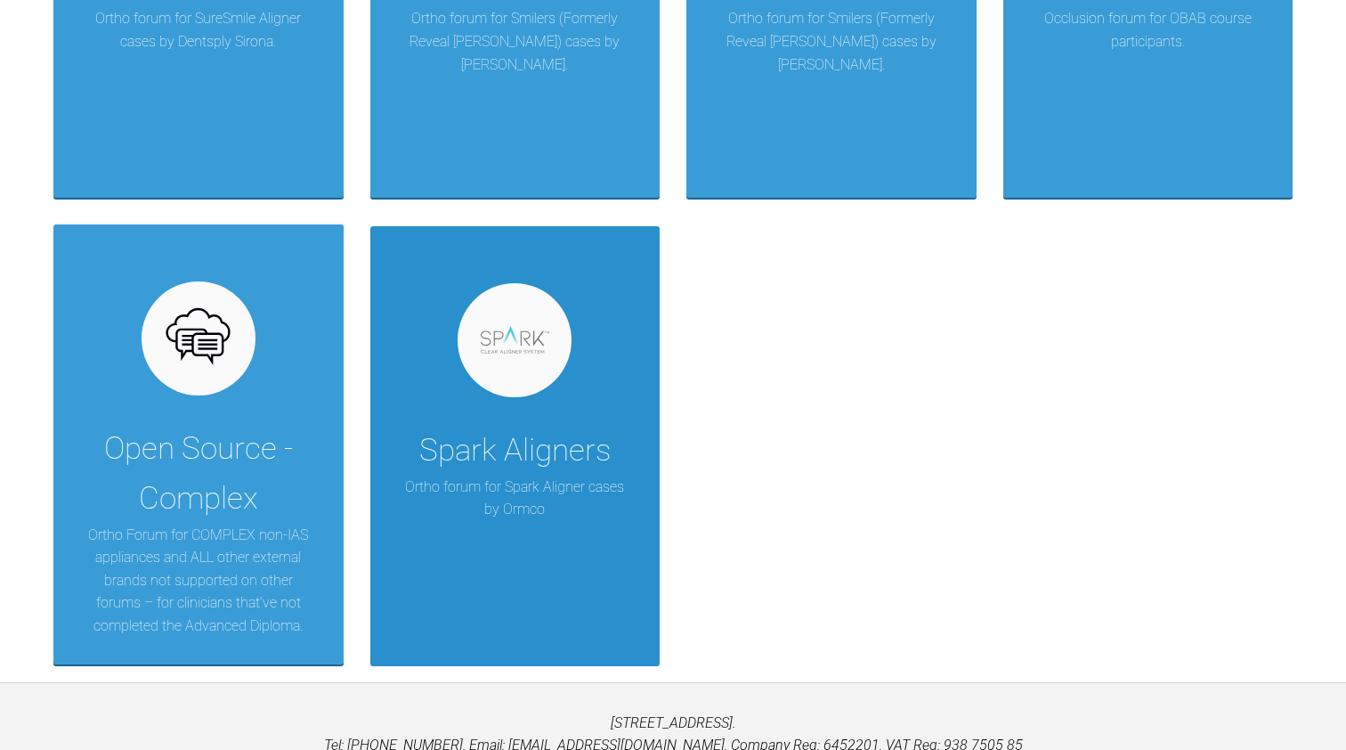
click at [588, 548] on div "Spark Aligners Ortho forum for Spark Aligner cases by [PERSON_NAME]" at bounding box center [515, 445] width 290 height 439
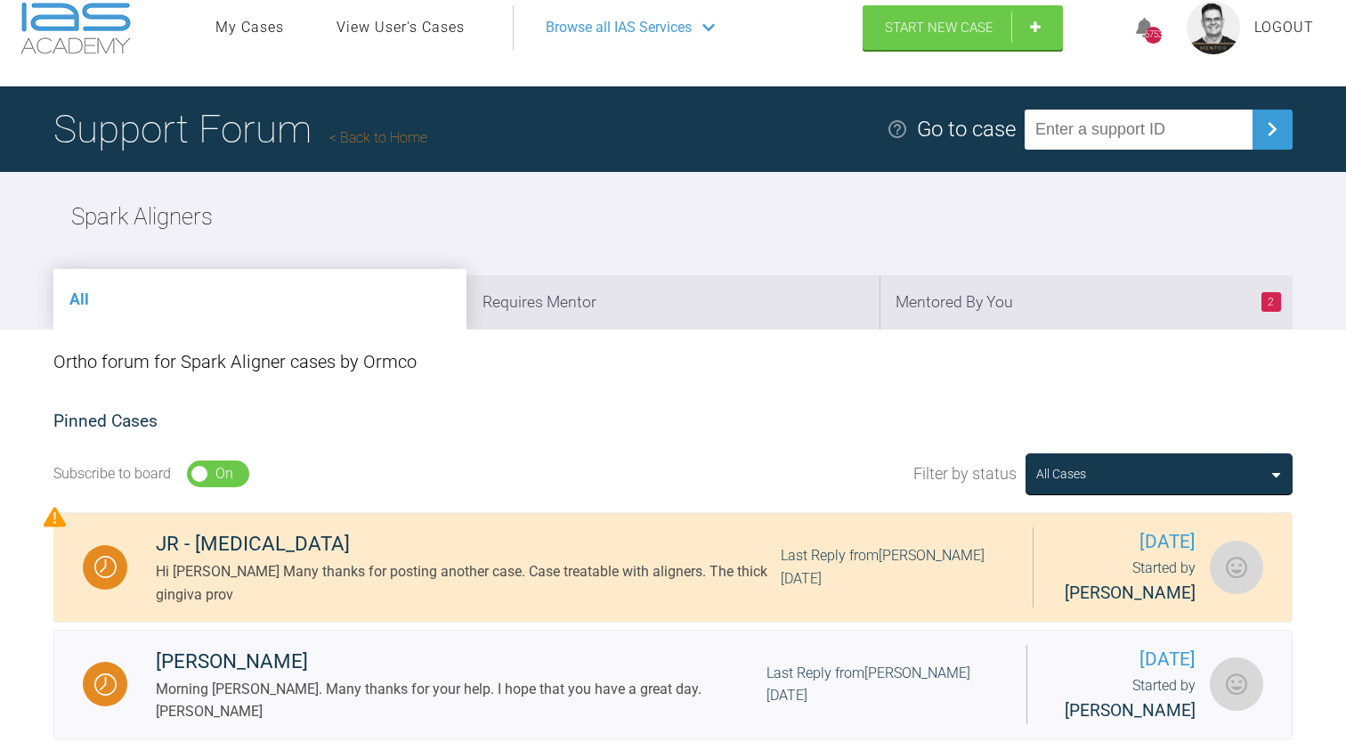
scroll to position [18, 0]
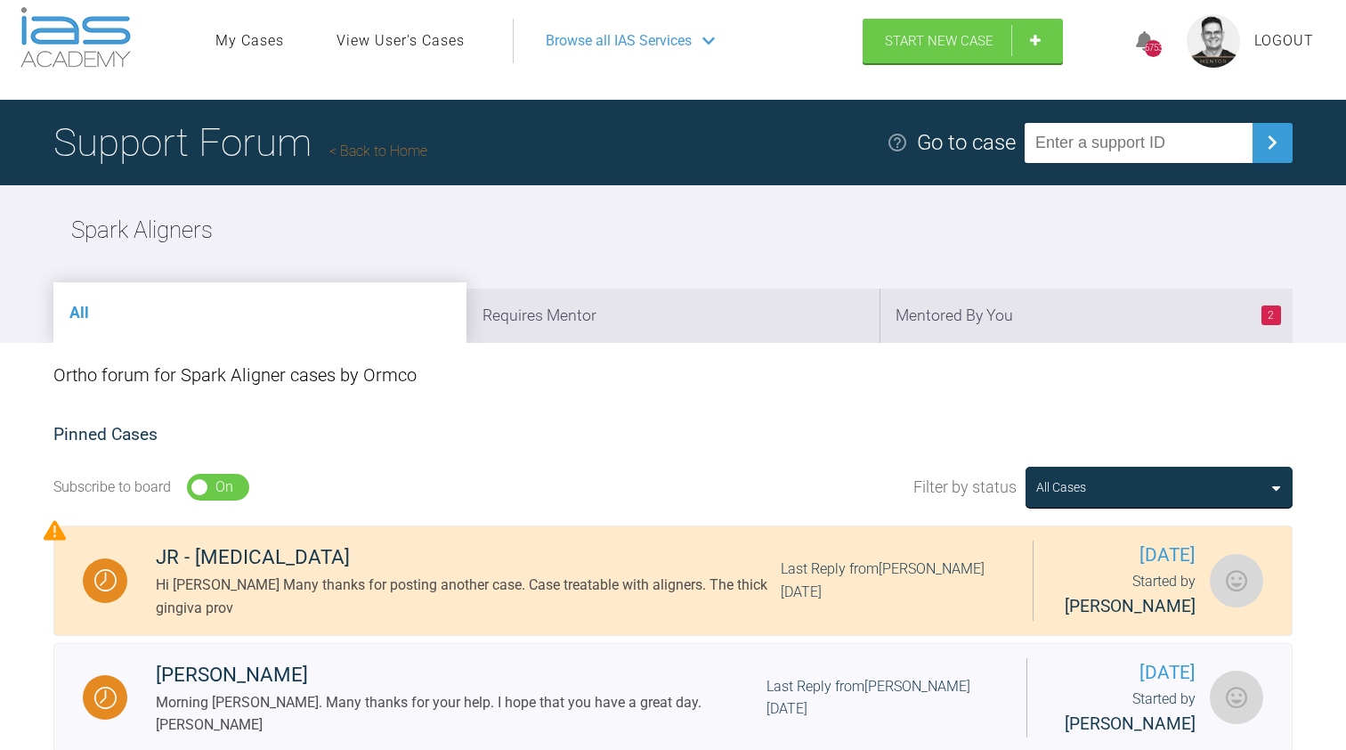
click at [402, 142] on link "Back to Home" at bounding box center [378, 150] width 98 height 17
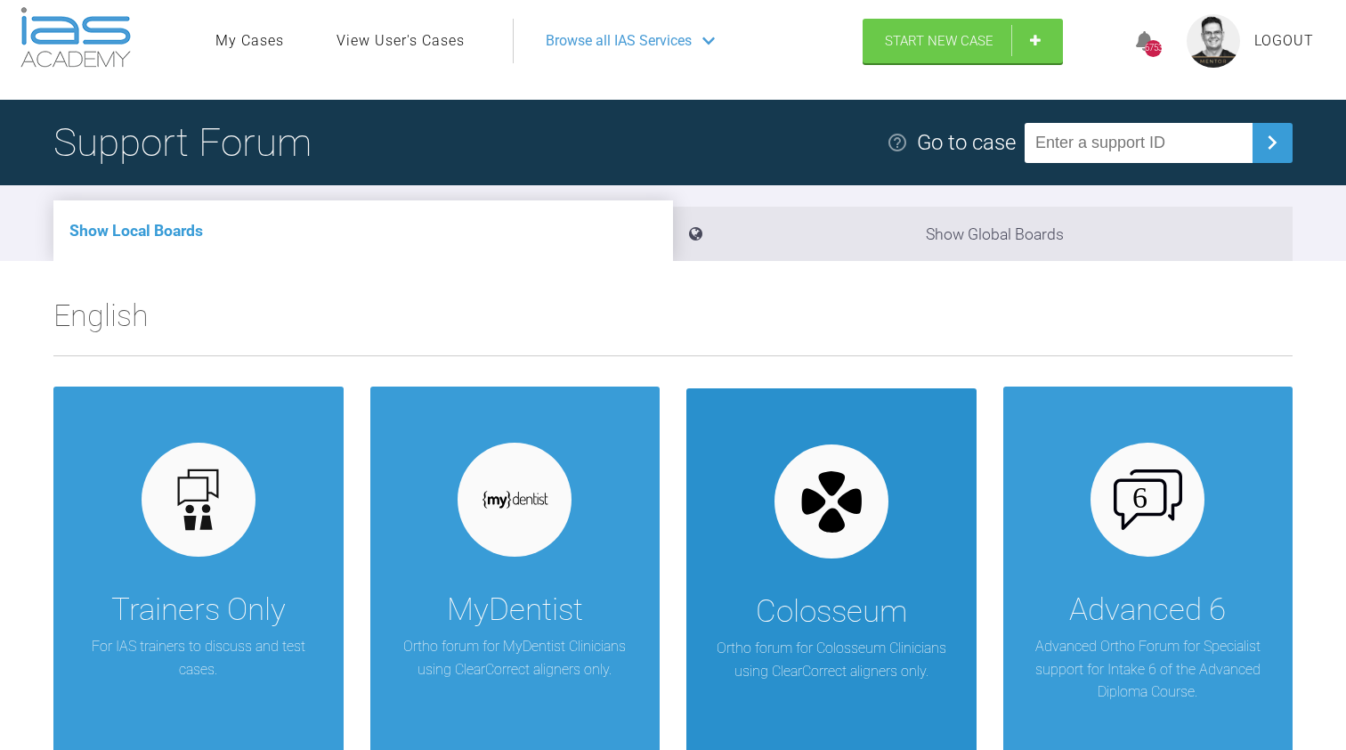
click at [753, 535] on div "Colosseum Ortho forum for Colosseum Clinicians using ClearCorrect aligners only." at bounding box center [831, 607] width 290 height 439
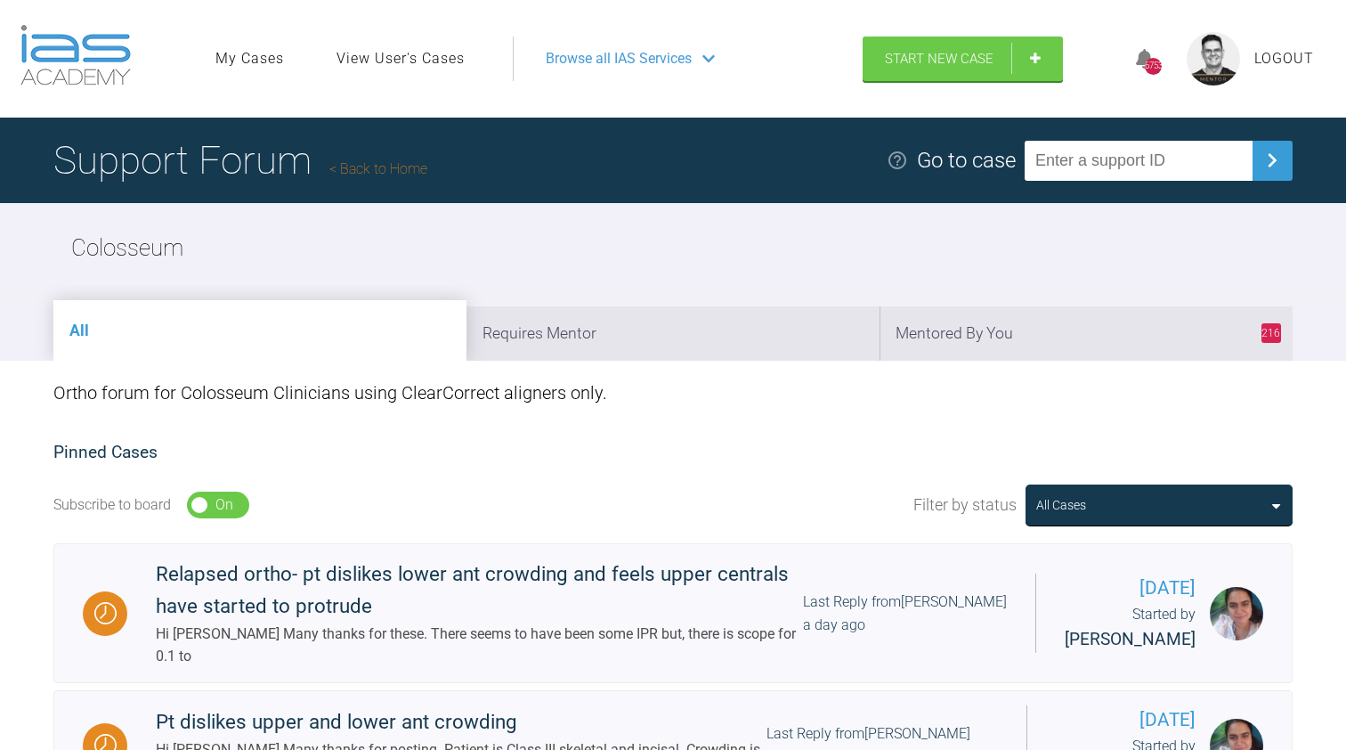
click at [384, 160] on link "Back to Home" at bounding box center [378, 168] width 98 height 17
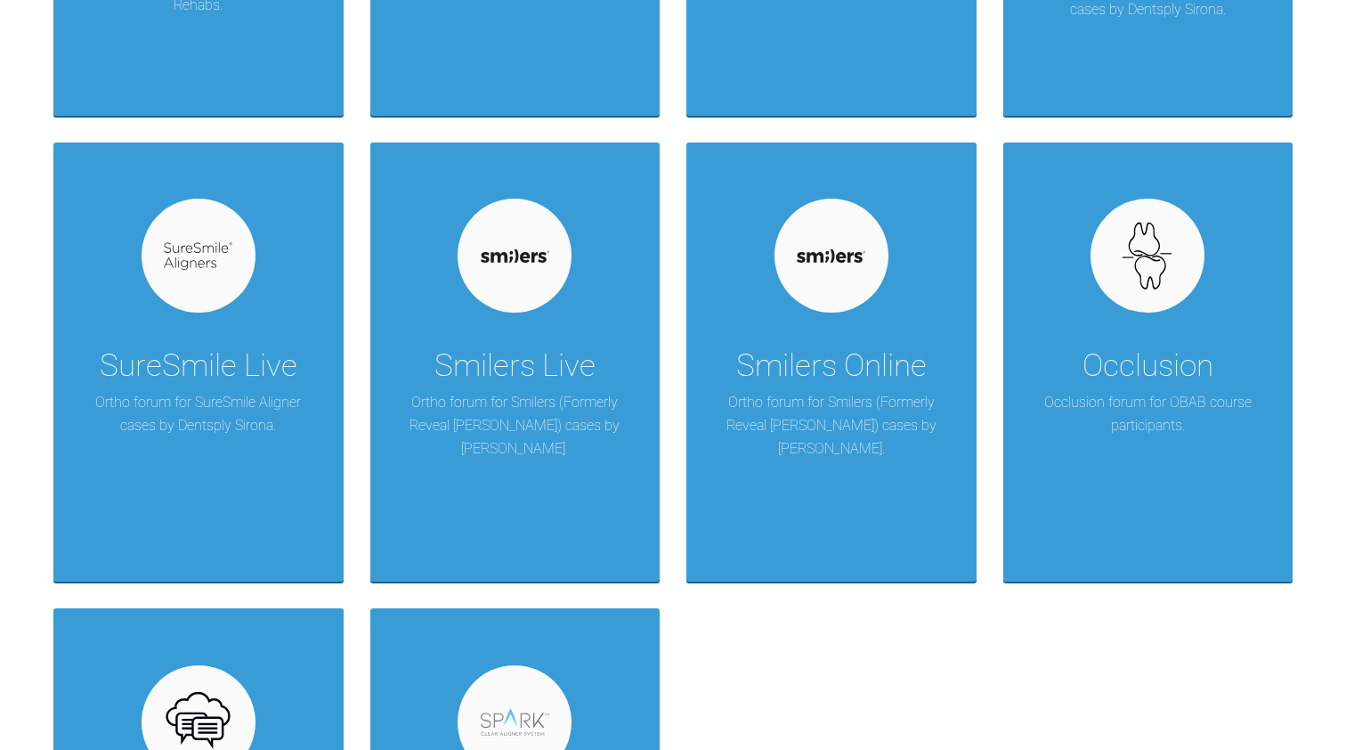
scroll to position [1657, 0]
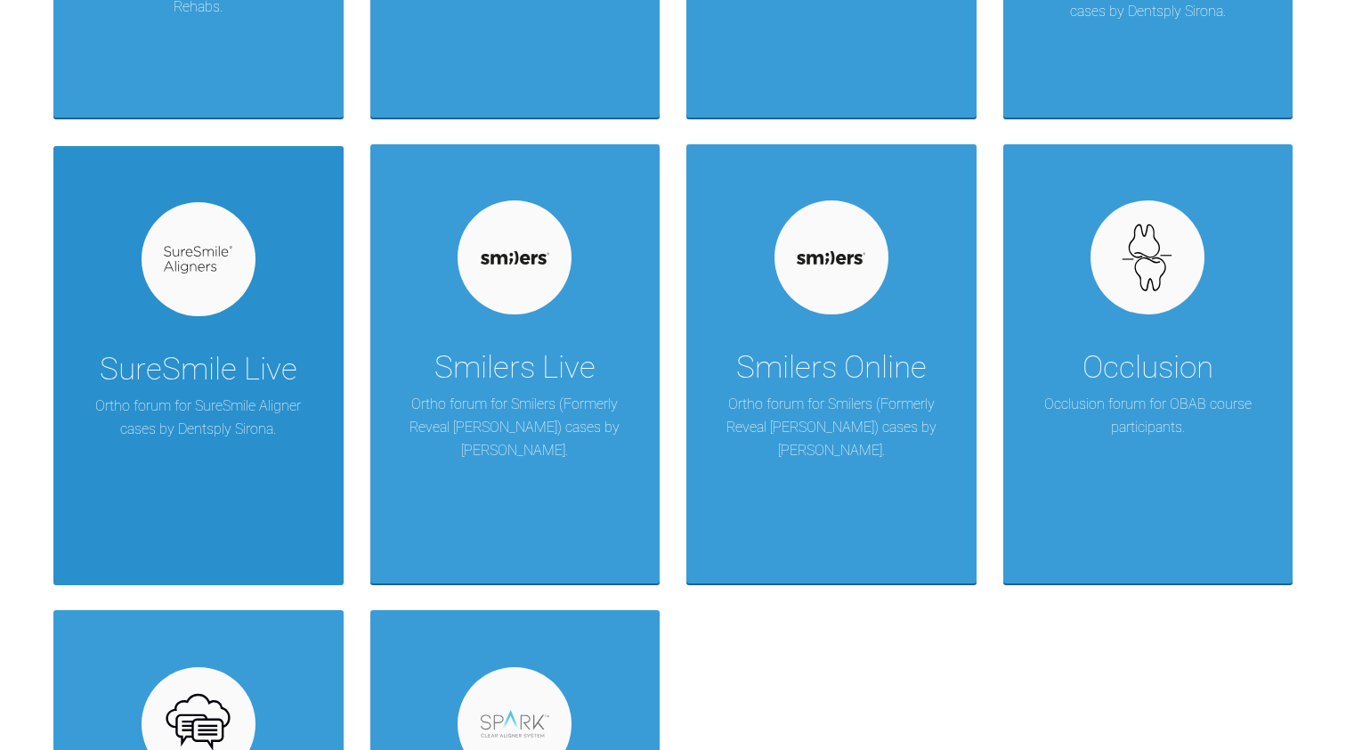
click at [276, 373] on div "SureSmile Live" at bounding box center [199, 370] width 198 height 50
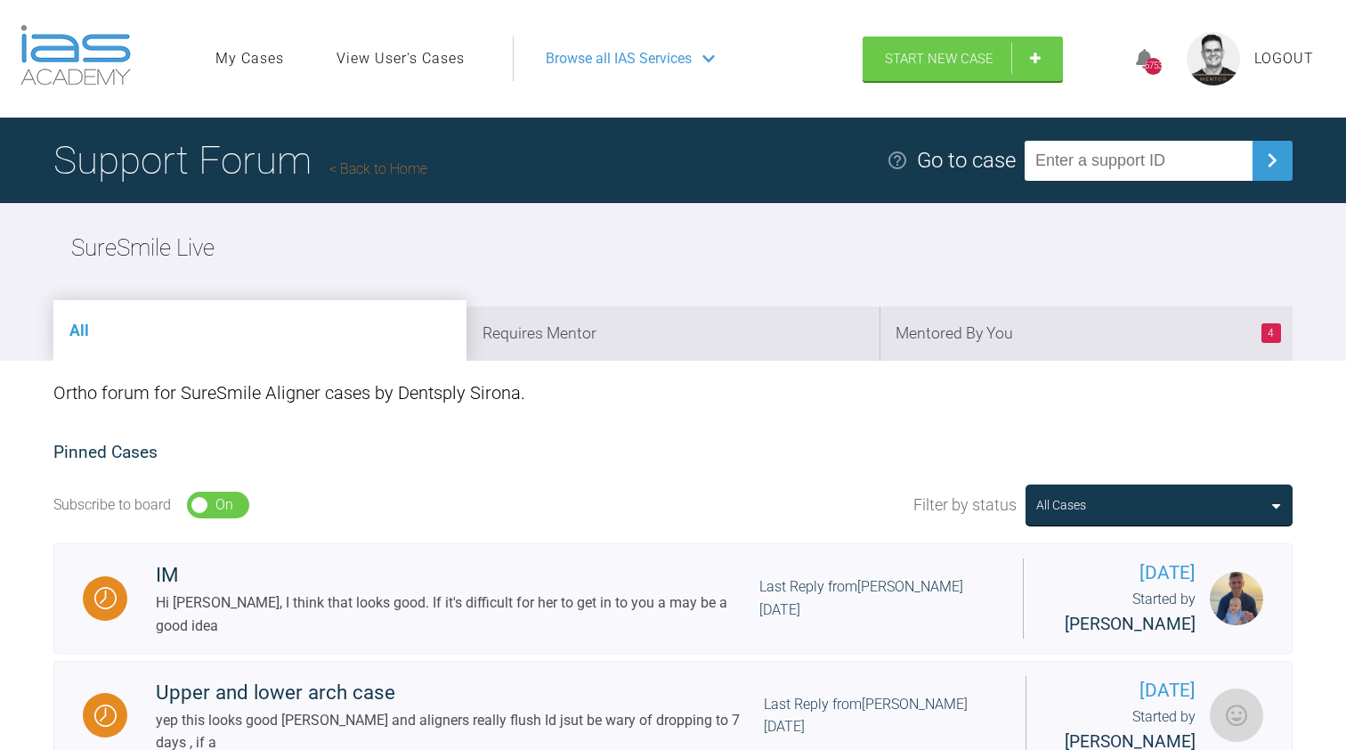
click at [387, 160] on link "Back to Home" at bounding box center [378, 168] width 98 height 17
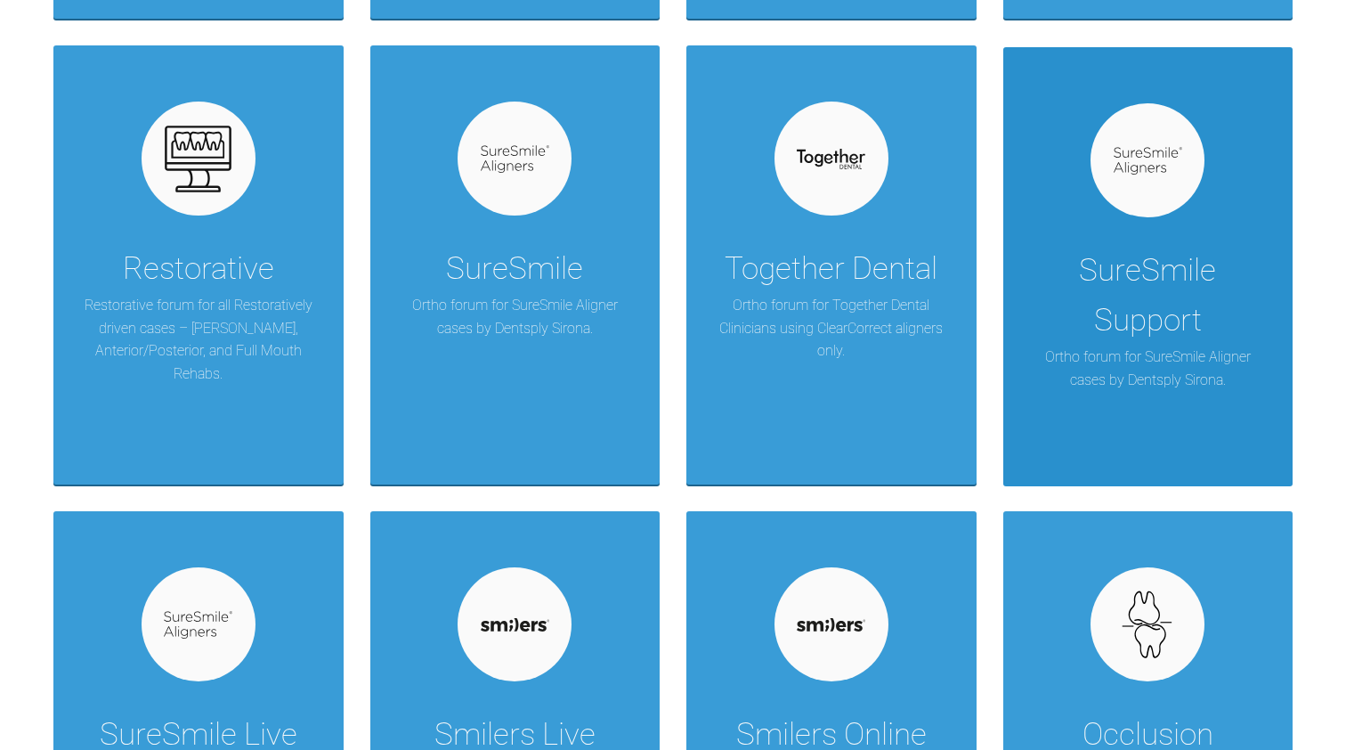
click at [1156, 432] on div "SureSmile Support Ortho forum for SureSmile Aligner cases by Dentsply Sirona." at bounding box center [1148, 266] width 290 height 439
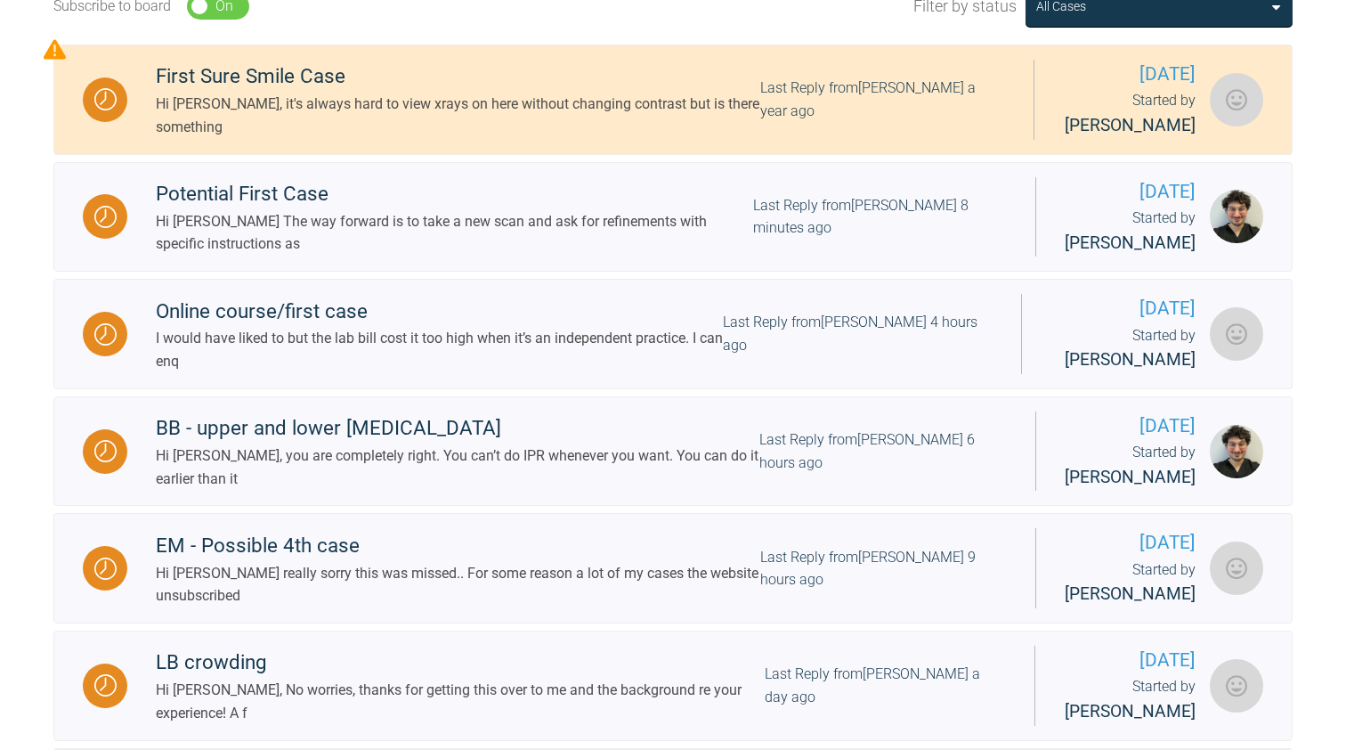
scroll to position [321, 0]
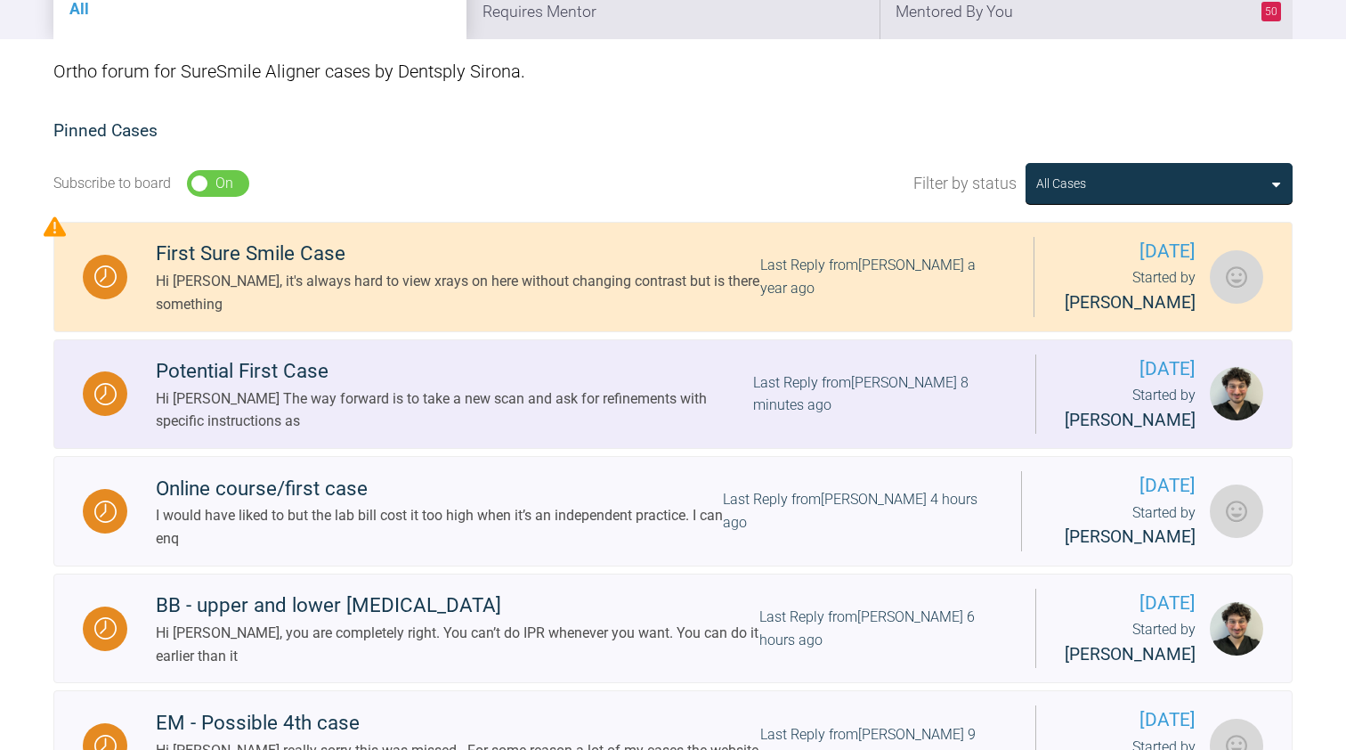
click at [540, 394] on div "Hi [PERSON_NAME] The way forward is to take a new scan and ask for refinements …" at bounding box center [454, 409] width 597 height 45
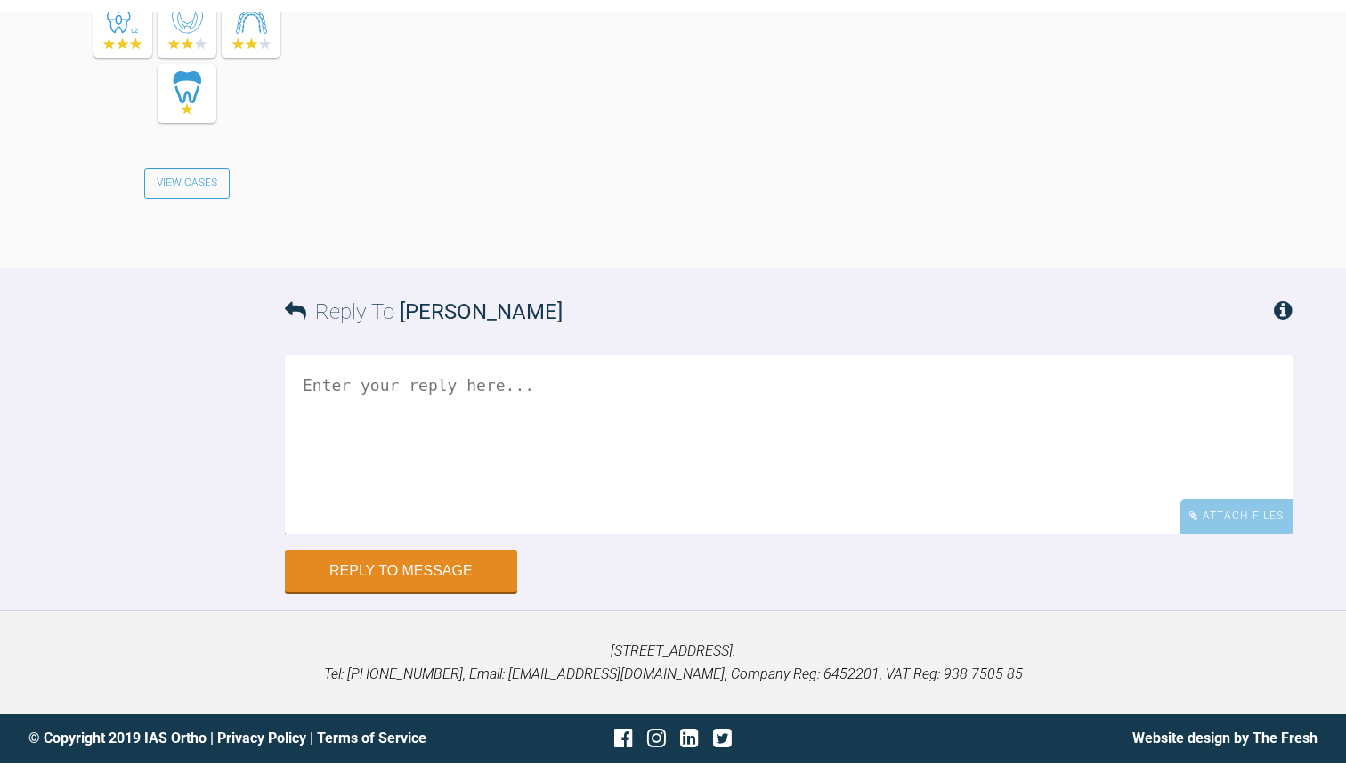
scroll to position [16527, 0]
